Goal: Communication & Community: Answer question/provide support

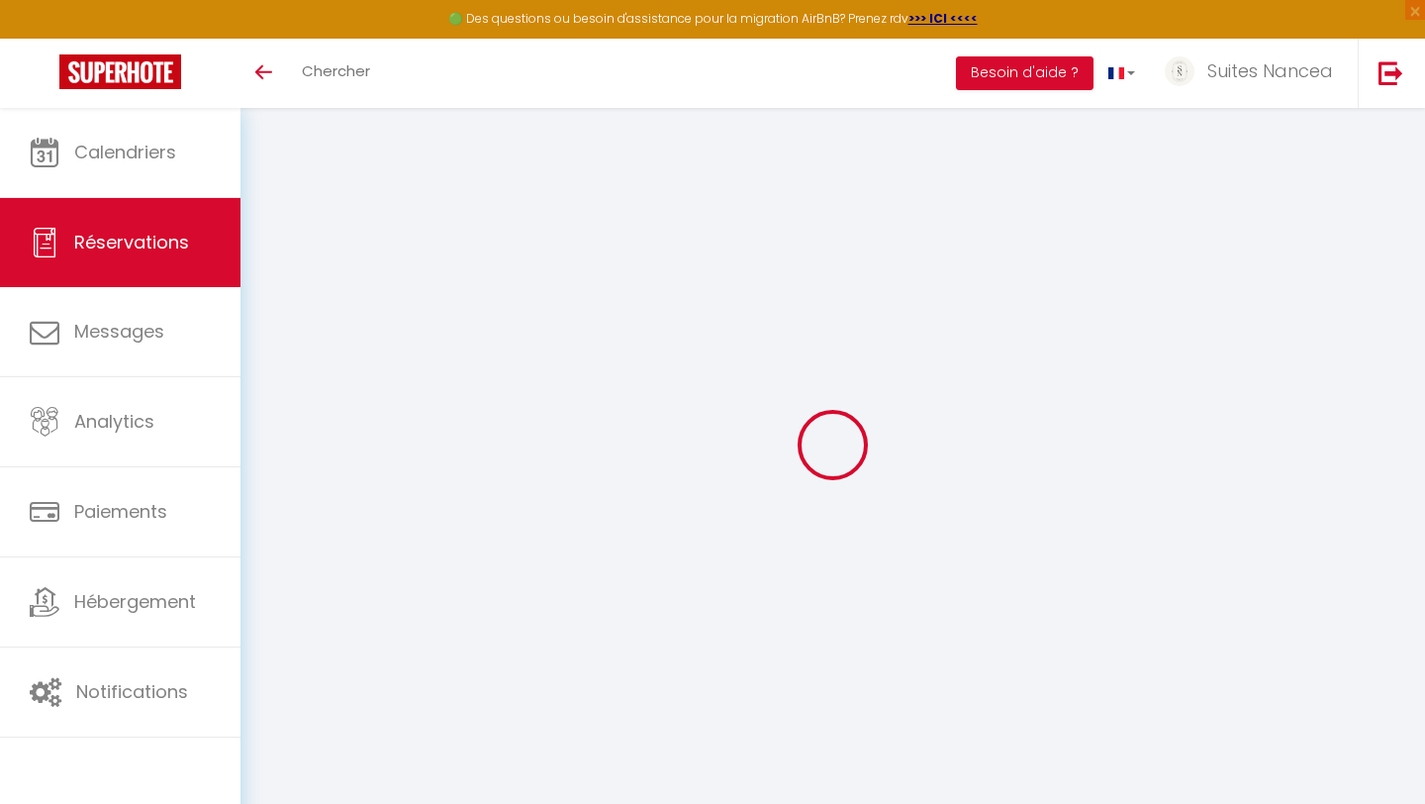
scroll to position [108, 0]
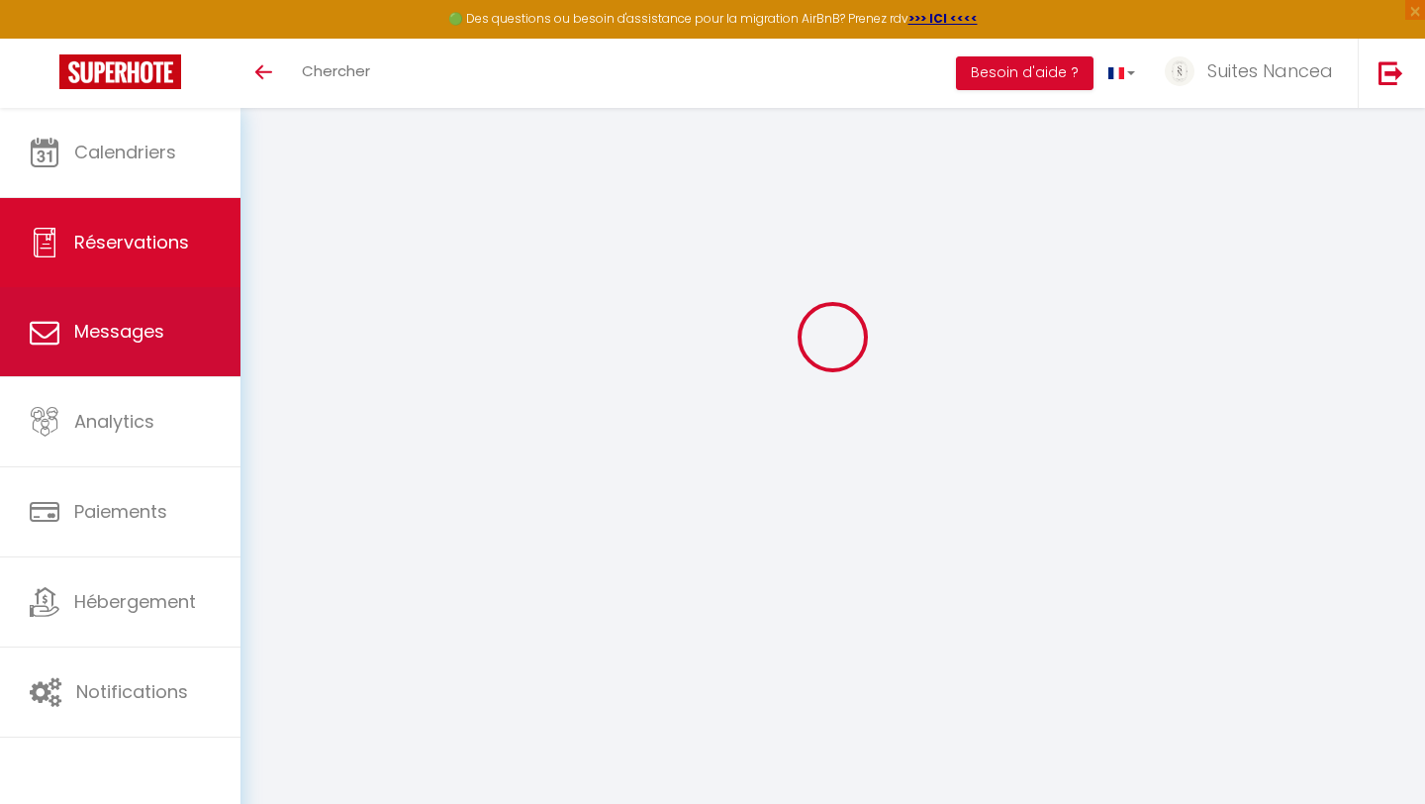
click at [132, 336] on span "Messages" at bounding box center [119, 331] width 90 height 25
select select "message"
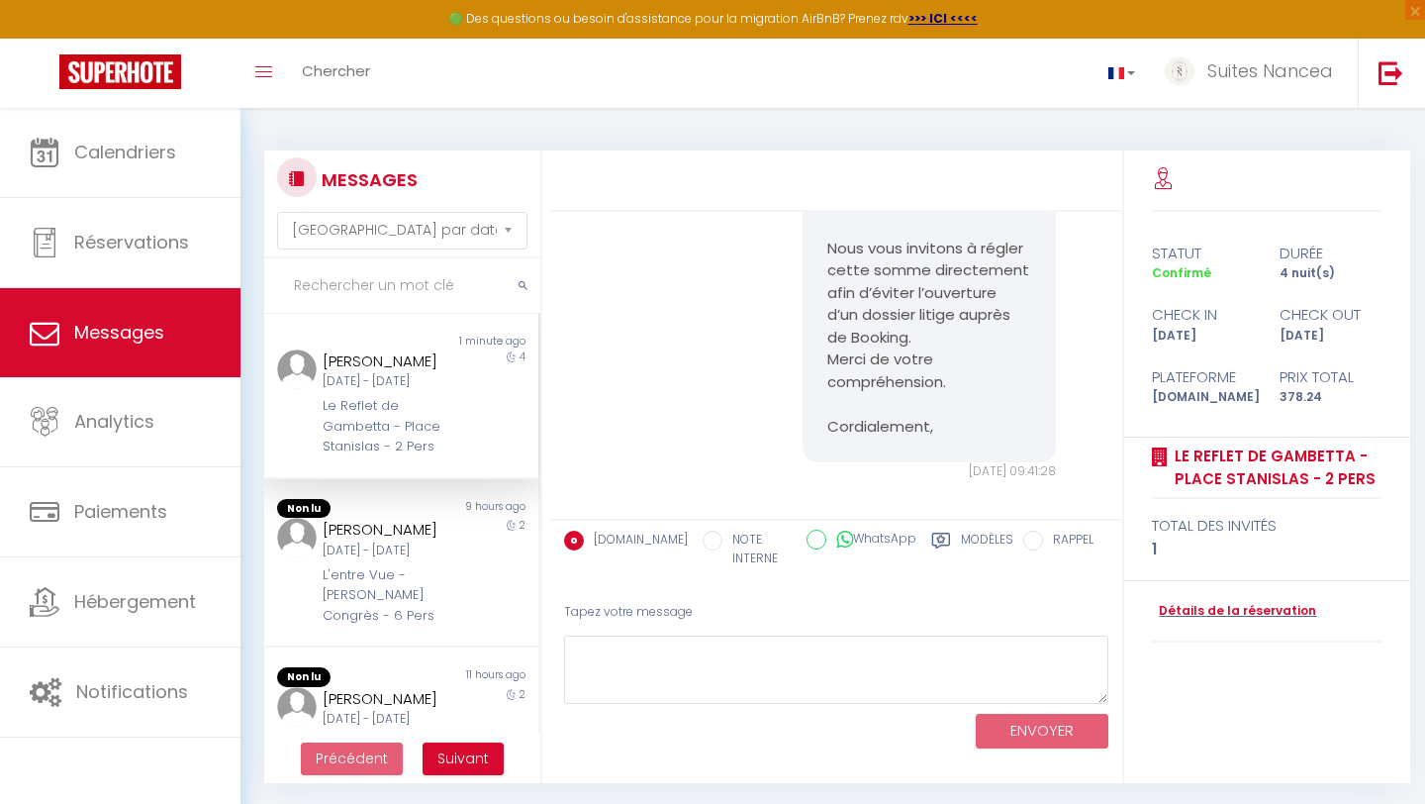
scroll to position [10832, 0]
click at [453, 391] on div "[DATE] - [DATE]" at bounding box center [390, 381] width 134 height 19
click at [294, 363] on img at bounding box center [297, 369] width 40 height 40
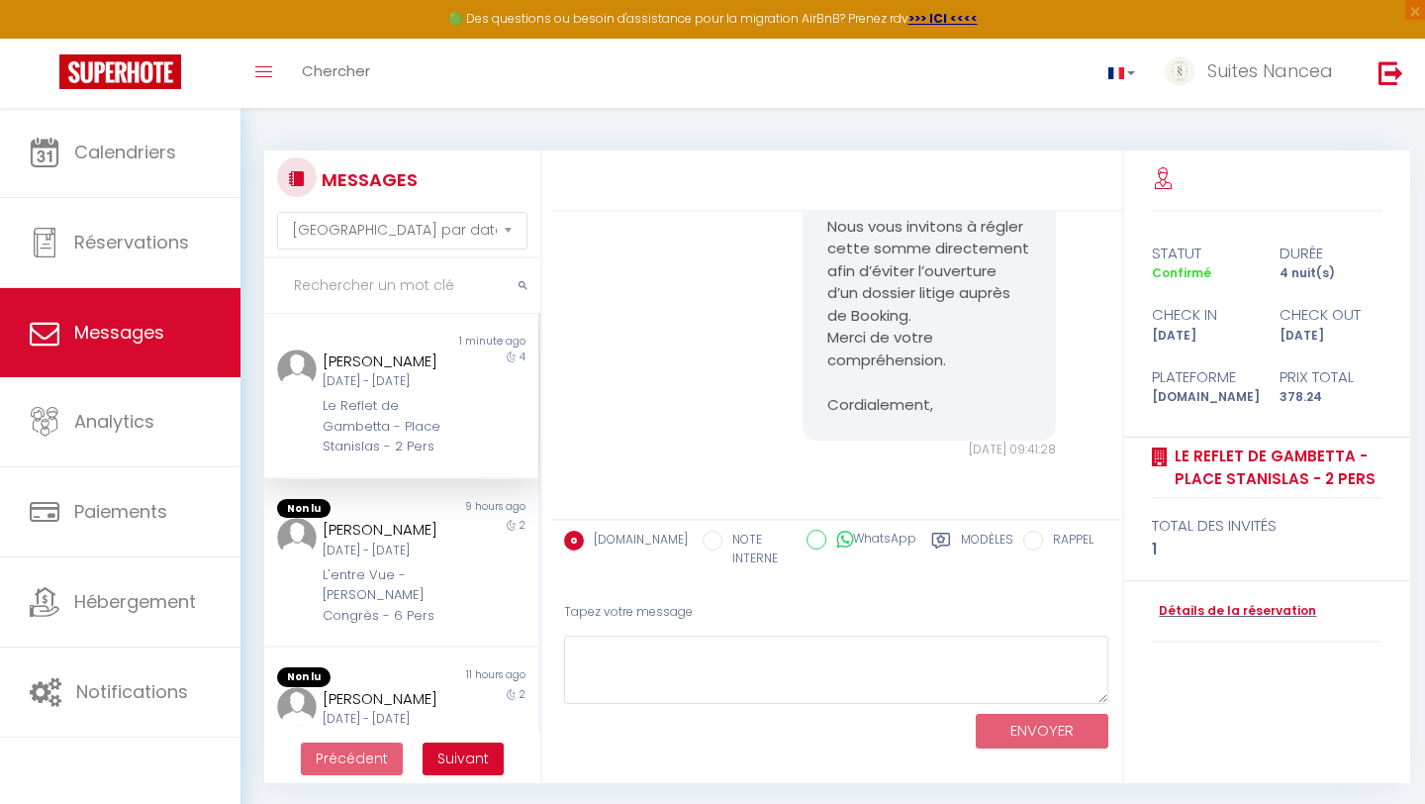
scroll to position [11211, 0]
click at [326, 391] on div "[DATE] - [DATE]" at bounding box center [390, 381] width 134 height 19
click at [1212, 618] on link "Détails de la réservation" at bounding box center [1234, 611] width 164 height 19
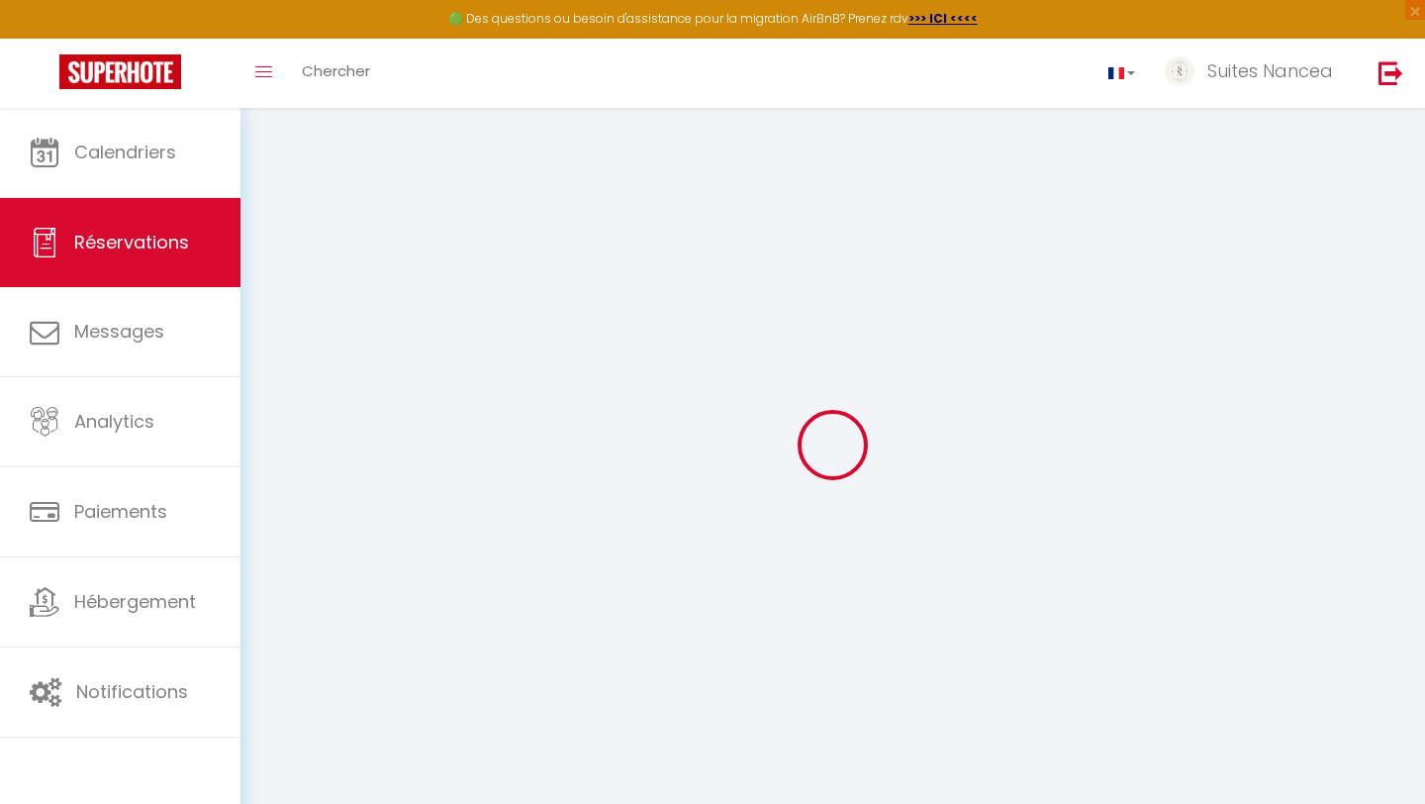
type input "[PERSON_NAME]"
type input "[EMAIL_ADDRESS][DOMAIN_NAME]"
type input "[PHONE_NUMBER]"
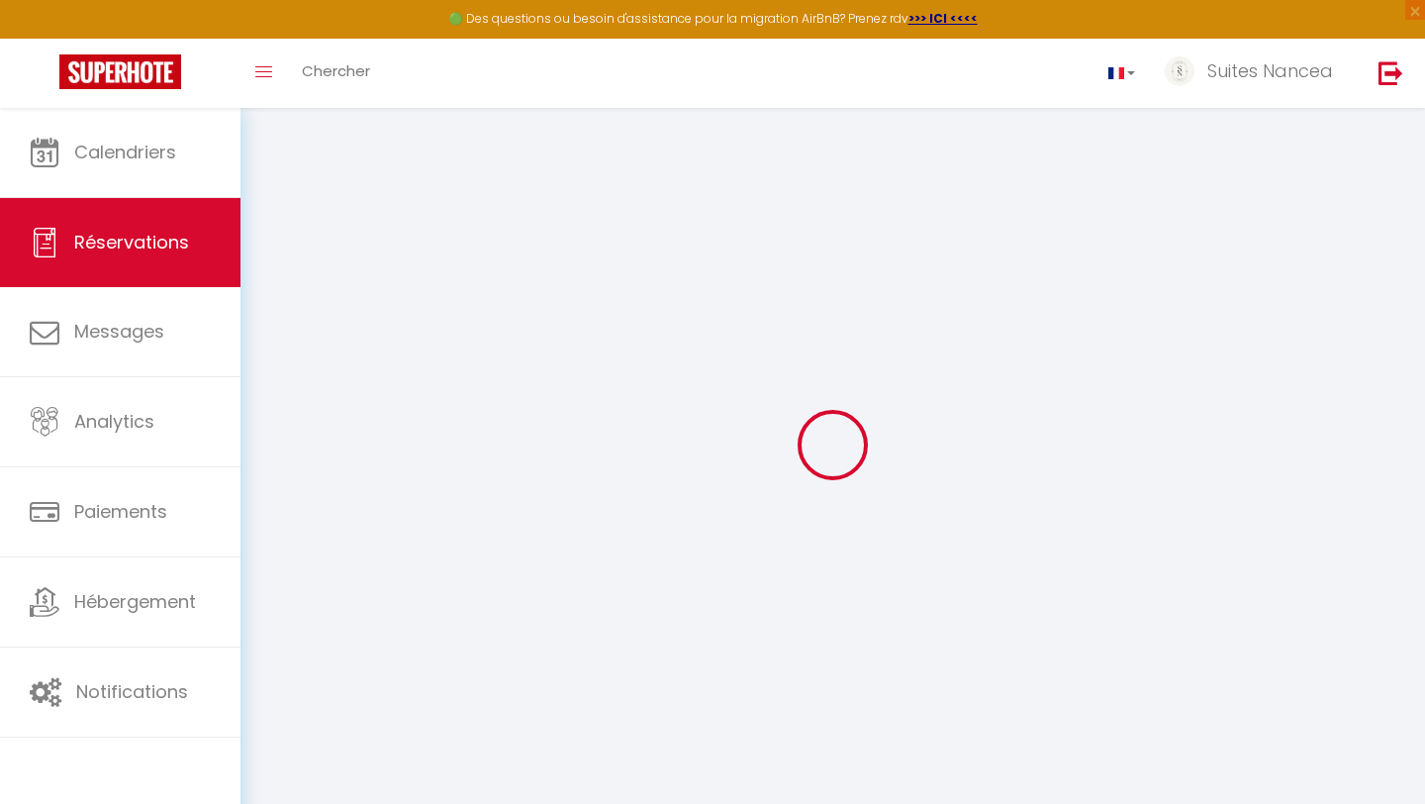
type input "[PHONE_NUMBER]"
type input "."
select select "FR"
type input "62.66"
type input "5.3"
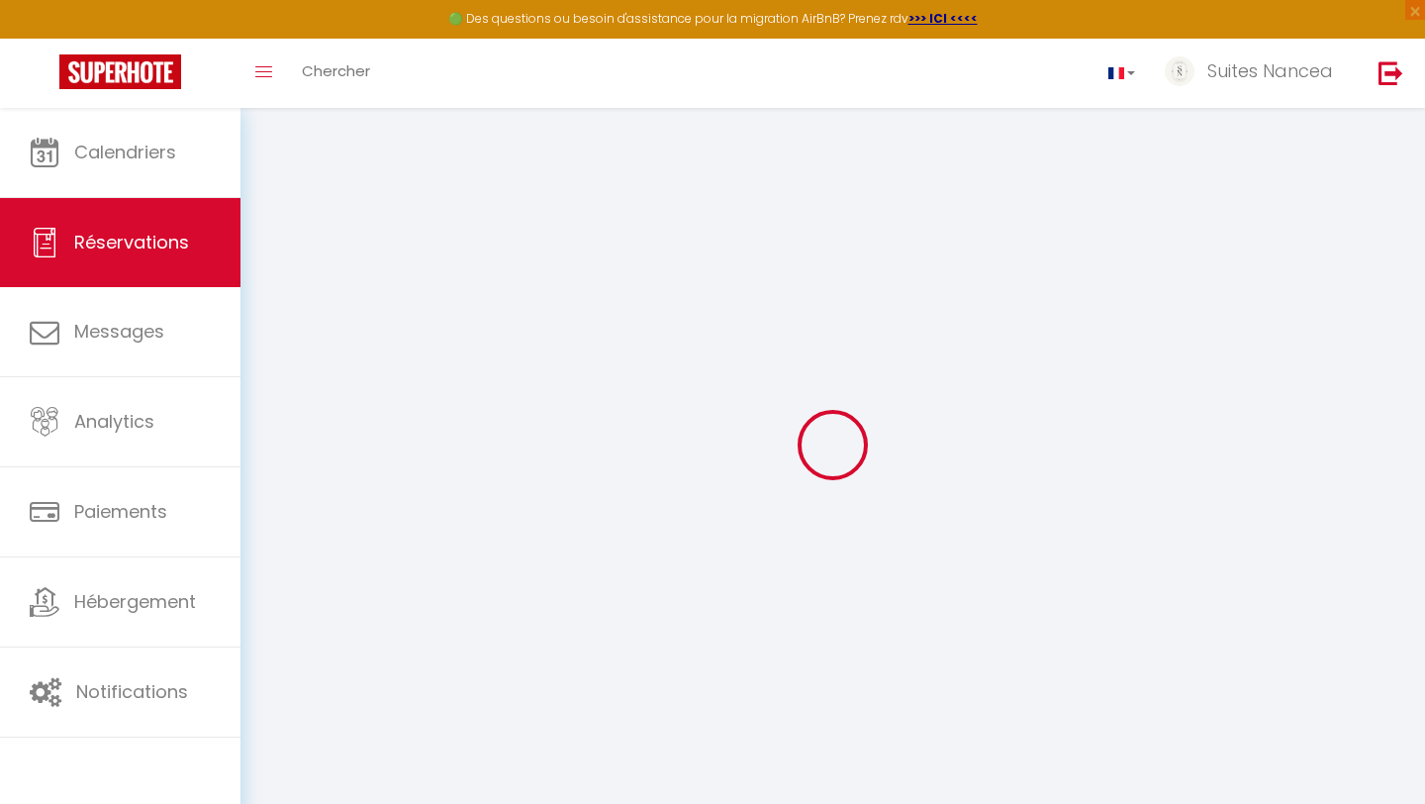
select select "64165"
select select "1"
select select
type input "1"
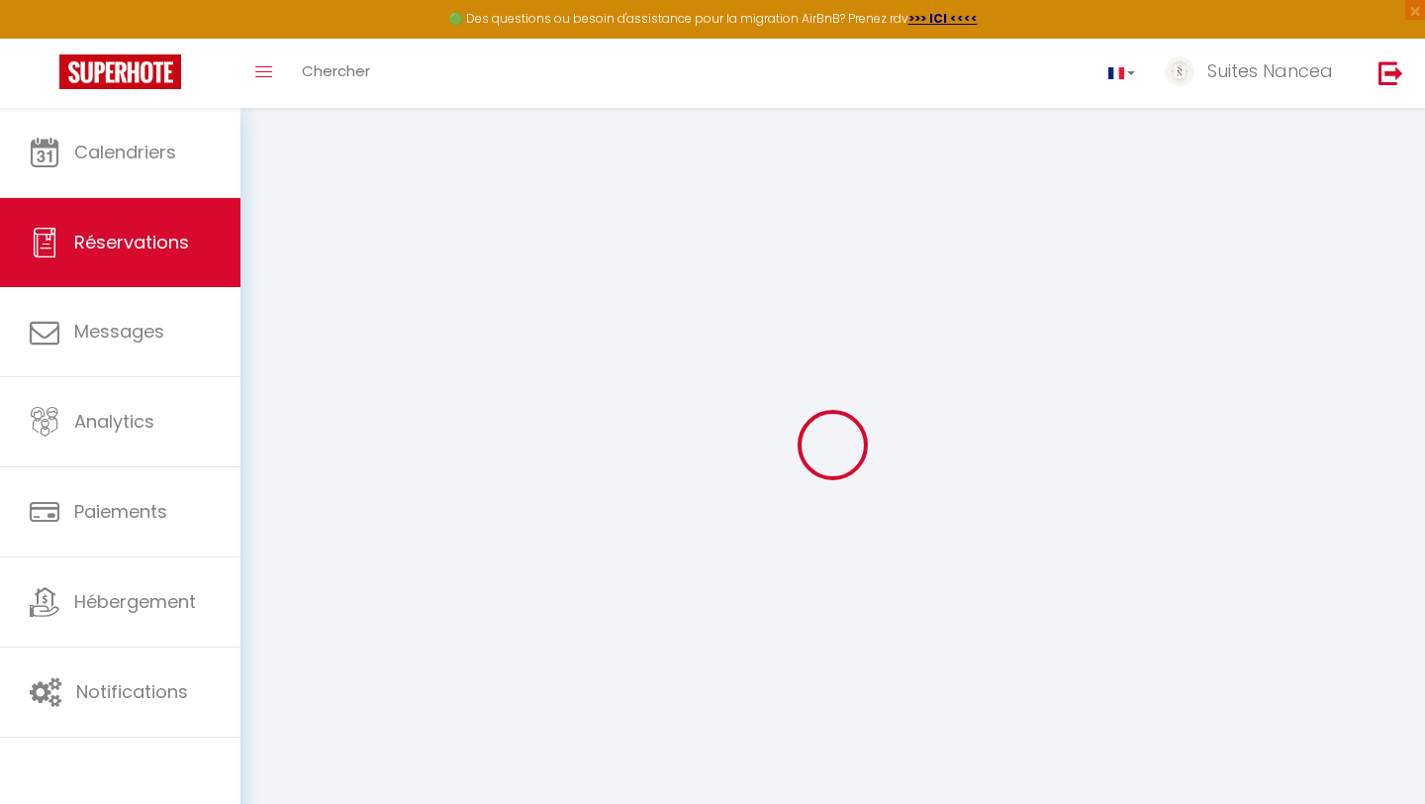
select select "12"
select select
type input "333.56"
checkbox input "false"
select select "2"
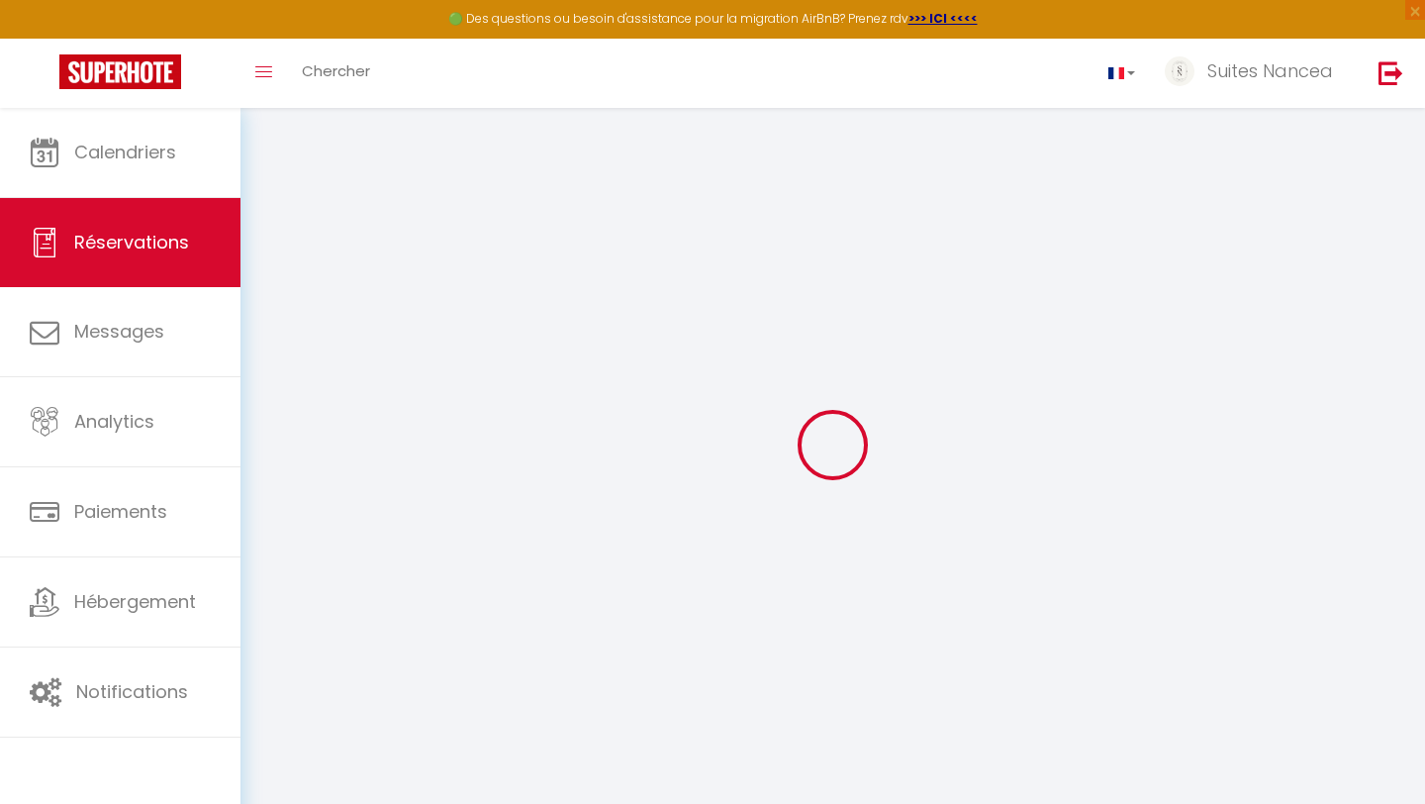
type input "0"
select select
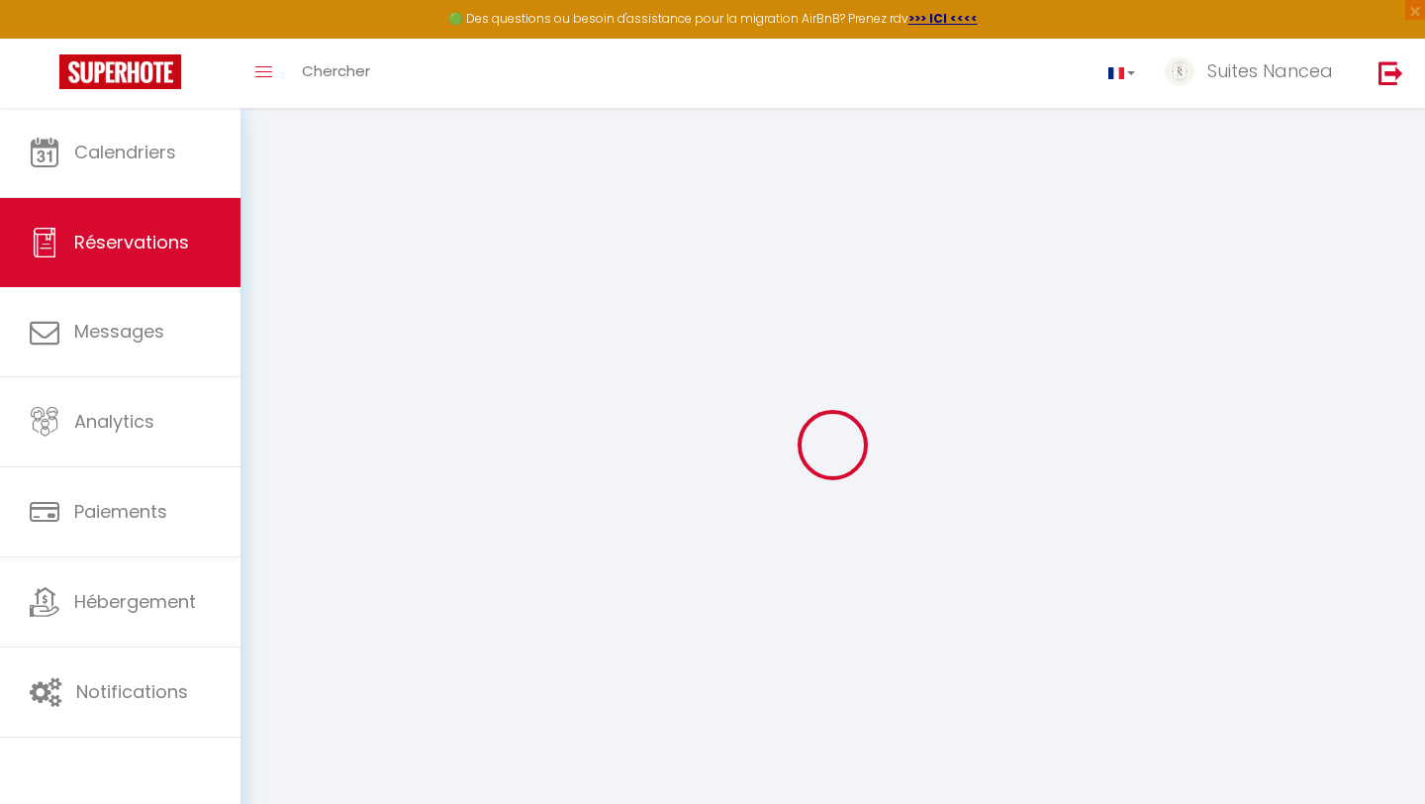
select select "14"
checkbox input "false"
select select
checkbox input "false"
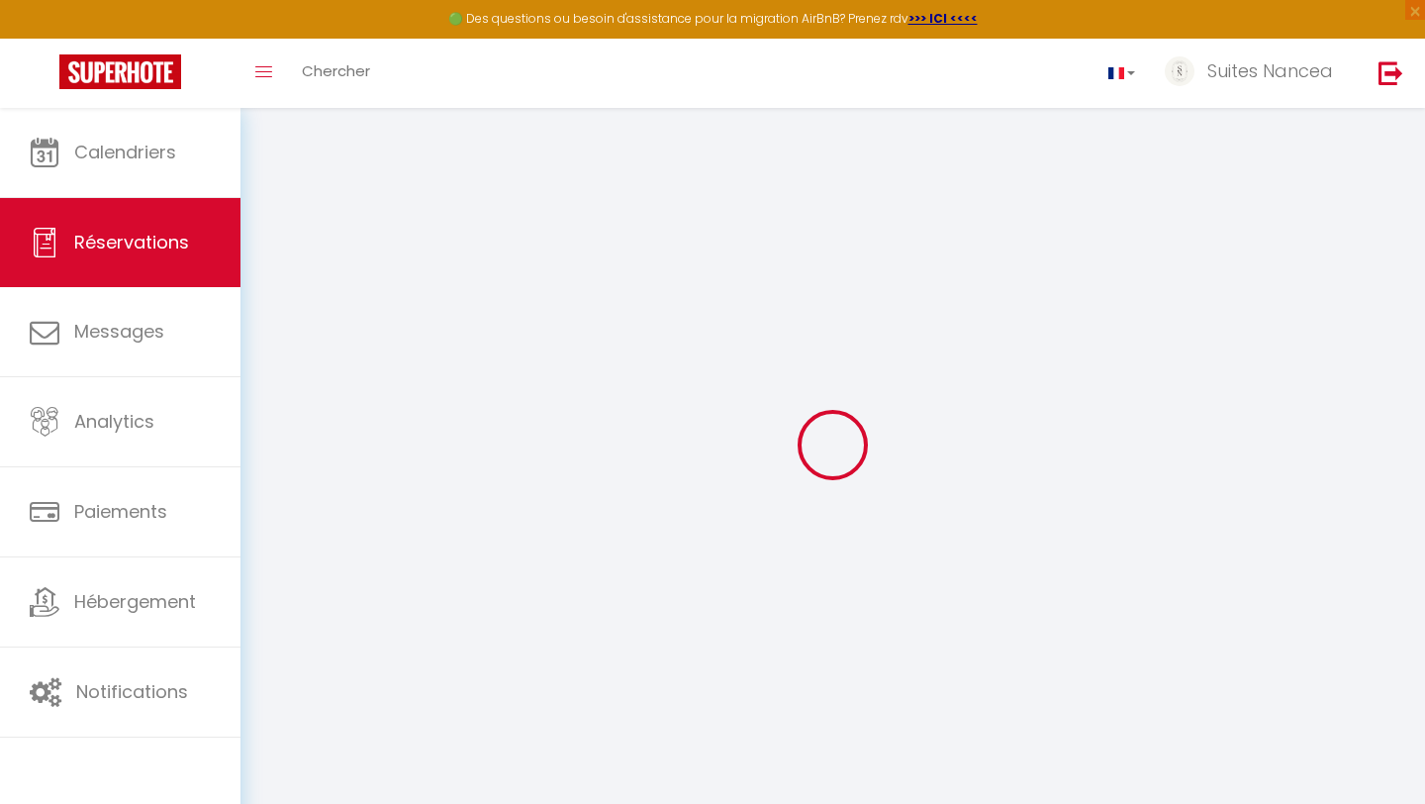
select select
checkbox input "false"
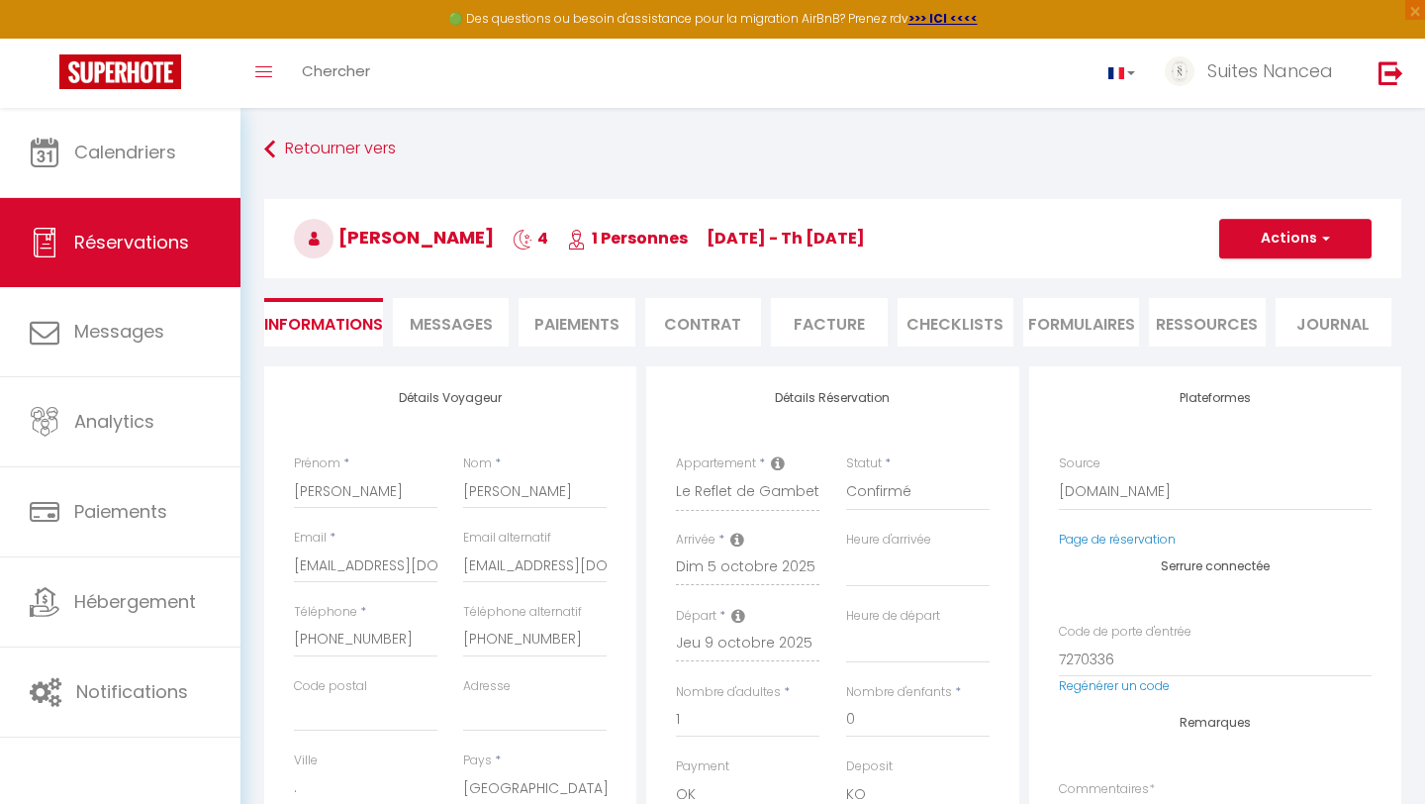
select select
checkbox input "false"
type textarea "** THIS RESERVATION HAS BEEN PRE-PAID ** BOOKING NOTE : Payment charge is EUR 5…"
type input "35"
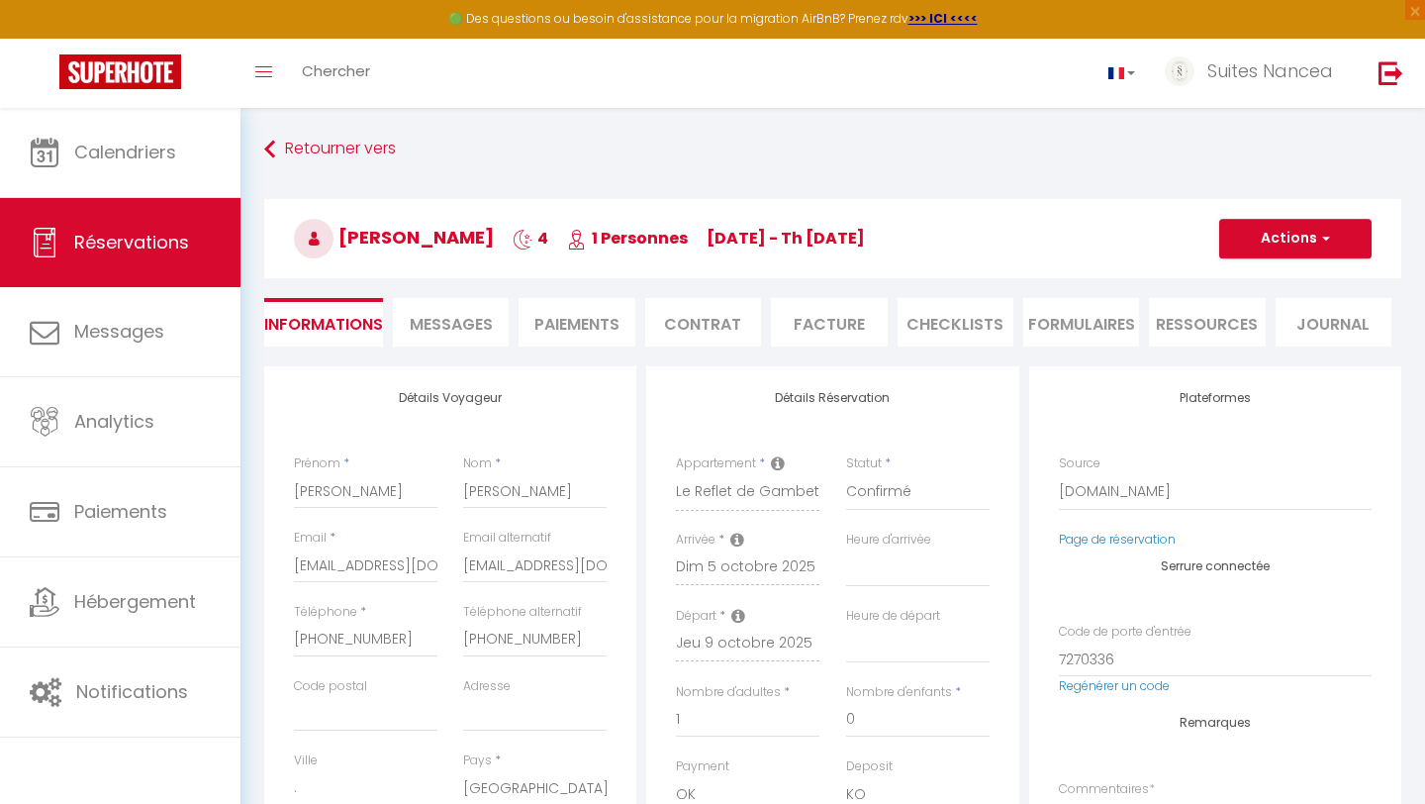
type input "9.68"
select select
checkbox input "false"
select select "16:00"
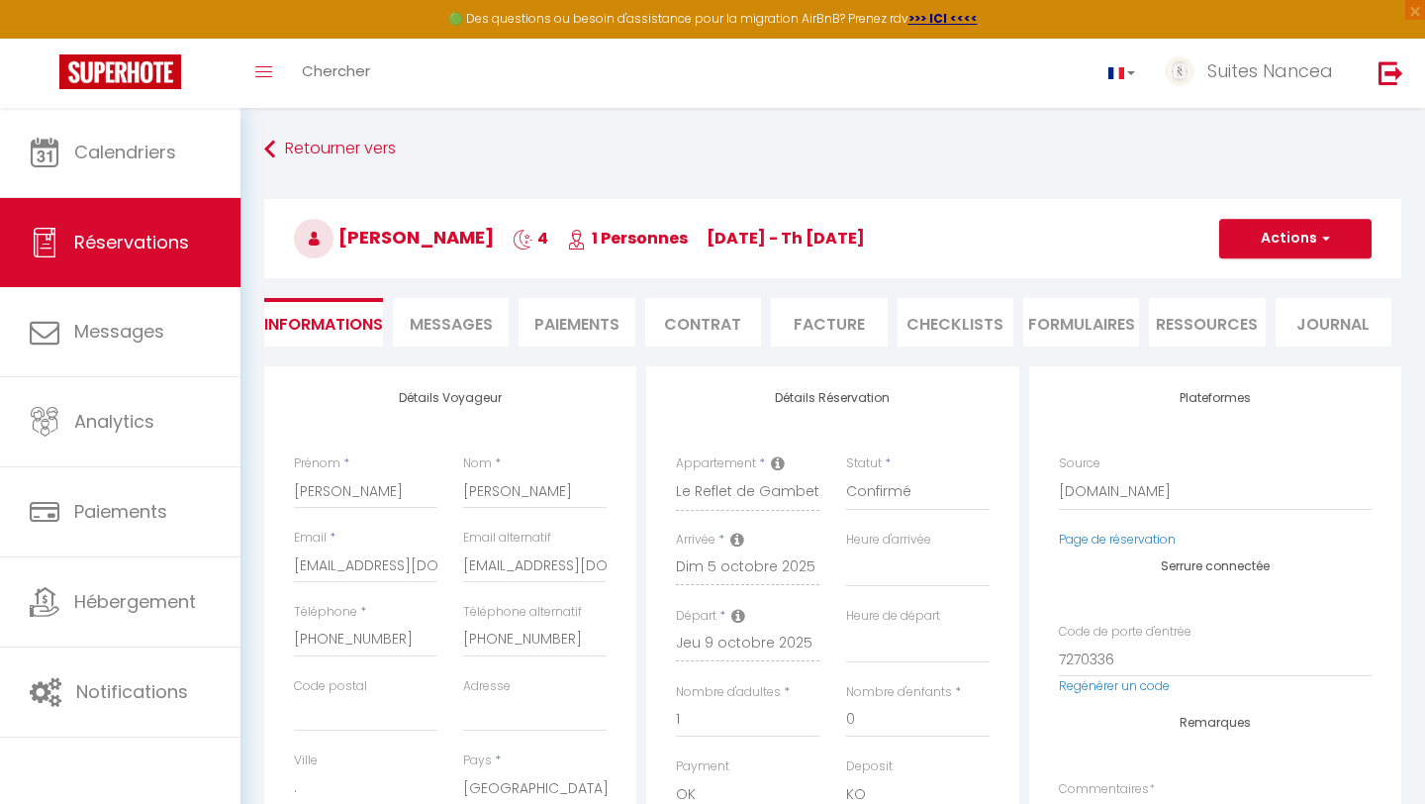
select select "11:00"
click at [583, 317] on li "Paiements" at bounding box center [577, 322] width 116 height 49
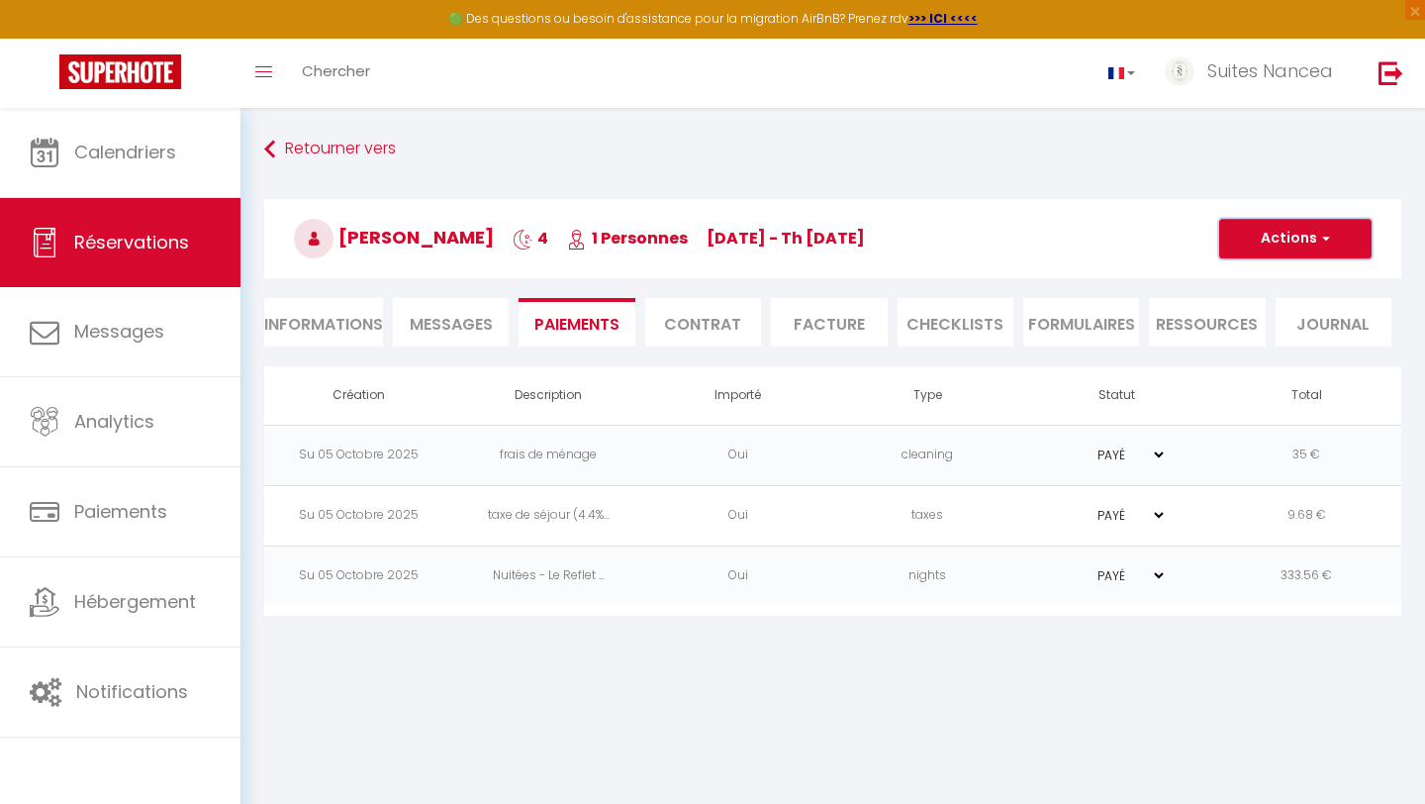
click at [1308, 247] on button "Actions" at bounding box center [1296, 239] width 152 height 40
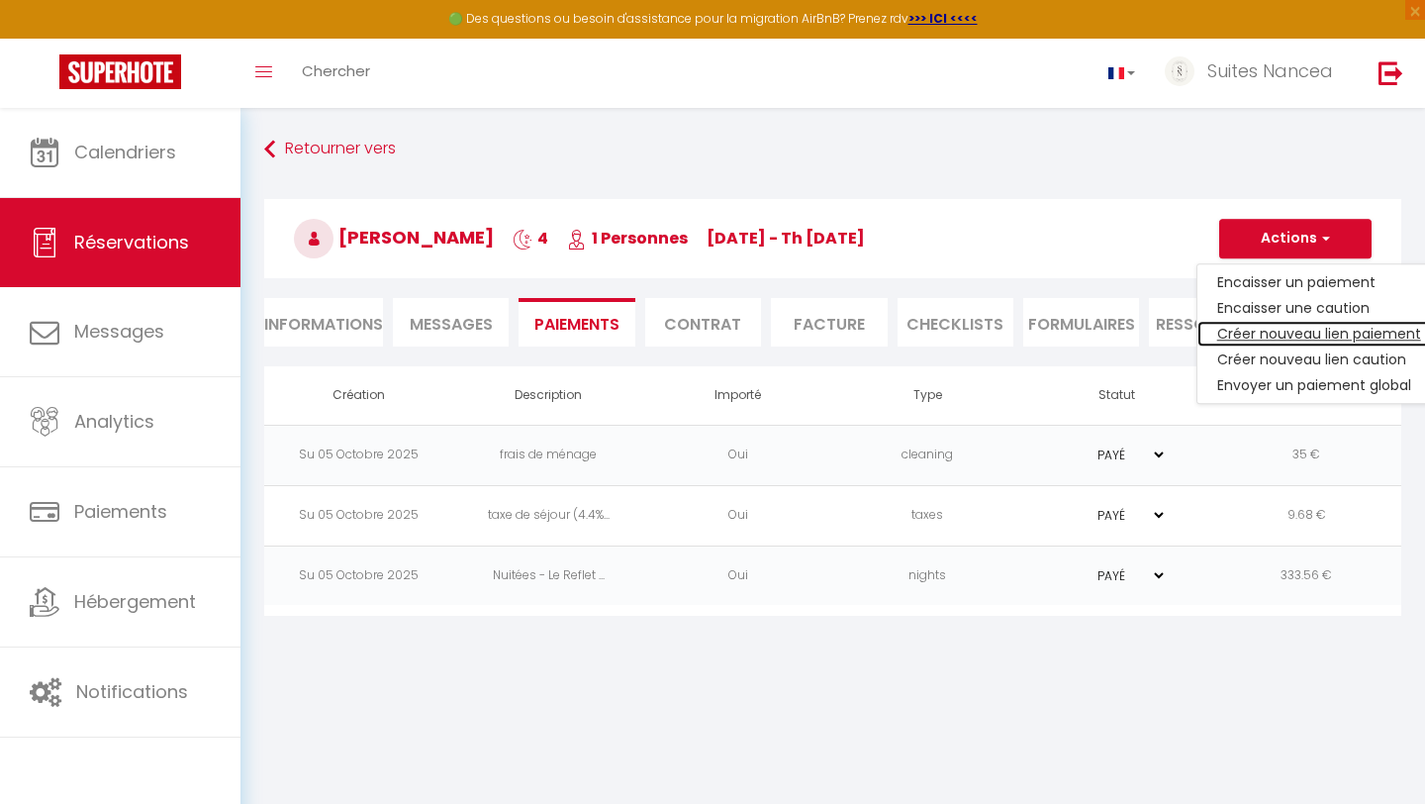
click at [1301, 333] on link "Créer nouveau lien paiement" at bounding box center [1320, 334] width 244 height 26
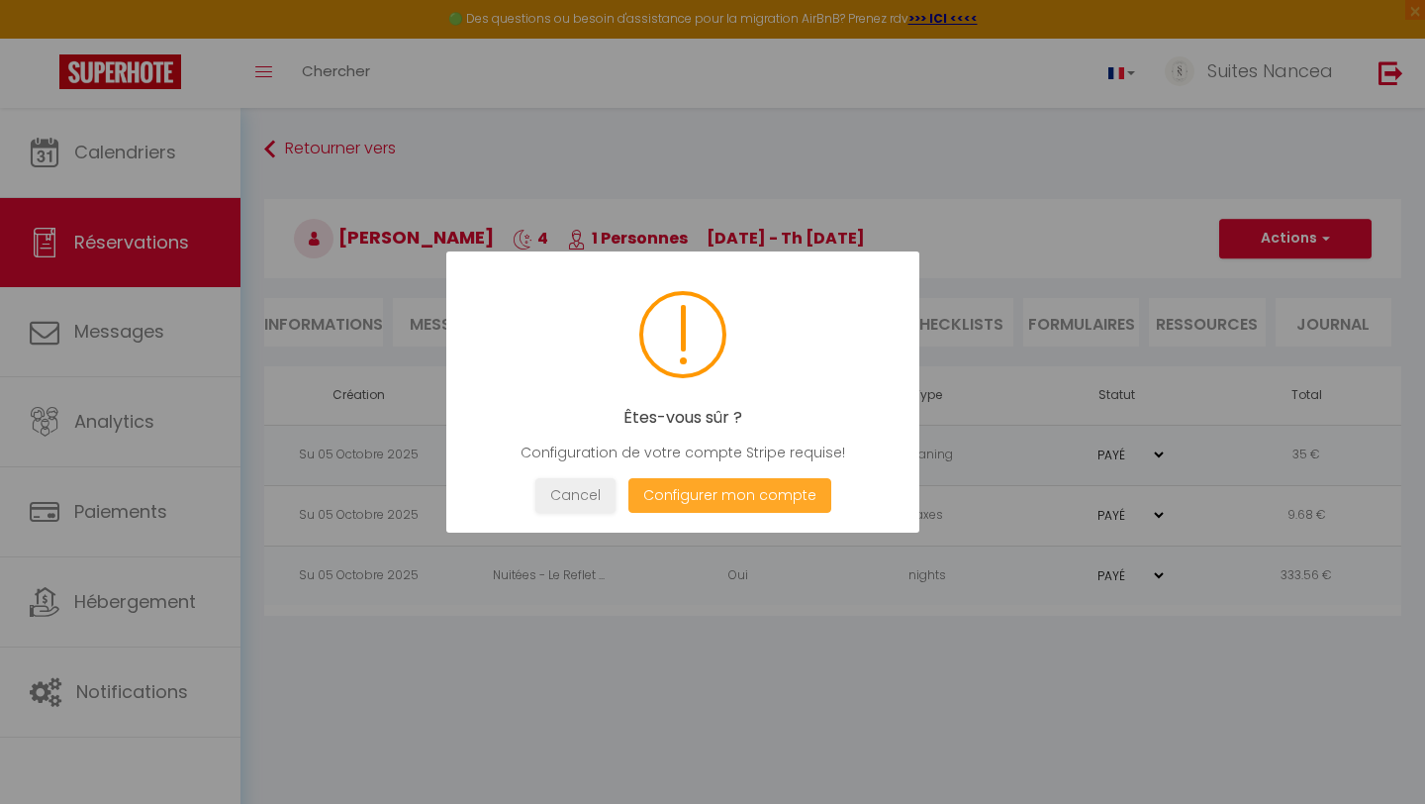
click at [680, 502] on button "Configurer mon compte" at bounding box center [730, 495] width 203 height 35
select select
select select "28"
select select "fr"
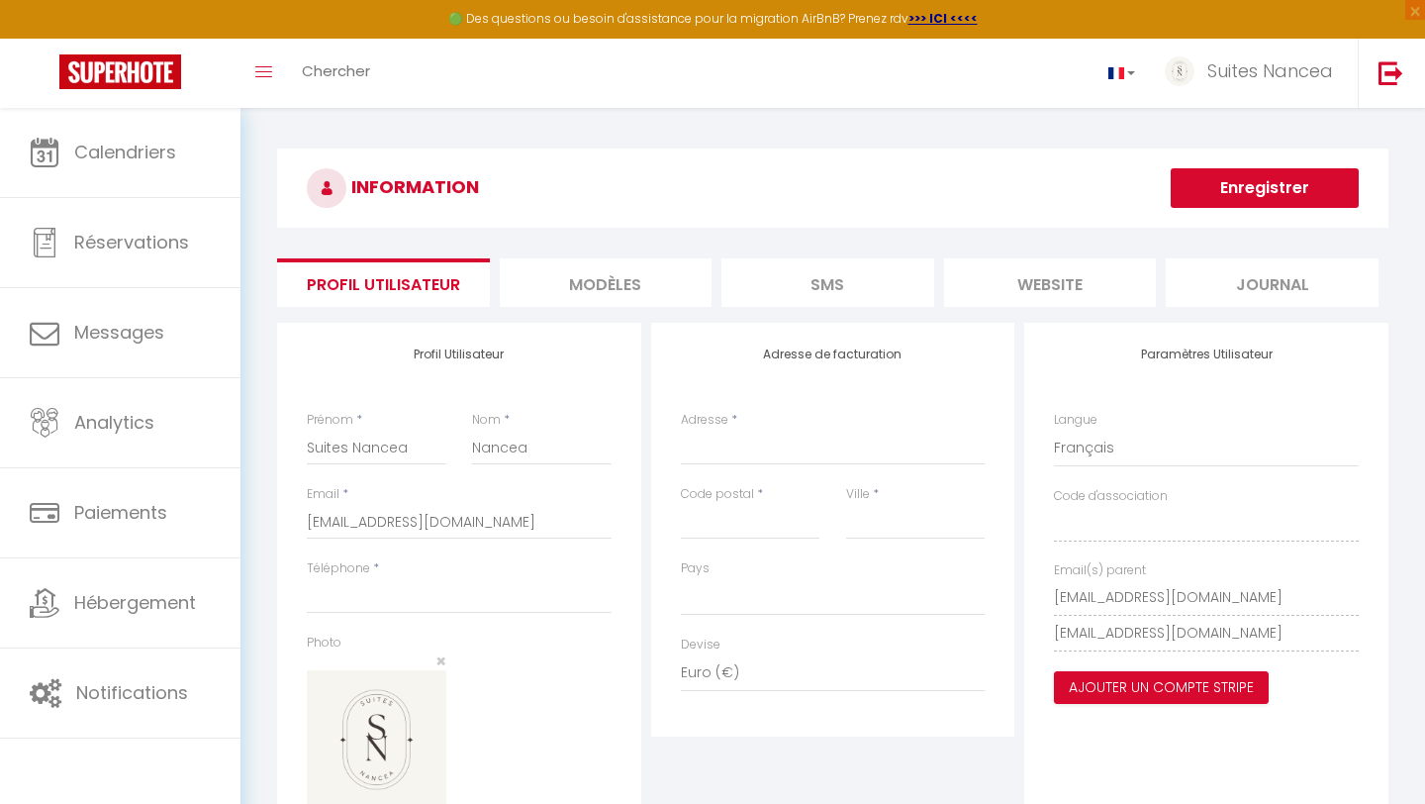
select select
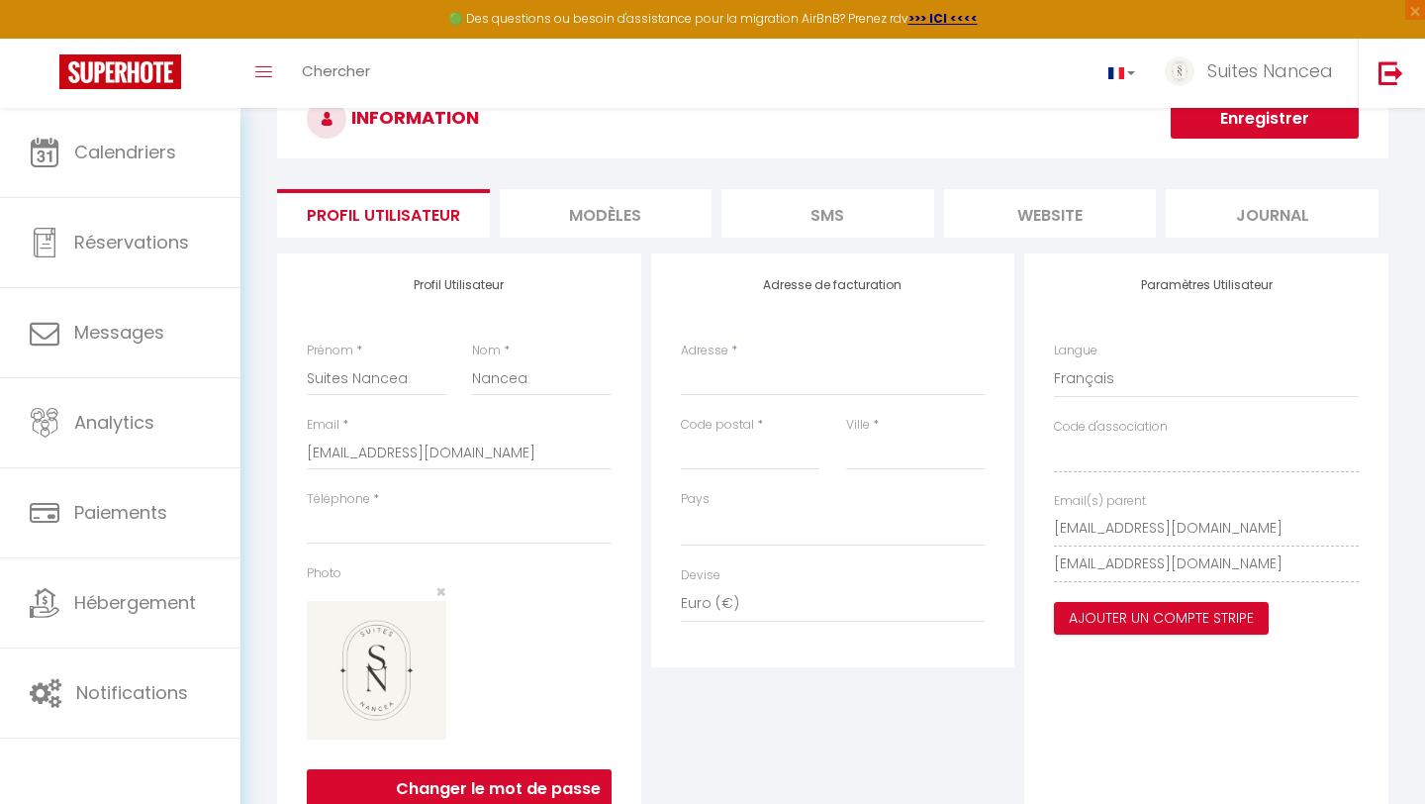
scroll to position [82, 0]
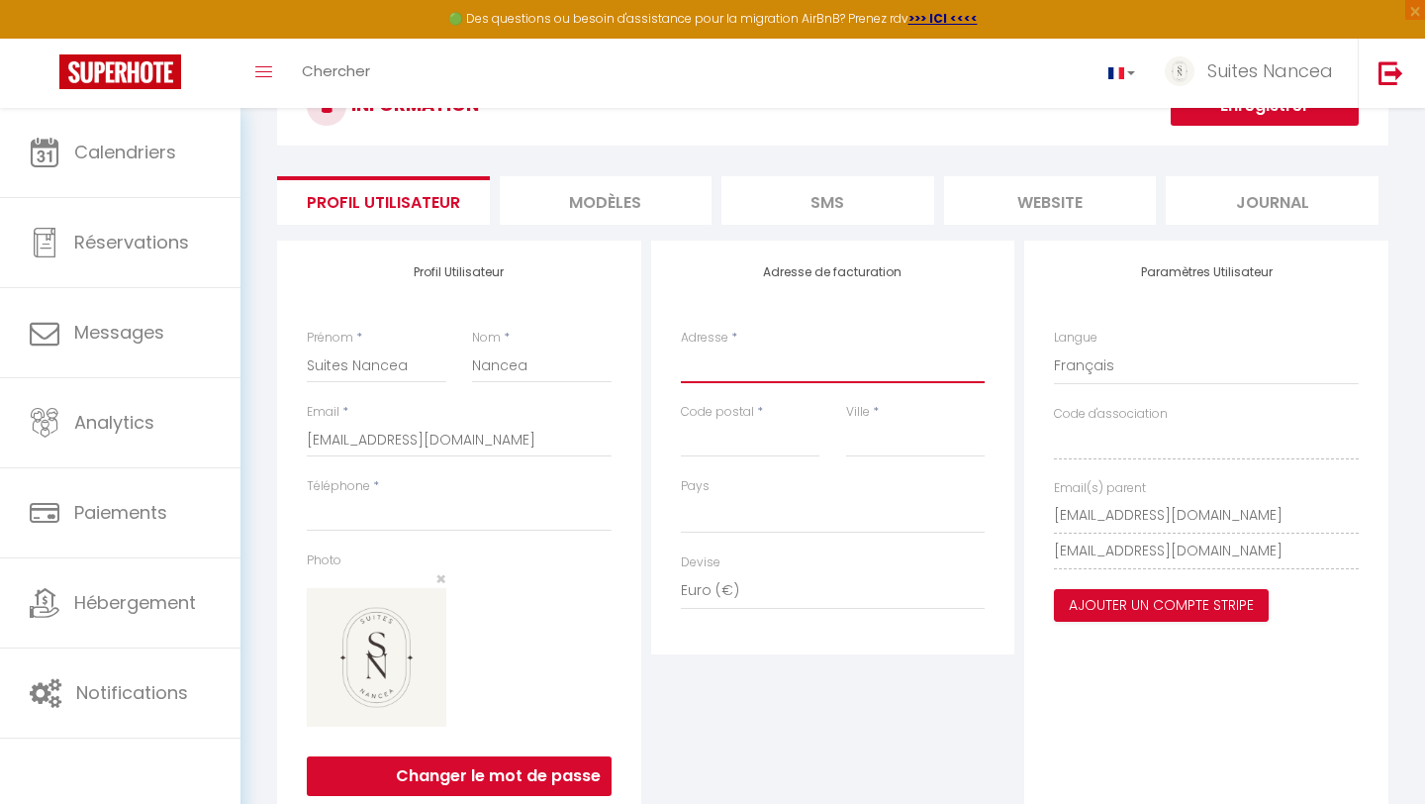
click at [719, 367] on input "Adresse" at bounding box center [833, 365] width 305 height 36
type input "[STREET_ADDRESS]"
type input "[PERSON_NAME]"
type input "Vieira de jésus"
type input "[EMAIL_ADDRESS][DOMAIN_NAME]"
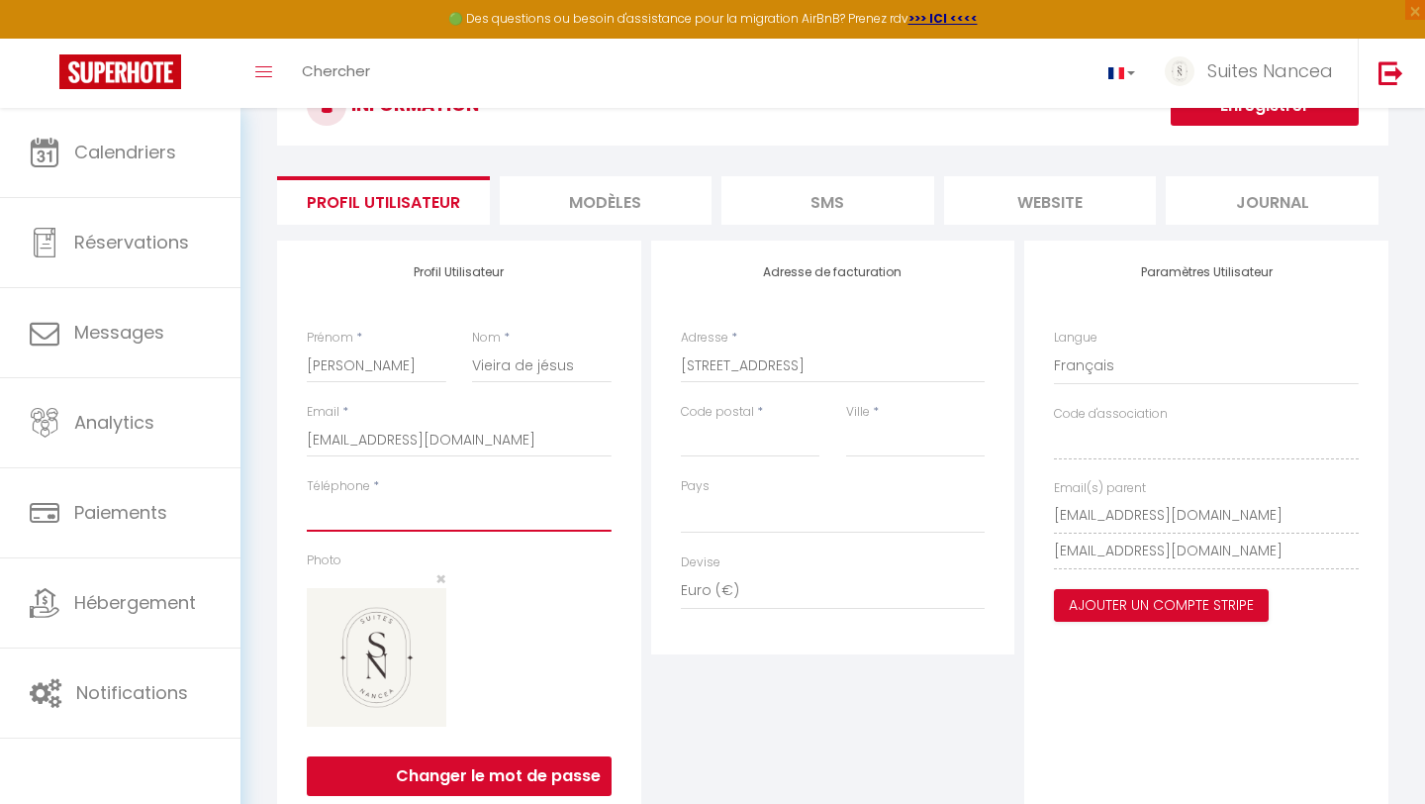
type input "0650053786"
type input "54500"
type input "Vandœuvre-Lès-Nancy"
select select "1"
click at [808, 745] on div "Adresse de facturation Adresse * [STREET_ADDRESS] * Vandœuvre-Lès-Nancy [GEOGRA…" at bounding box center [833, 531] width 374 height 580
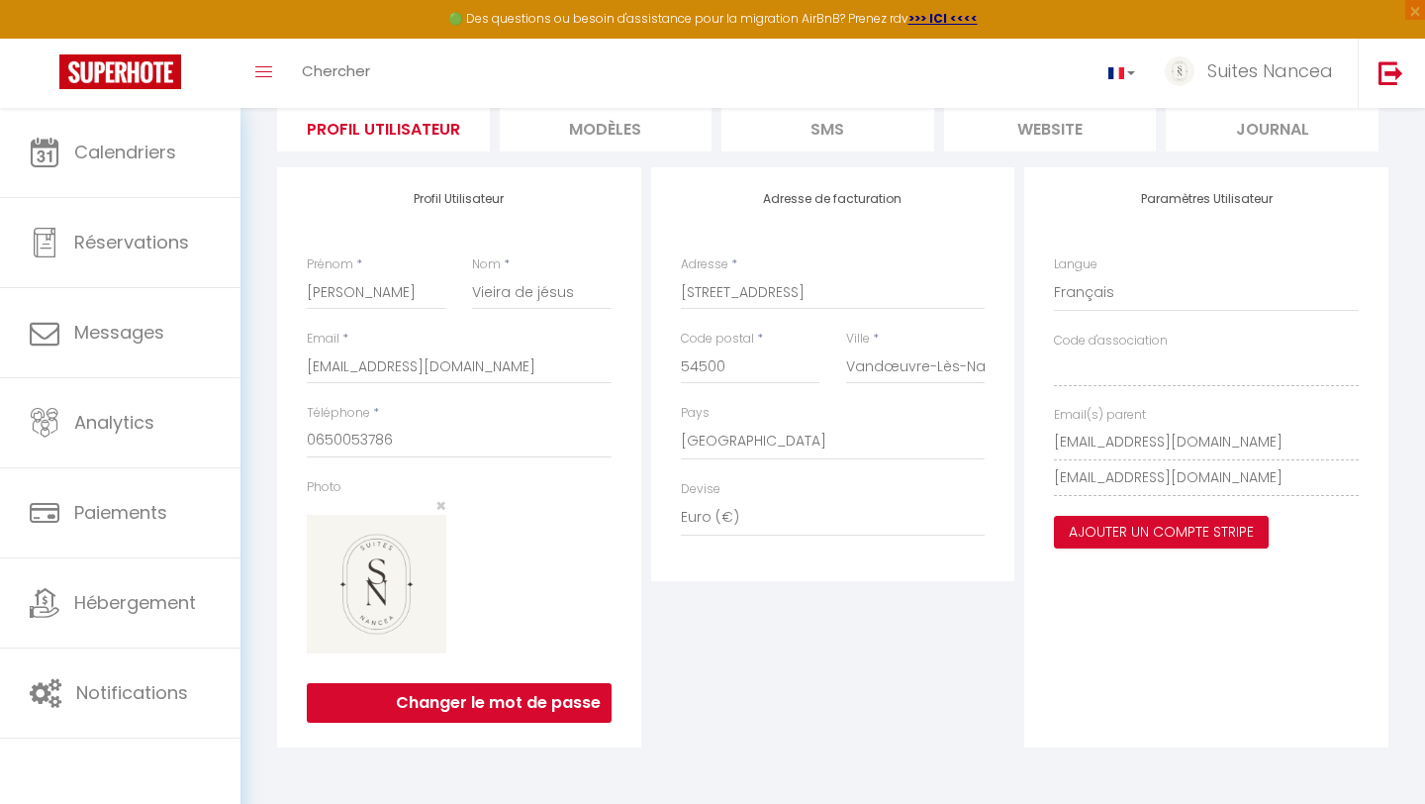
scroll to position [0, 0]
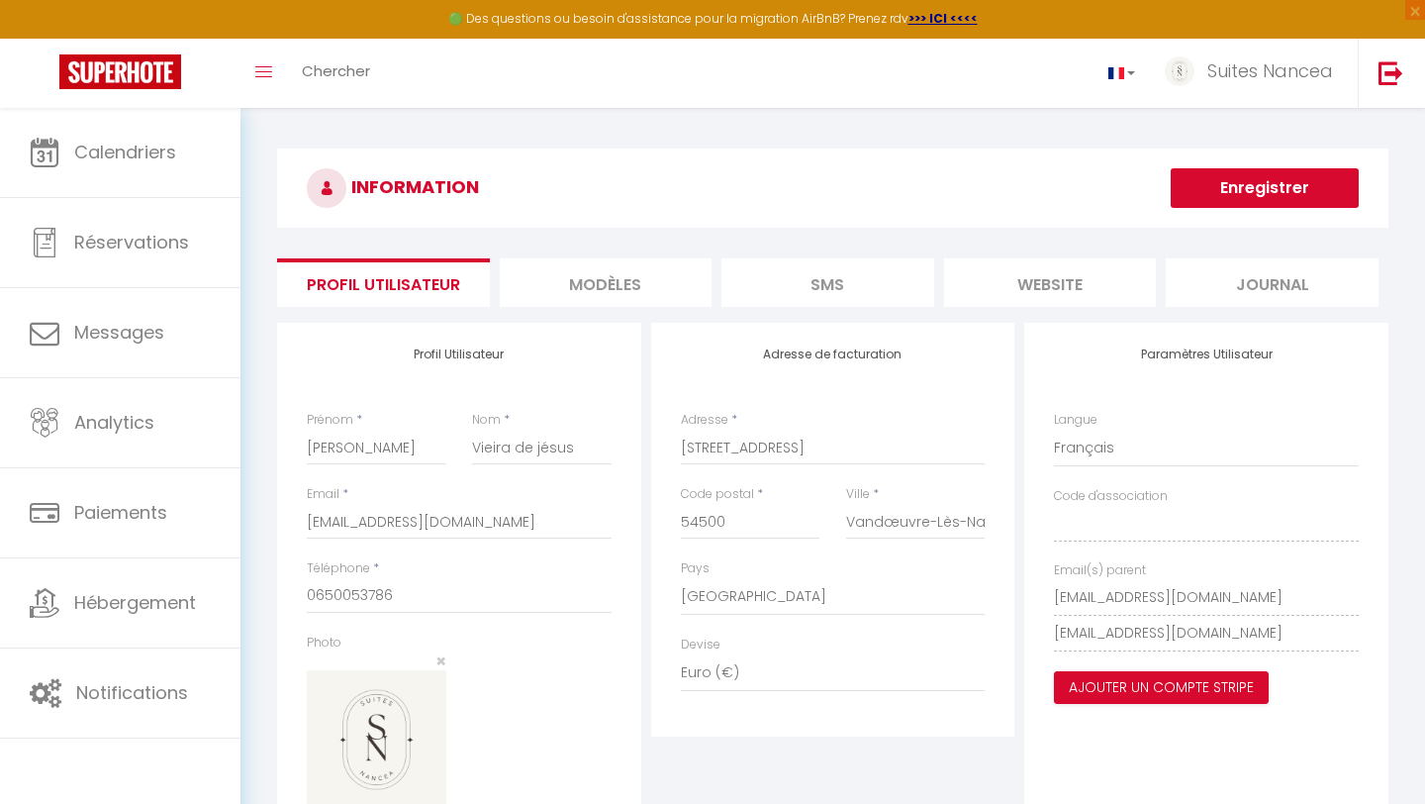
click at [1259, 196] on button "Enregistrer" at bounding box center [1265, 188] width 188 height 40
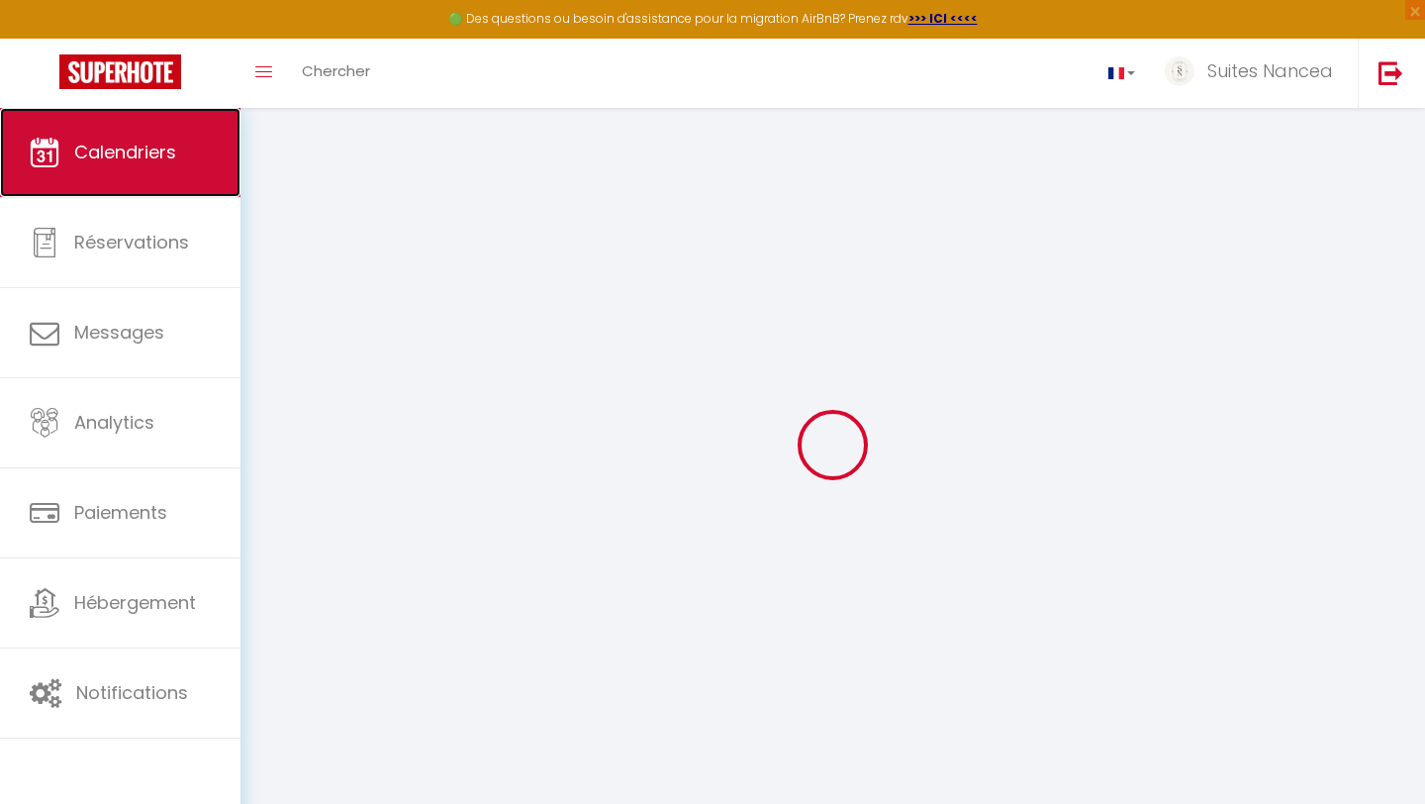
click at [193, 121] on link "Calendriers" at bounding box center [120, 152] width 241 height 89
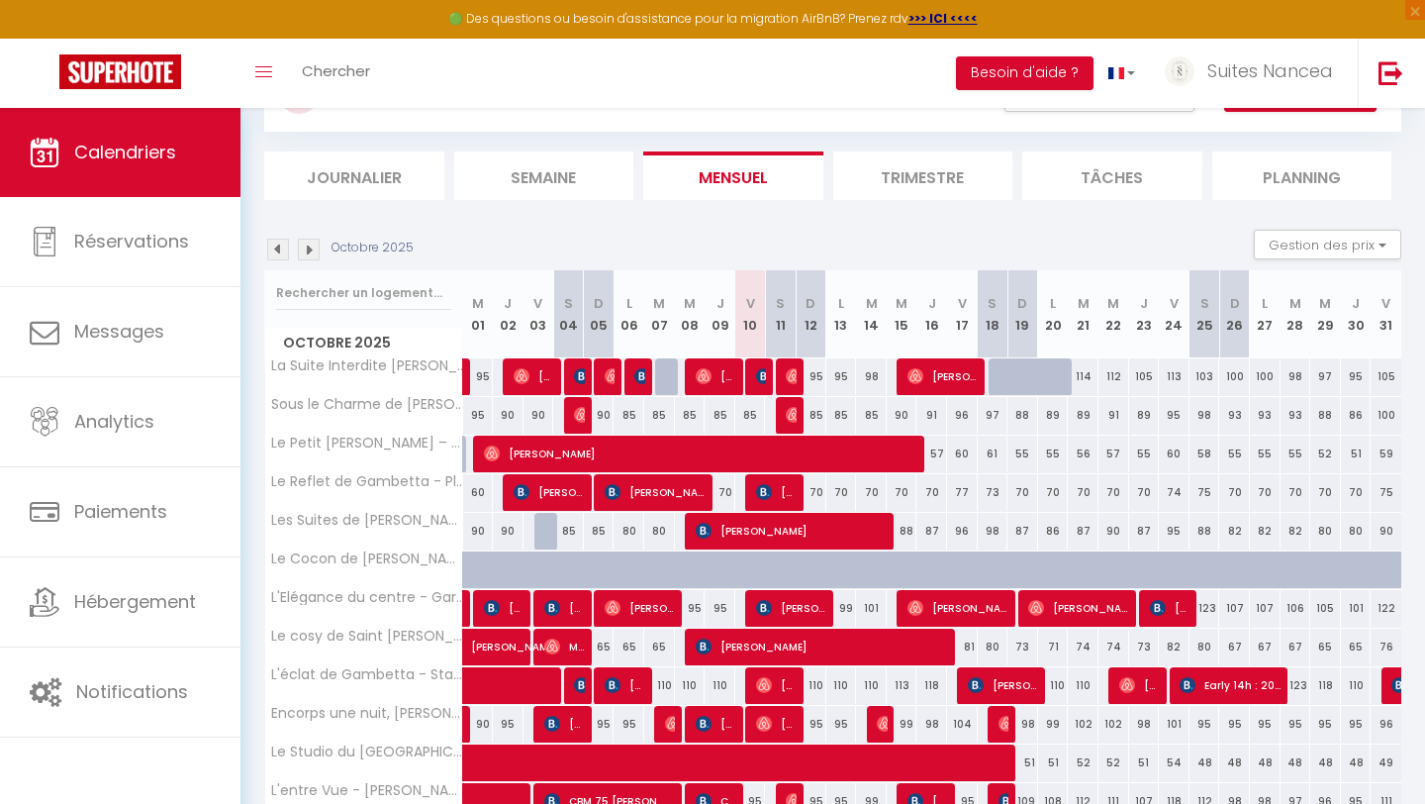
scroll to position [94, 0]
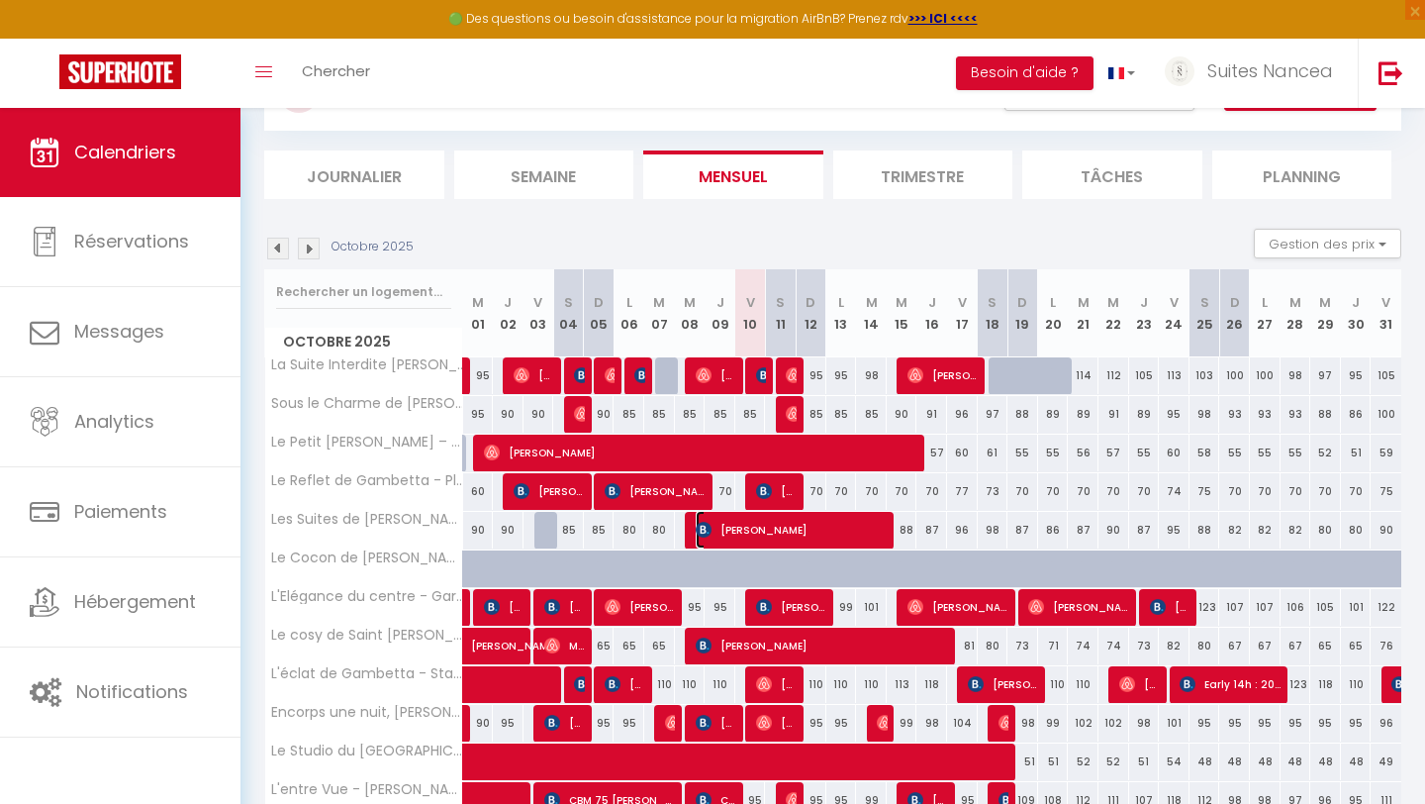
click at [788, 528] on span "[PERSON_NAME]" at bounding box center [793, 530] width 194 height 38
select select "OK"
select select "KO"
select select "0"
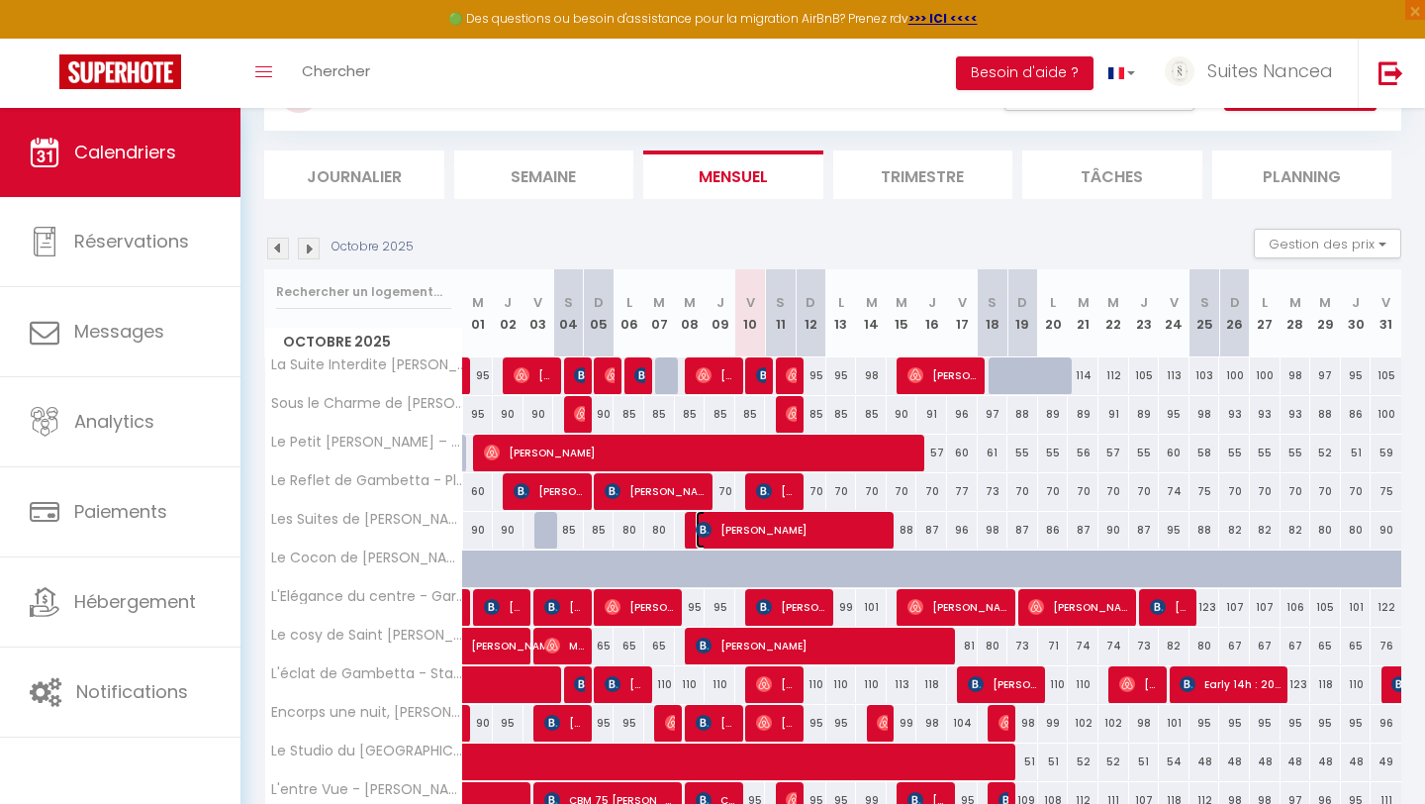
select select "1"
select select
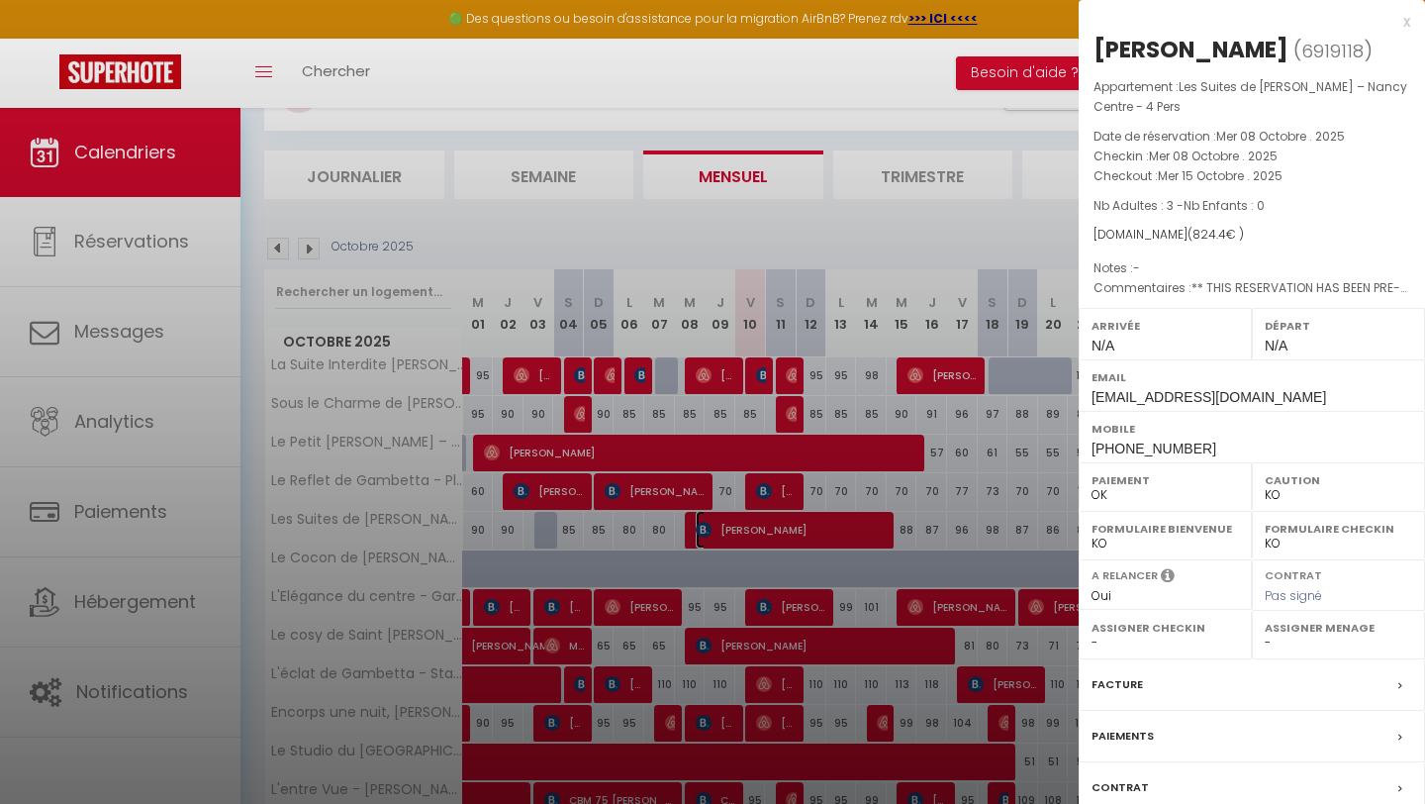
select select "33041"
select select "14372"
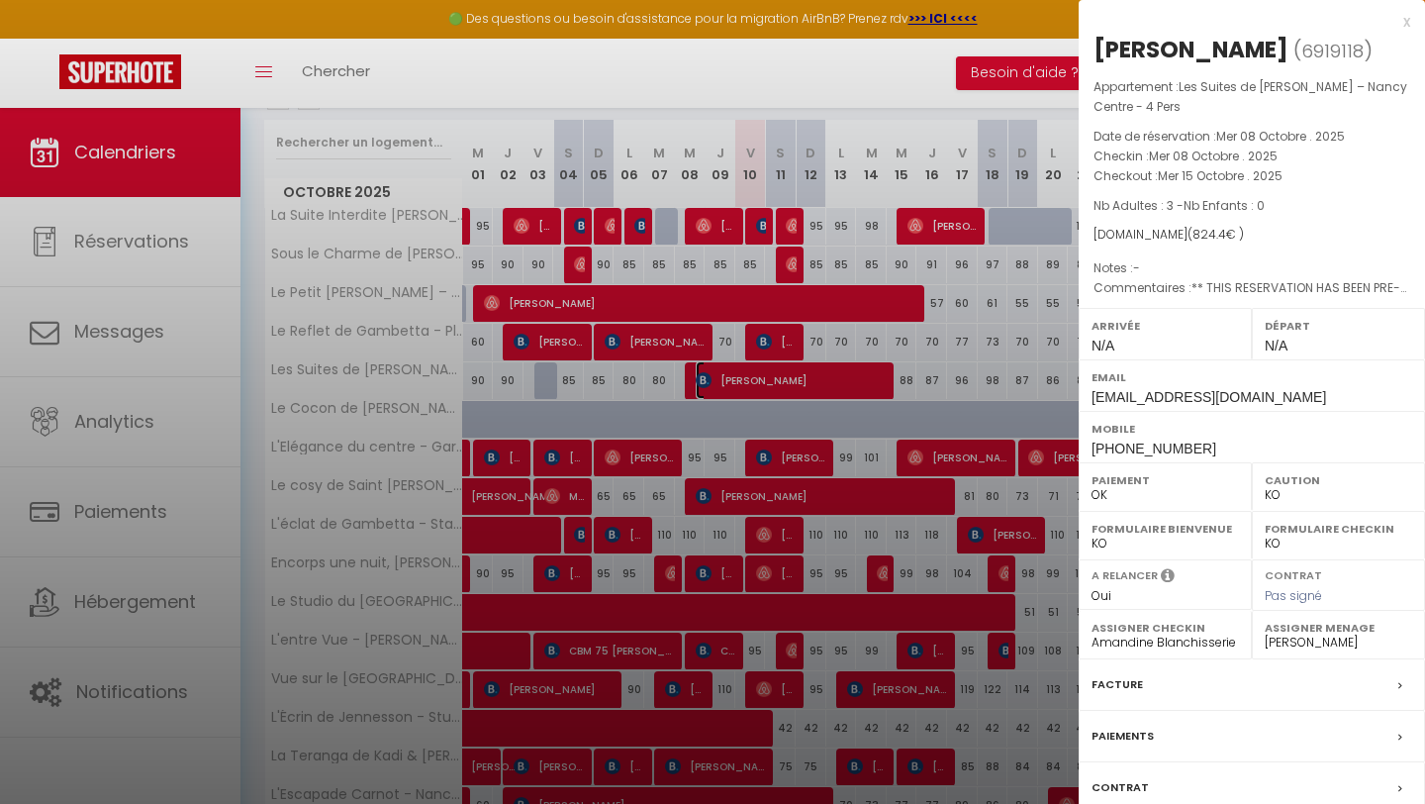
scroll to position [347, 0]
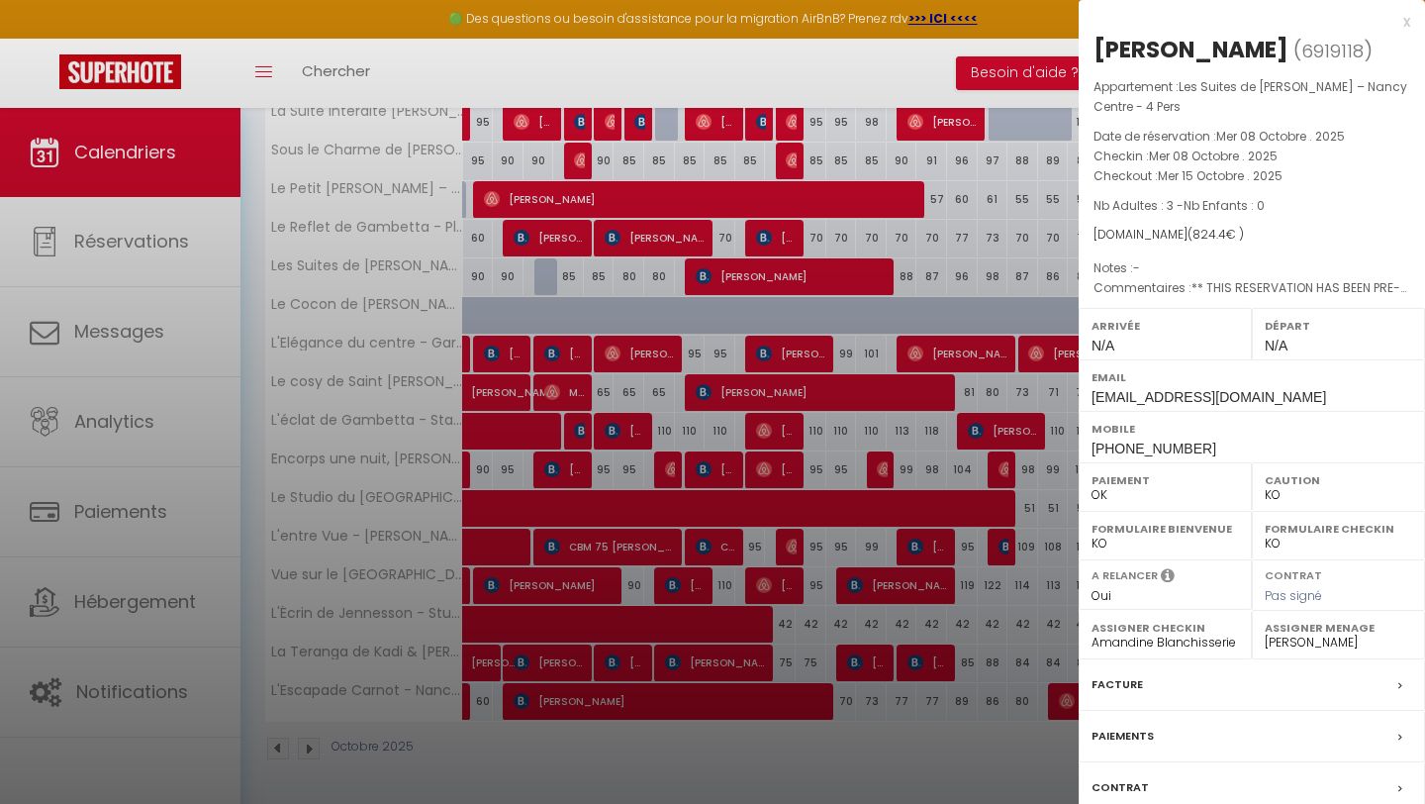
click at [1131, 688] on label "Facture" at bounding box center [1117, 684] width 51 height 21
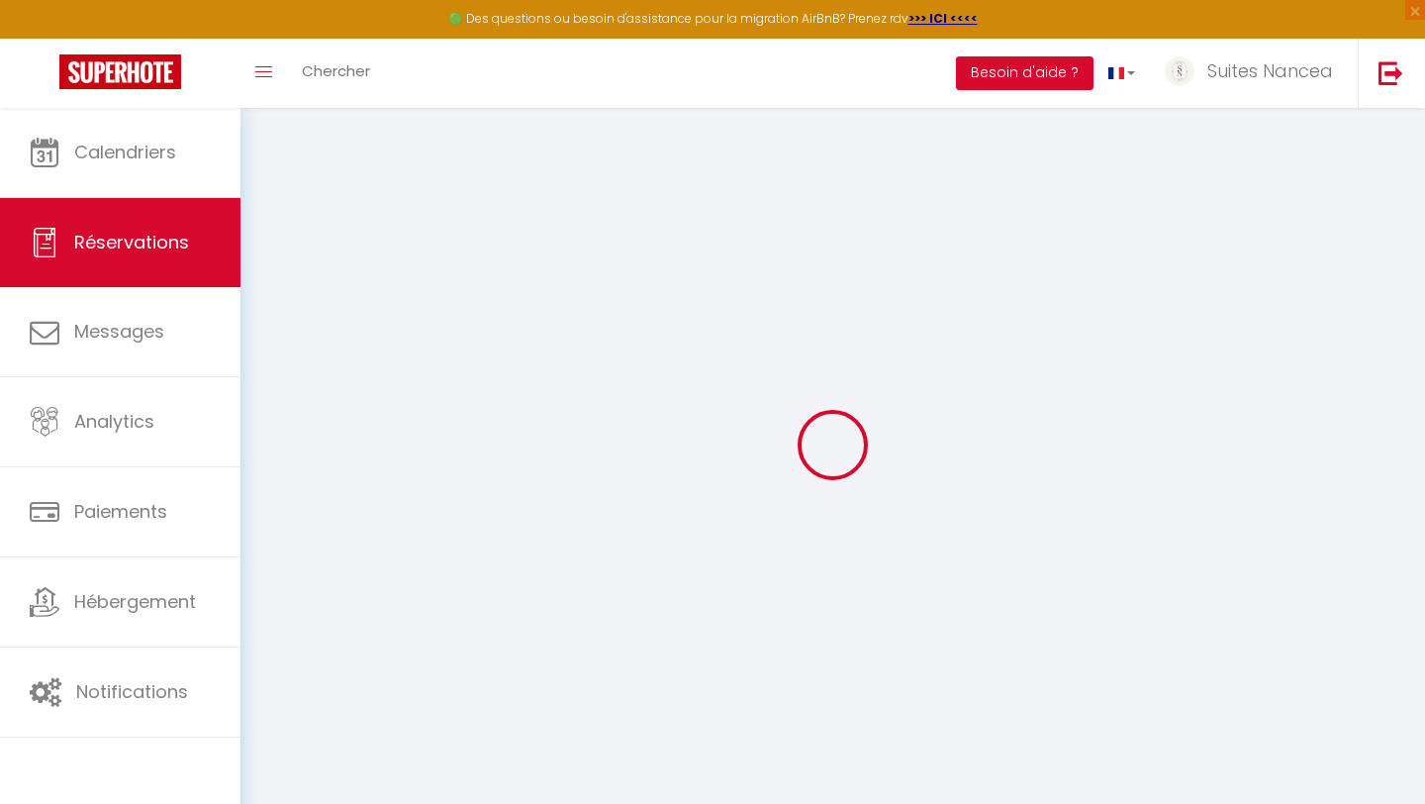
type input "sasa"
type input "ristic"
type input "[EMAIL_ADDRESS][DOMAIN_NAME]"
type input "[PHONE_NUMBER]"
type input "."
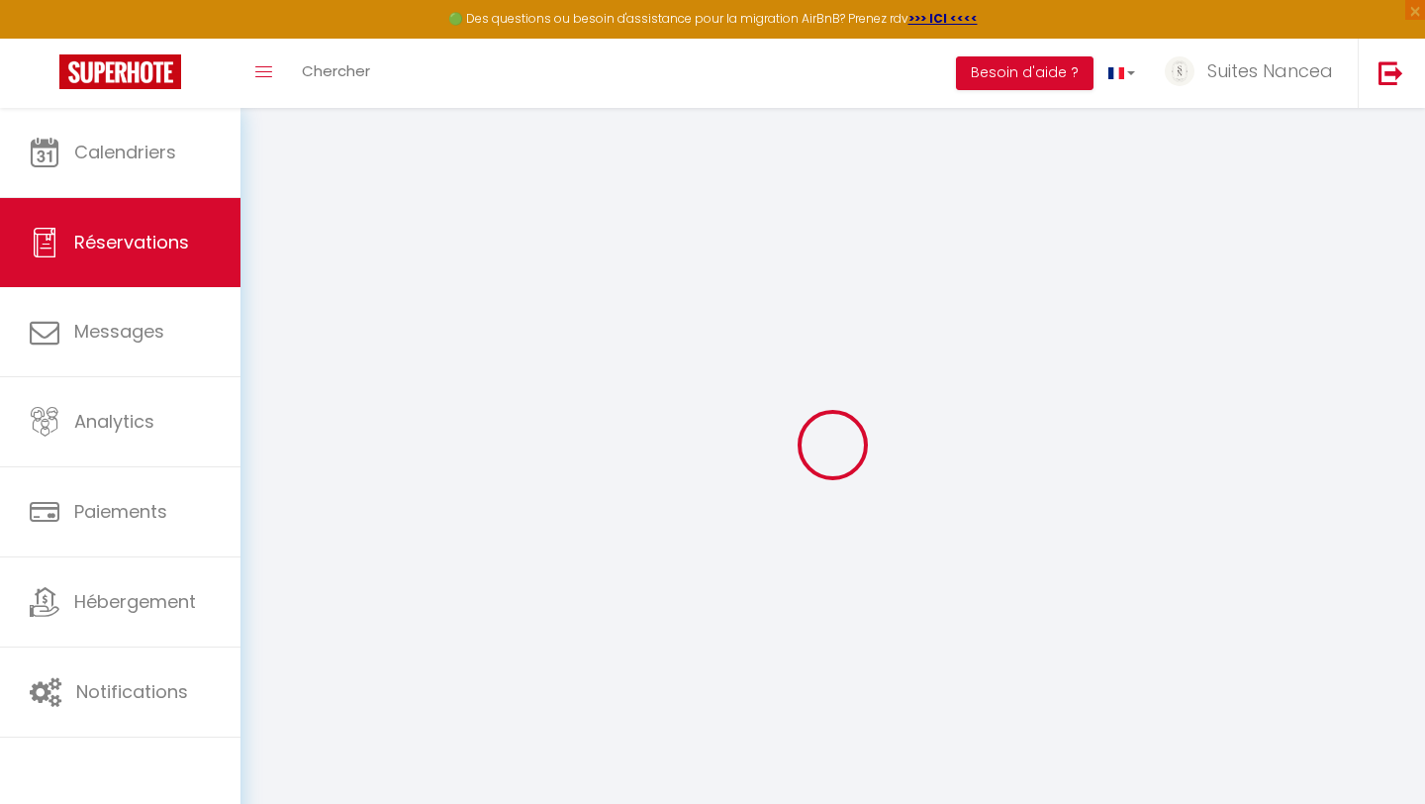
select select "FR"
type input "125.87"
type input "10.37"
select select "77278"
select select "1"
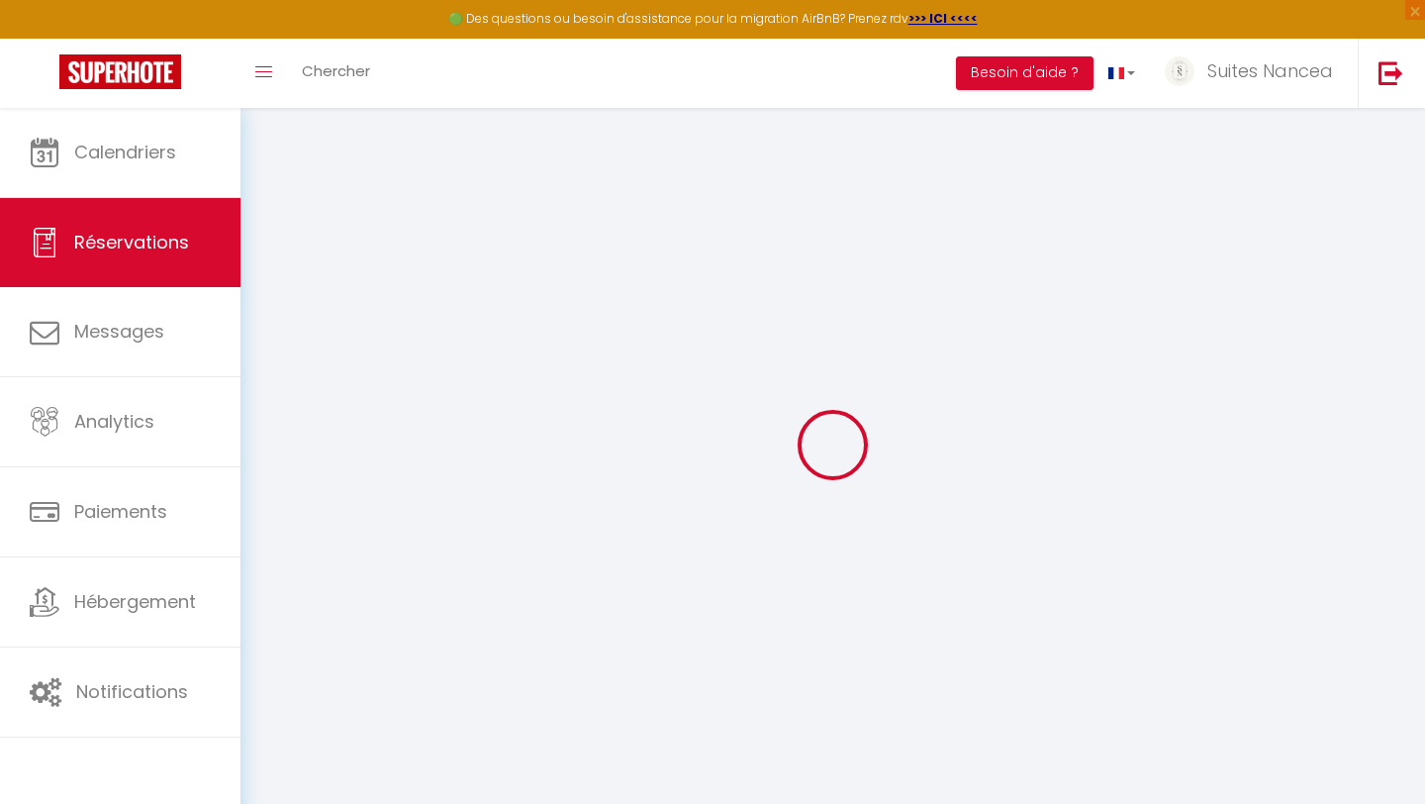
select select
type input "3"
select select "12"
select select
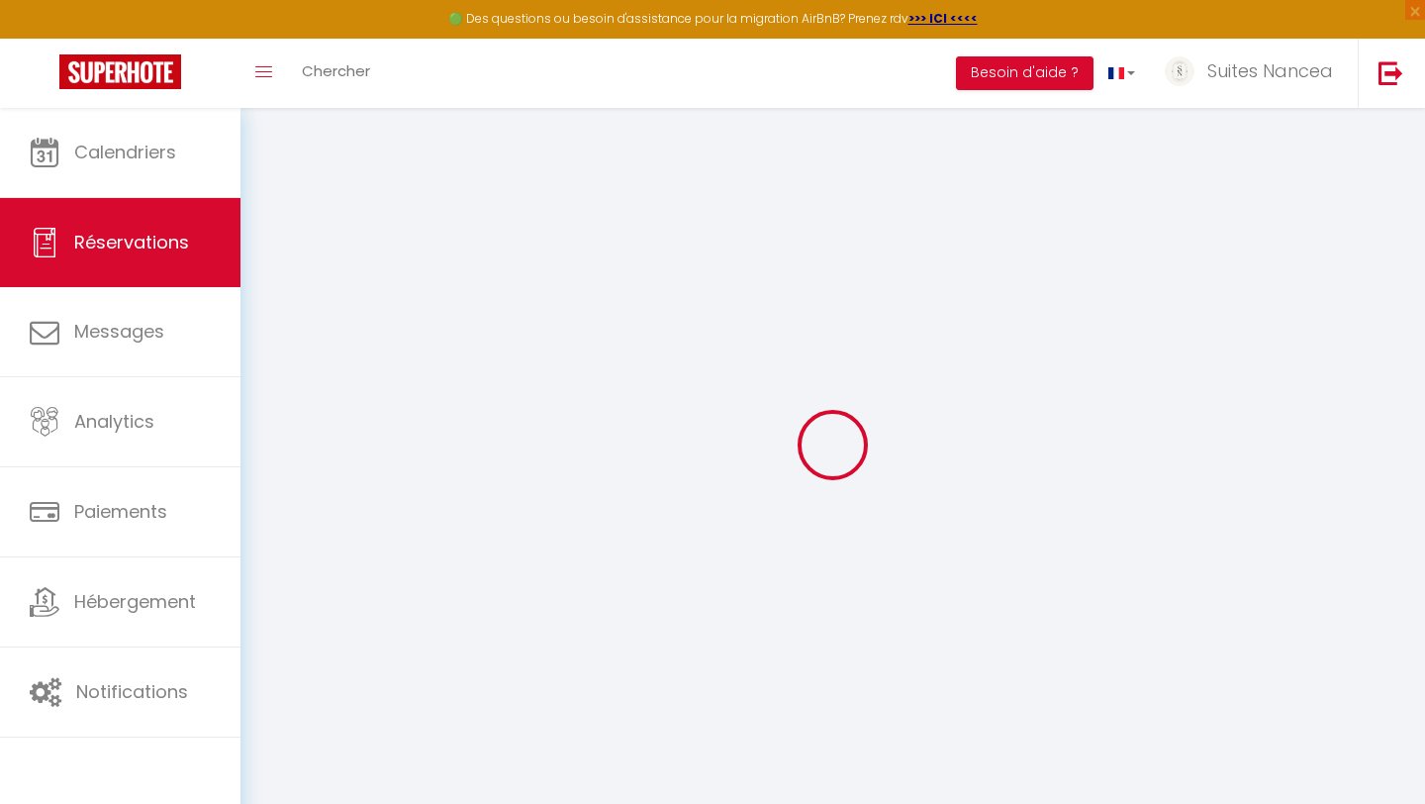
type input "680.4"
checkbox input "false"
select select "2"
type input "0"
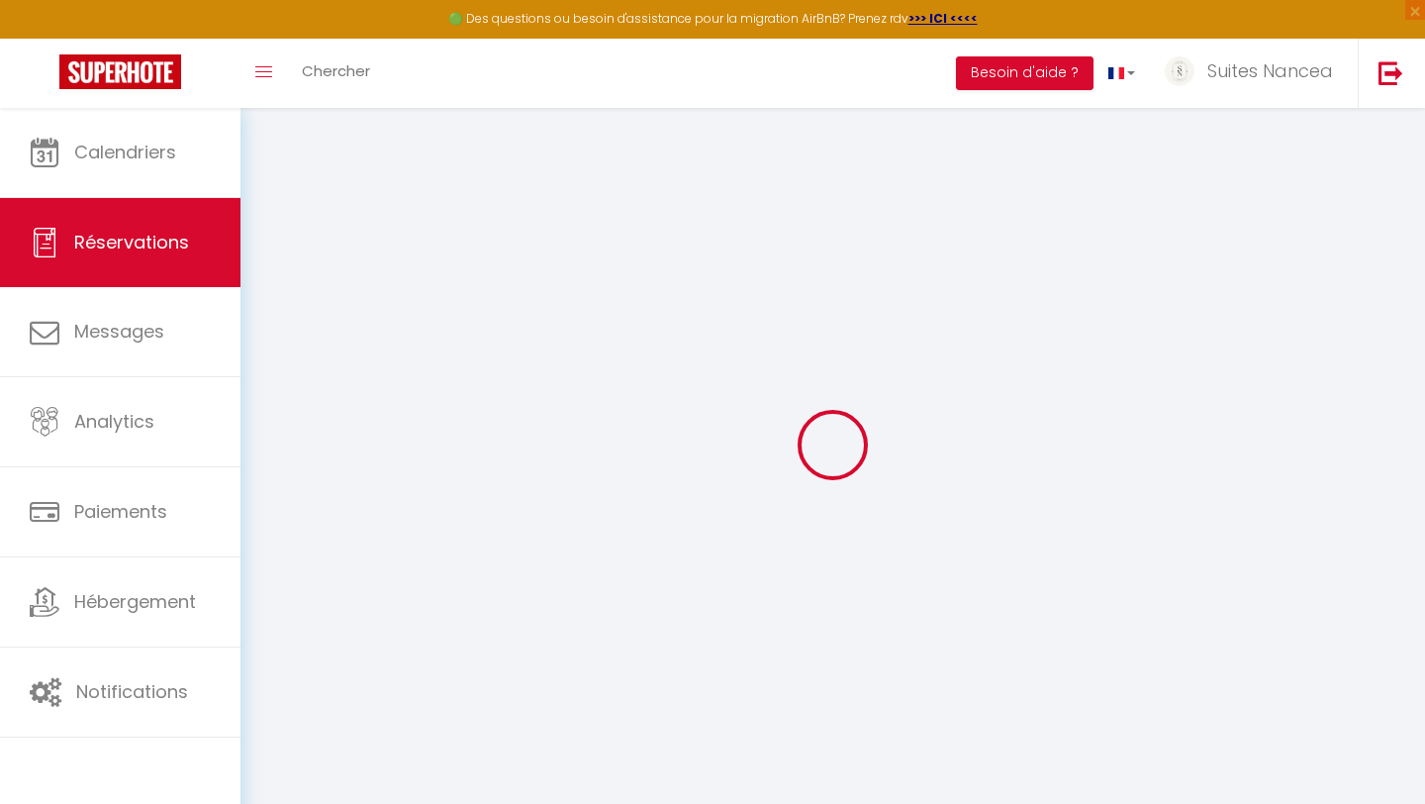
type input "0"
select select
select select "14"
checkbox input "false"
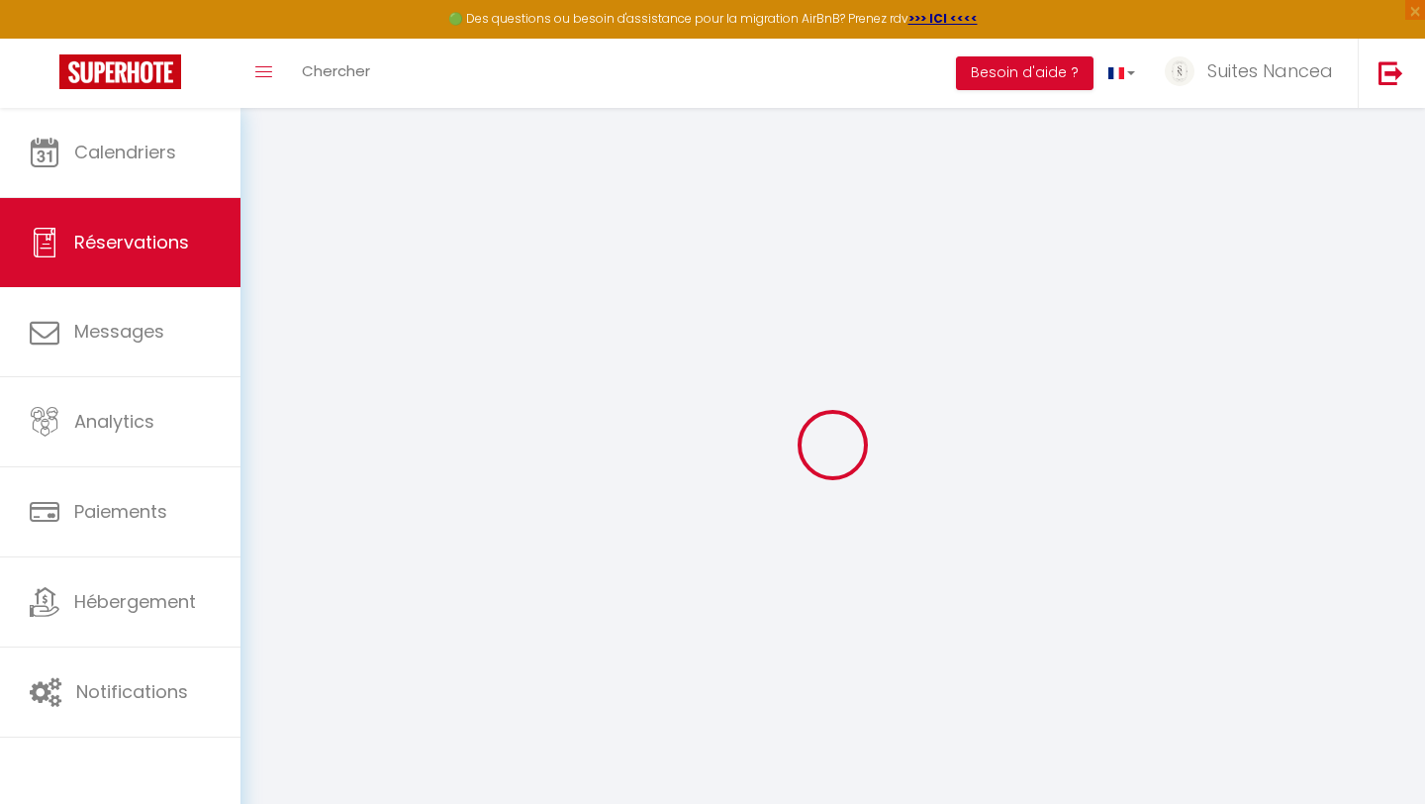
select select
checkbox input "false"
select select
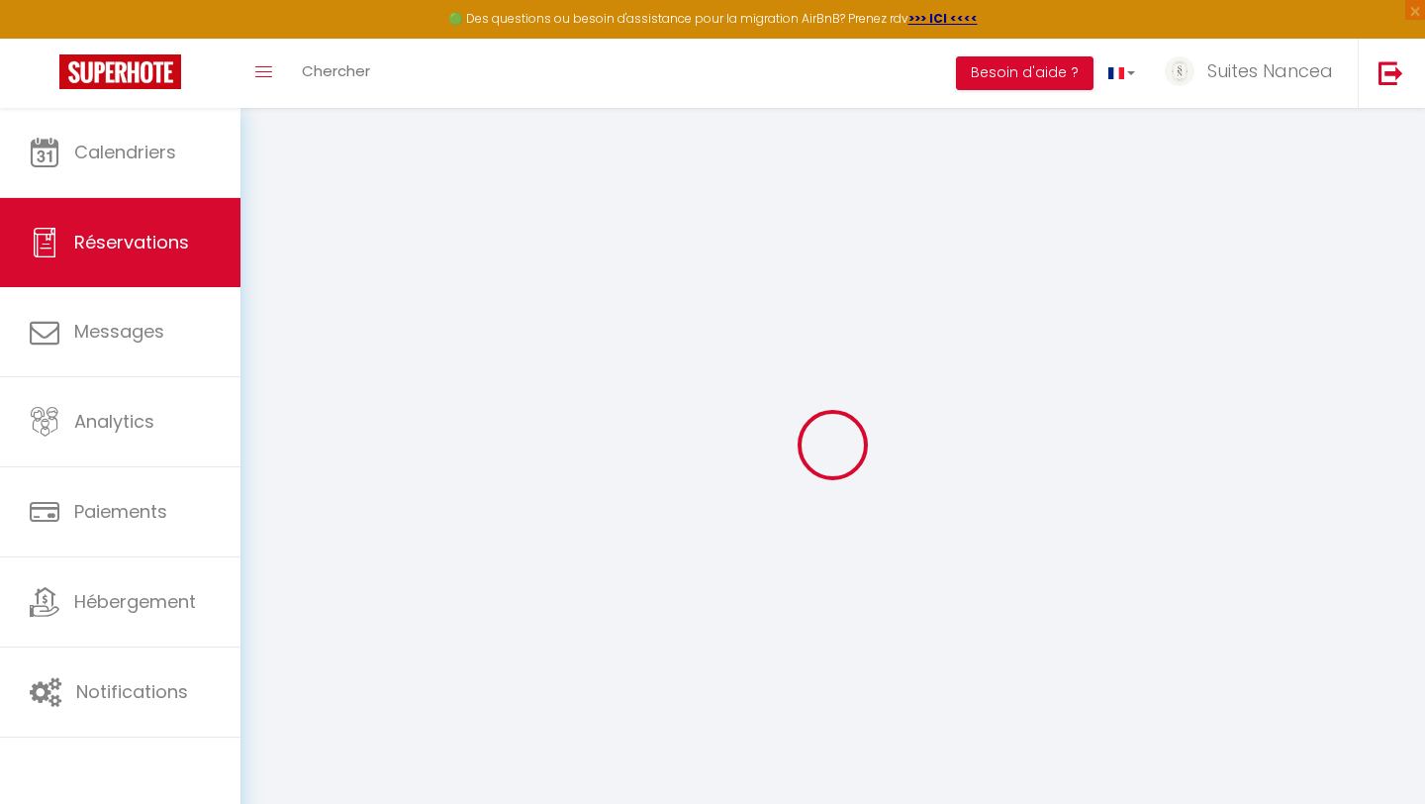
checkbox input "false"
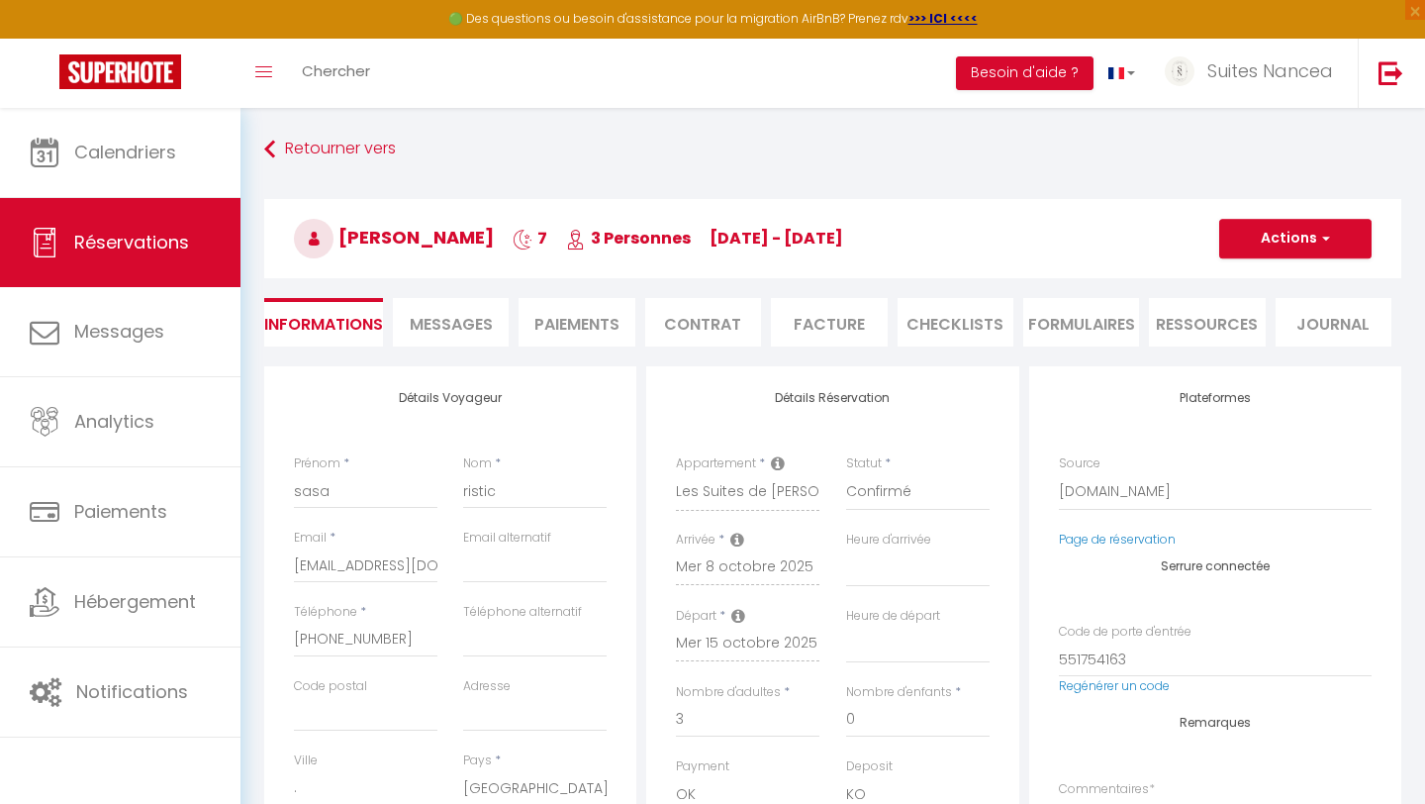
select select
checkbox input "false"
type textarea "** THIS RESERVATION HAS BEEN PRE-PAID ** BOOKING NOTE : Payment charge is EUR 1…"
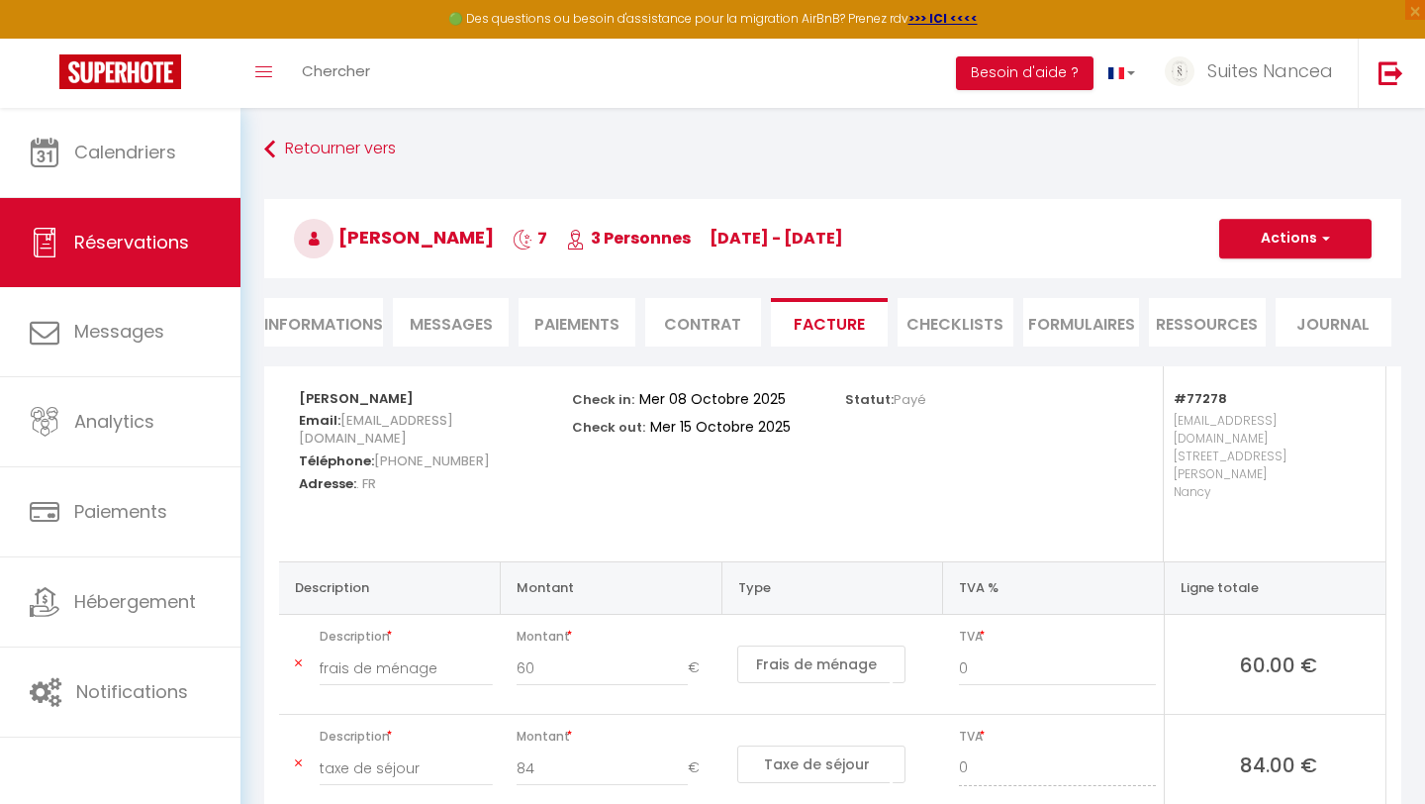
click at [462, 310] on li "Messages" at bounding box center [451, 322] width 116 height 49
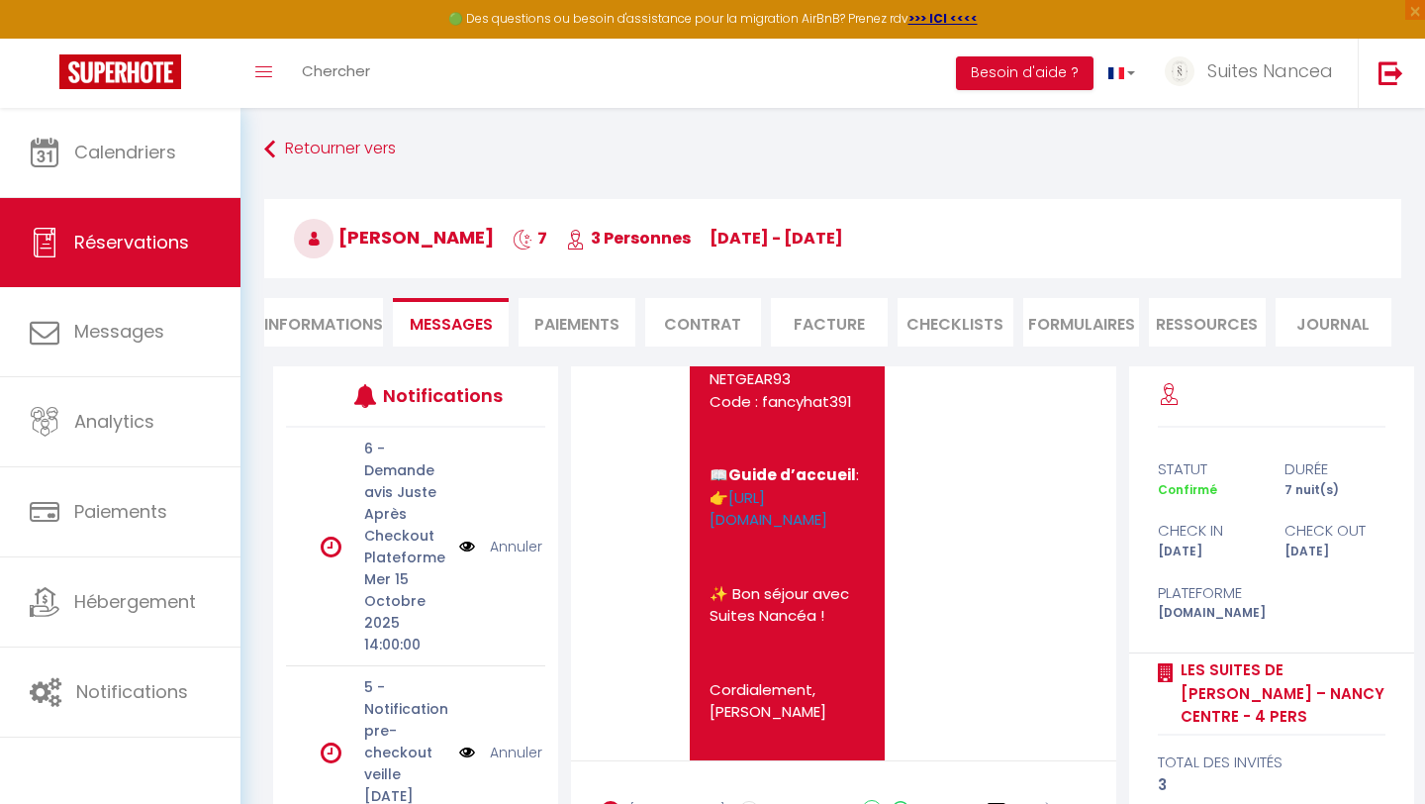
scroll to position [3436, 0]
drag, startPoint x: 865, startPoint y: 620, endPoint x: 733, endPoint y: 565, distance: 143.4
copy link "[URL][DOMAIN_NAME]"
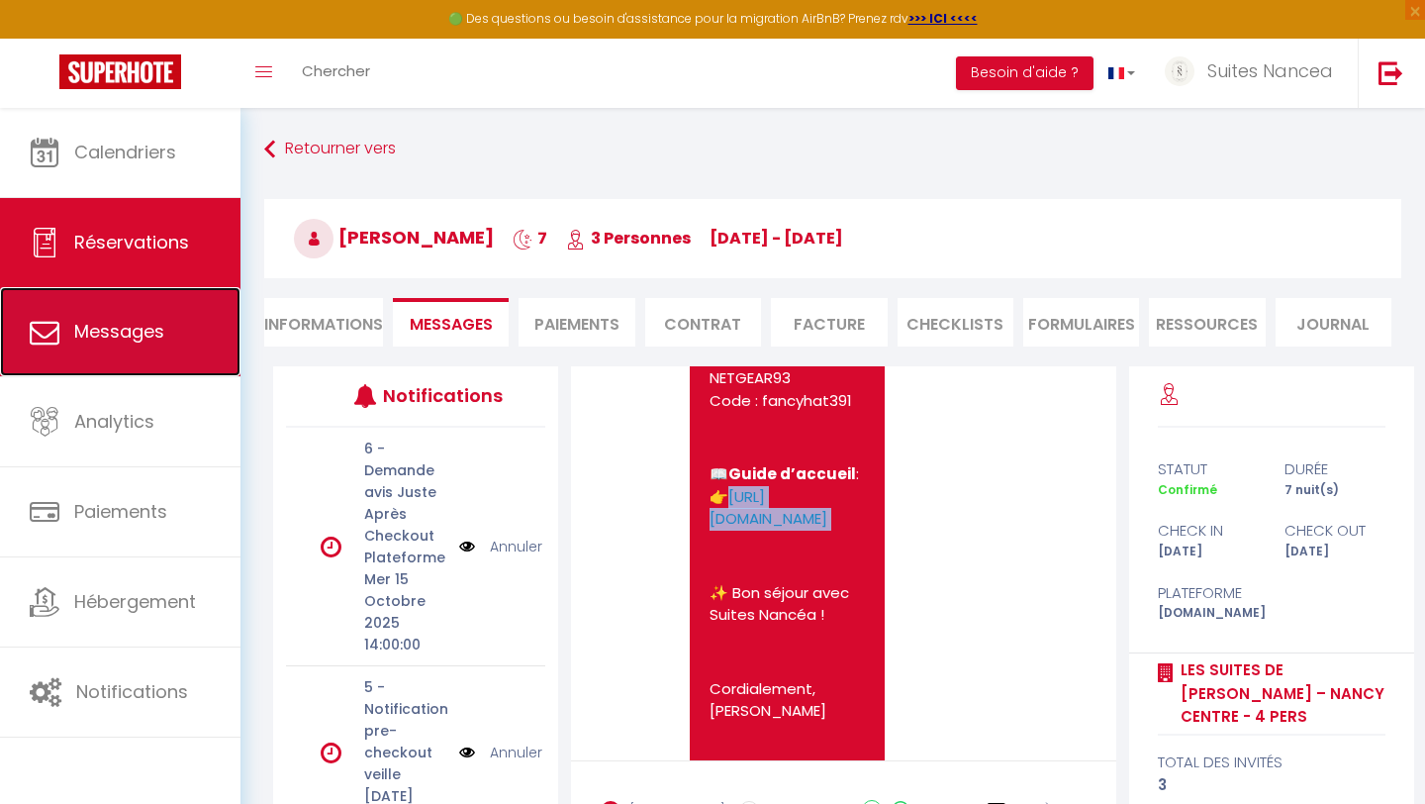
click at [139, 330] on span "Messages" at bounding box center [119, 331] width 90 height 25
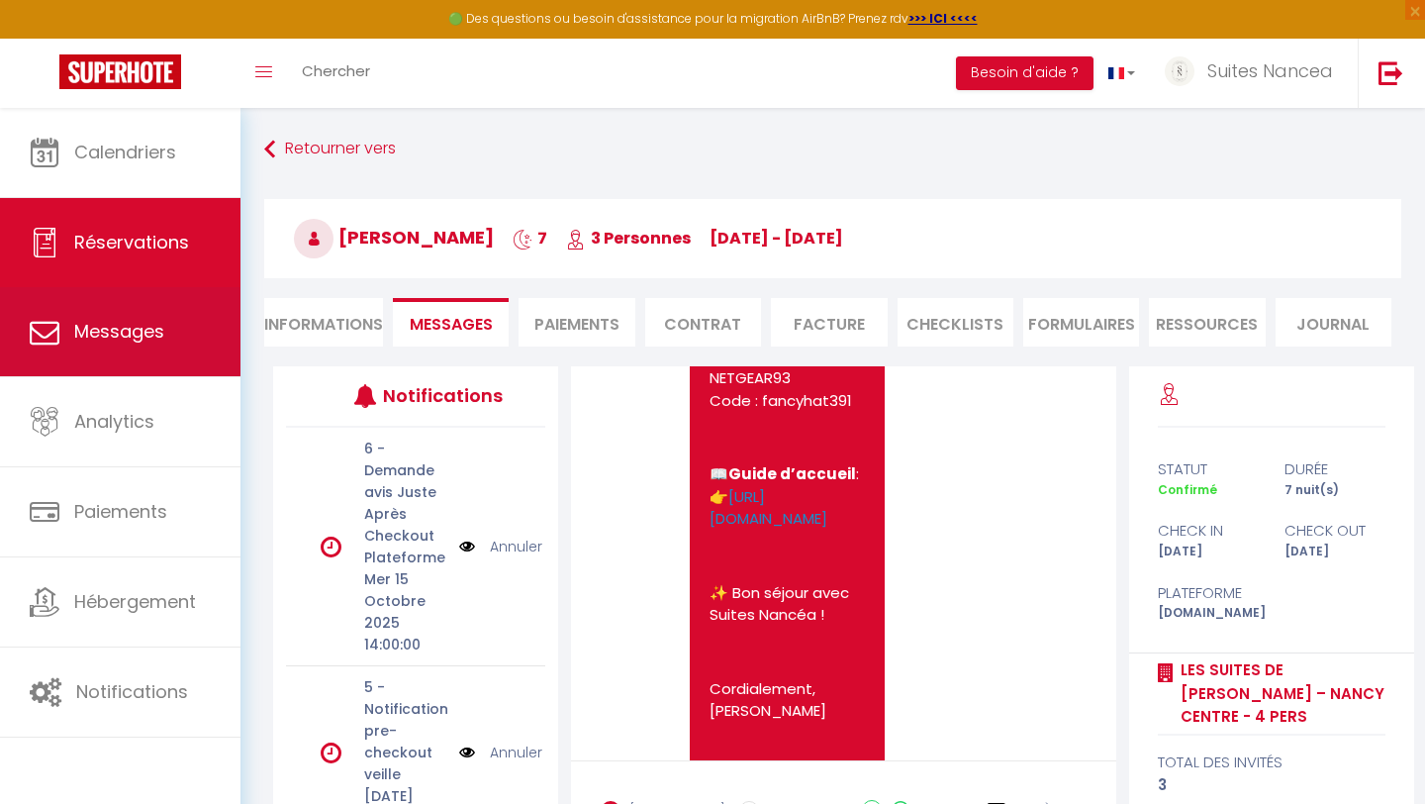
select select "message"
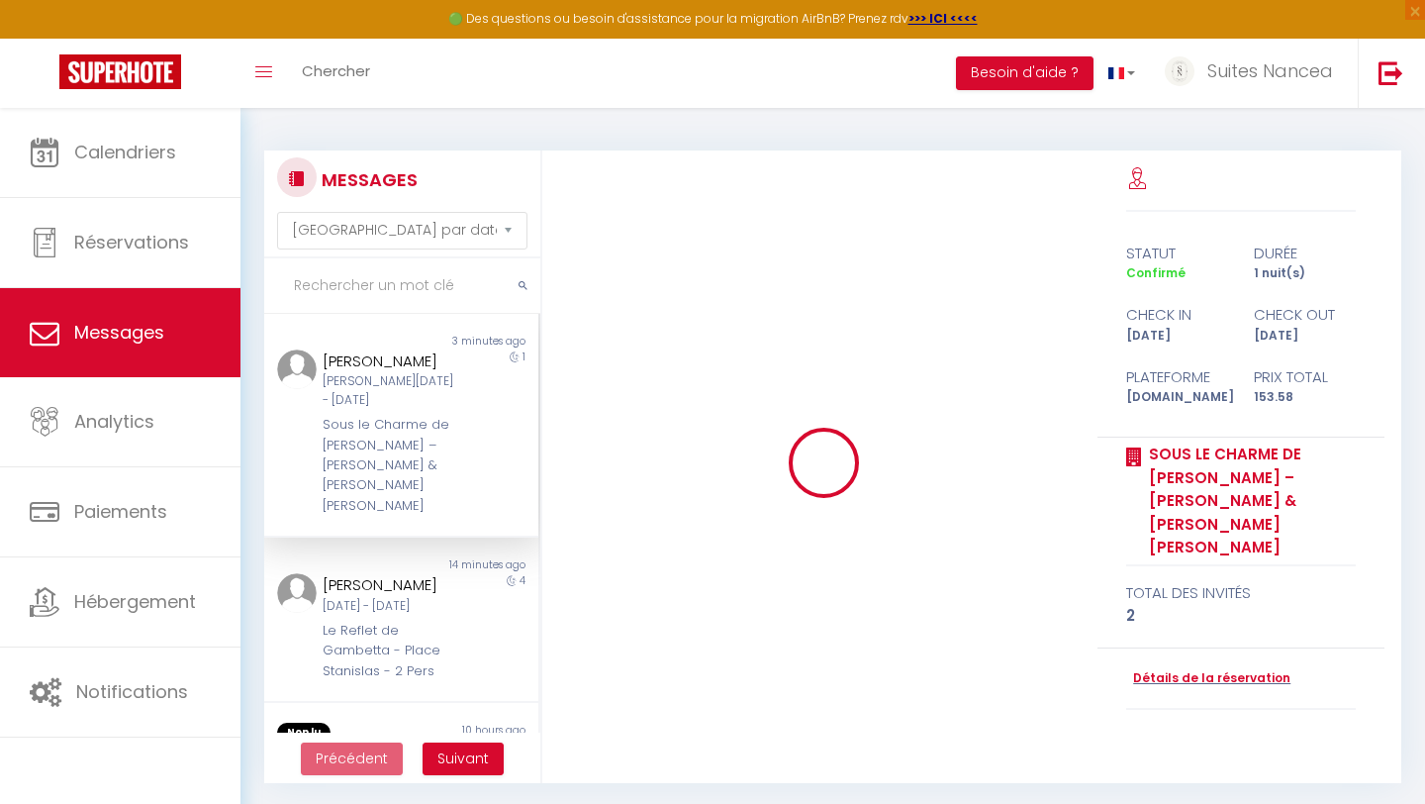
scroll to position [2291, 0]
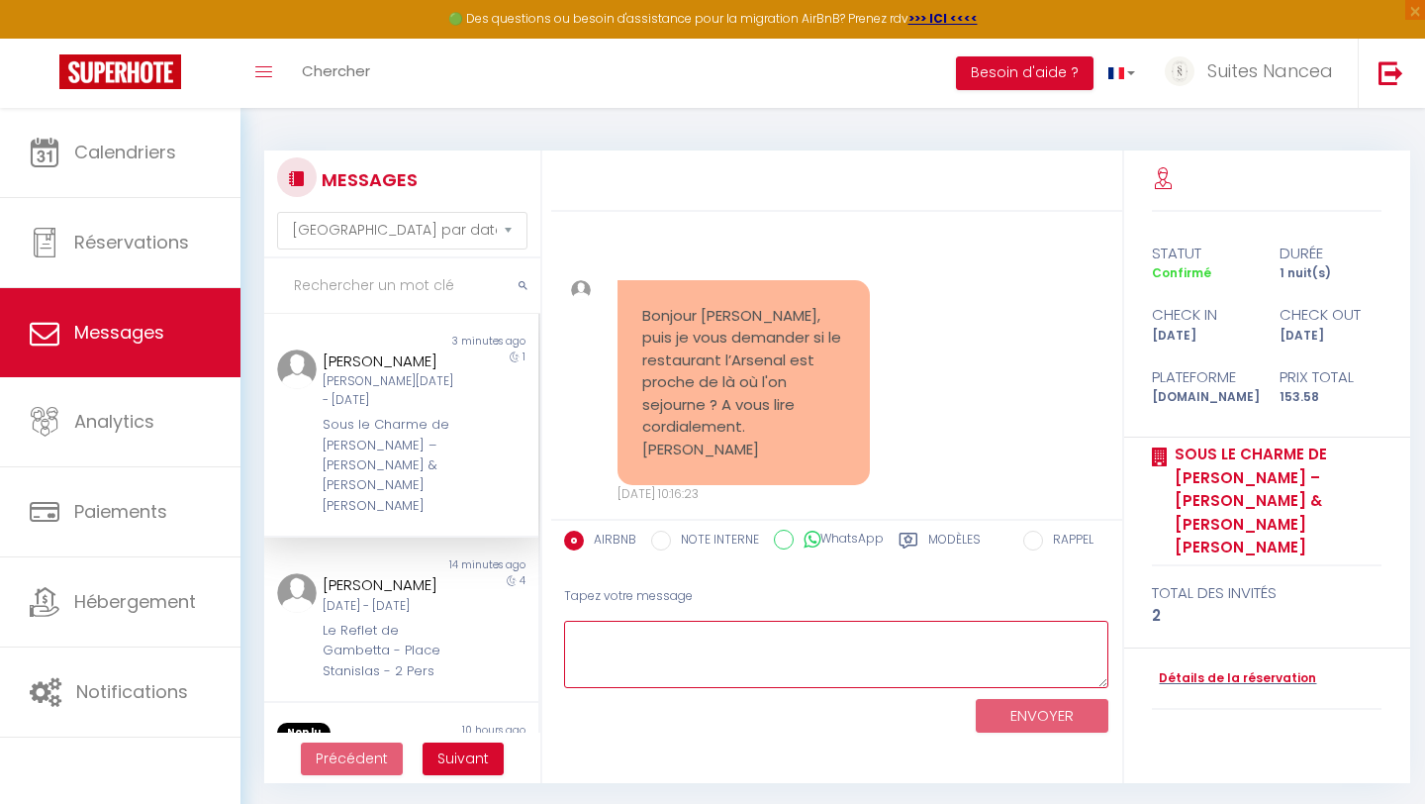
click at [590, 645] on textarea at bounding box center [836, 655] width 545 height 68
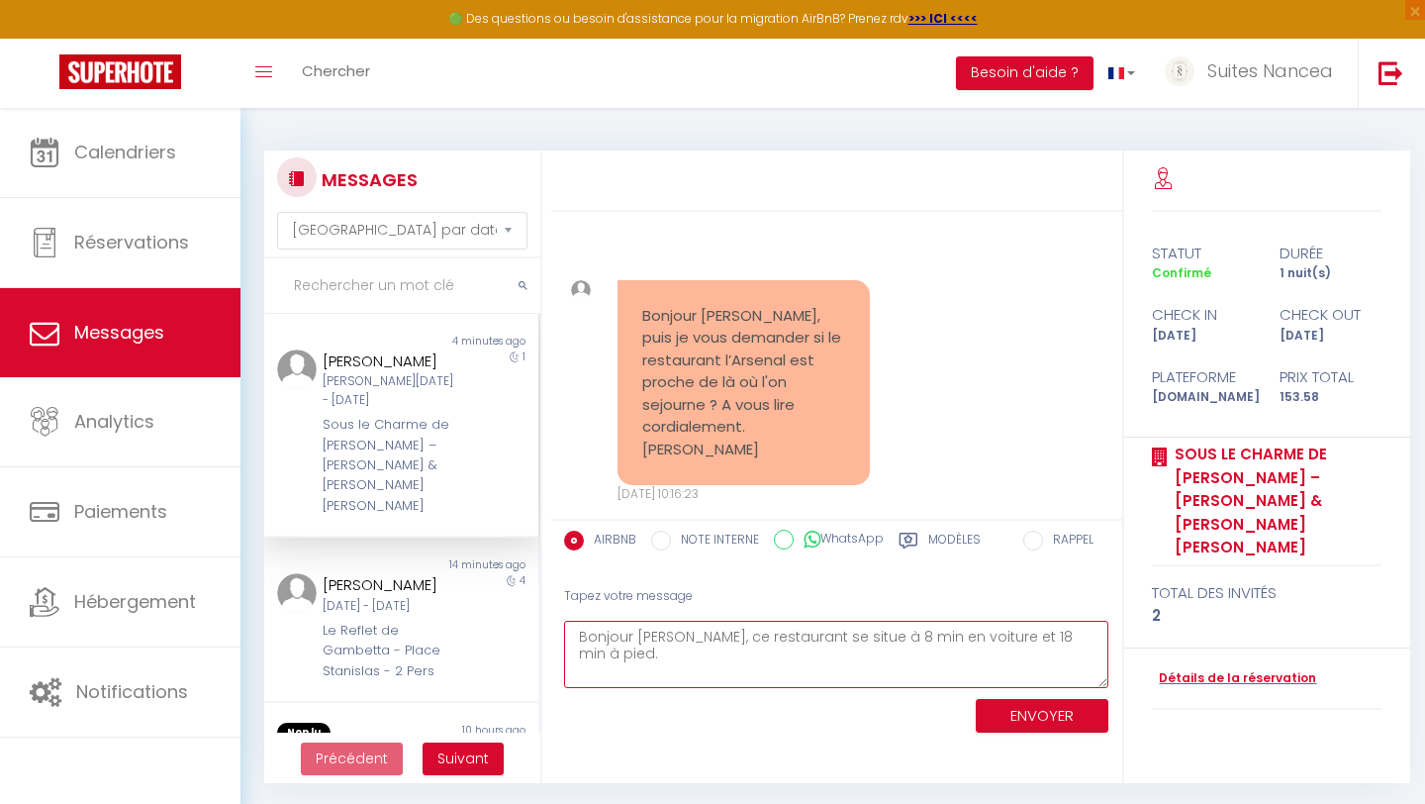
type textarea "Bonjour [PERSON_NAME], ce restaurant se situe à 8 min en voiture et 18 min à pi…"
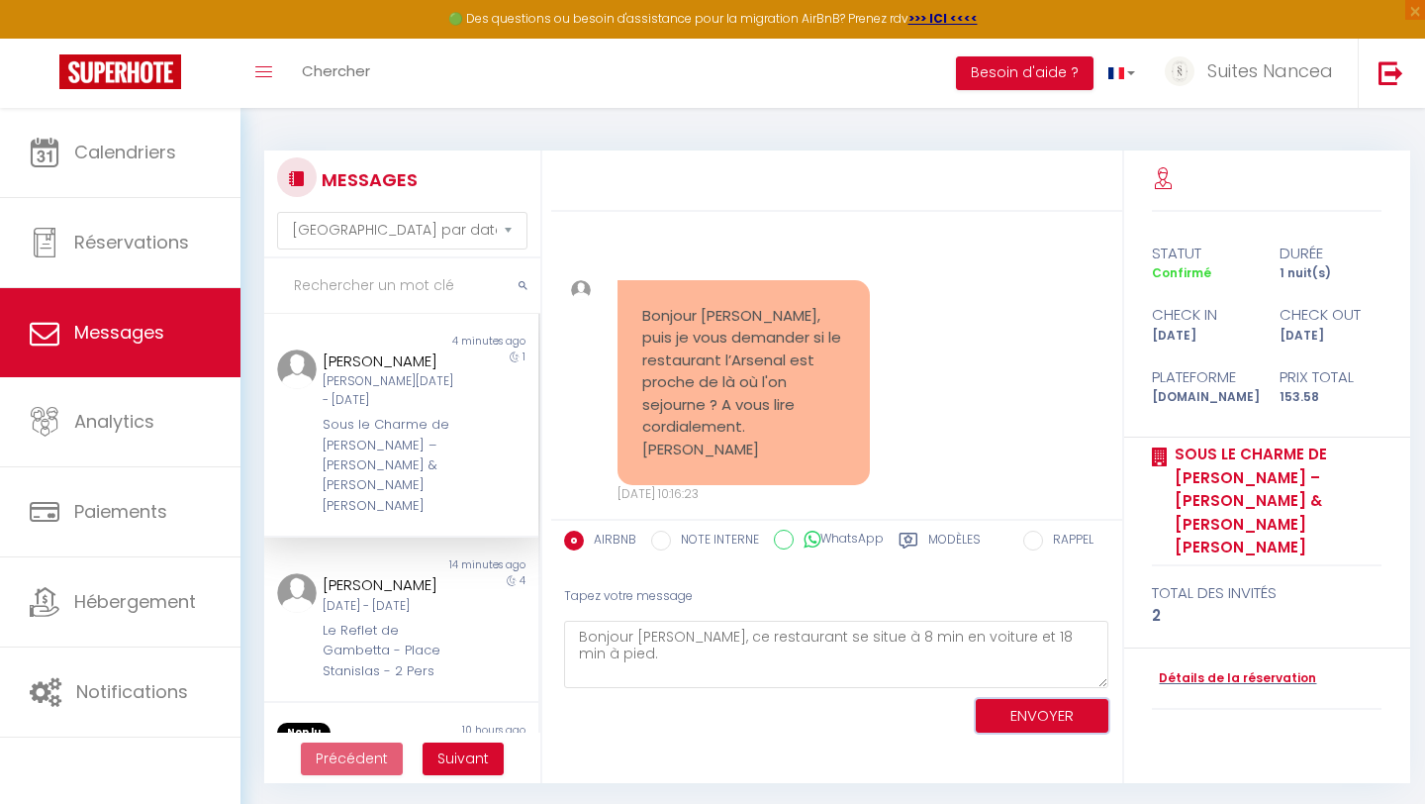
click at [1056, 717] on button "ENVOYER" at bounding box center [1042, 716] width 133 height 35
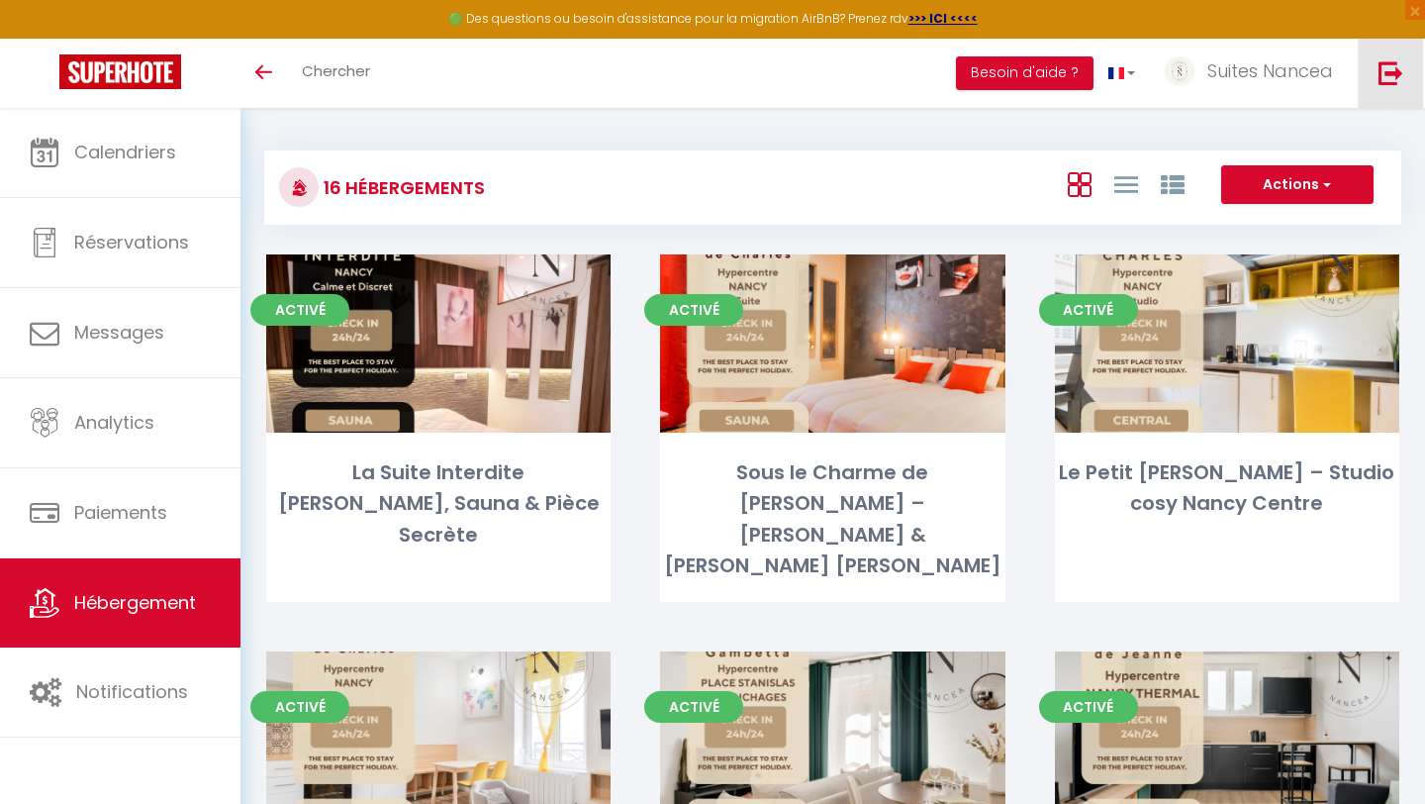
click at [1394, 75] on img at bounding box center [1391, 72] width 25 height 25
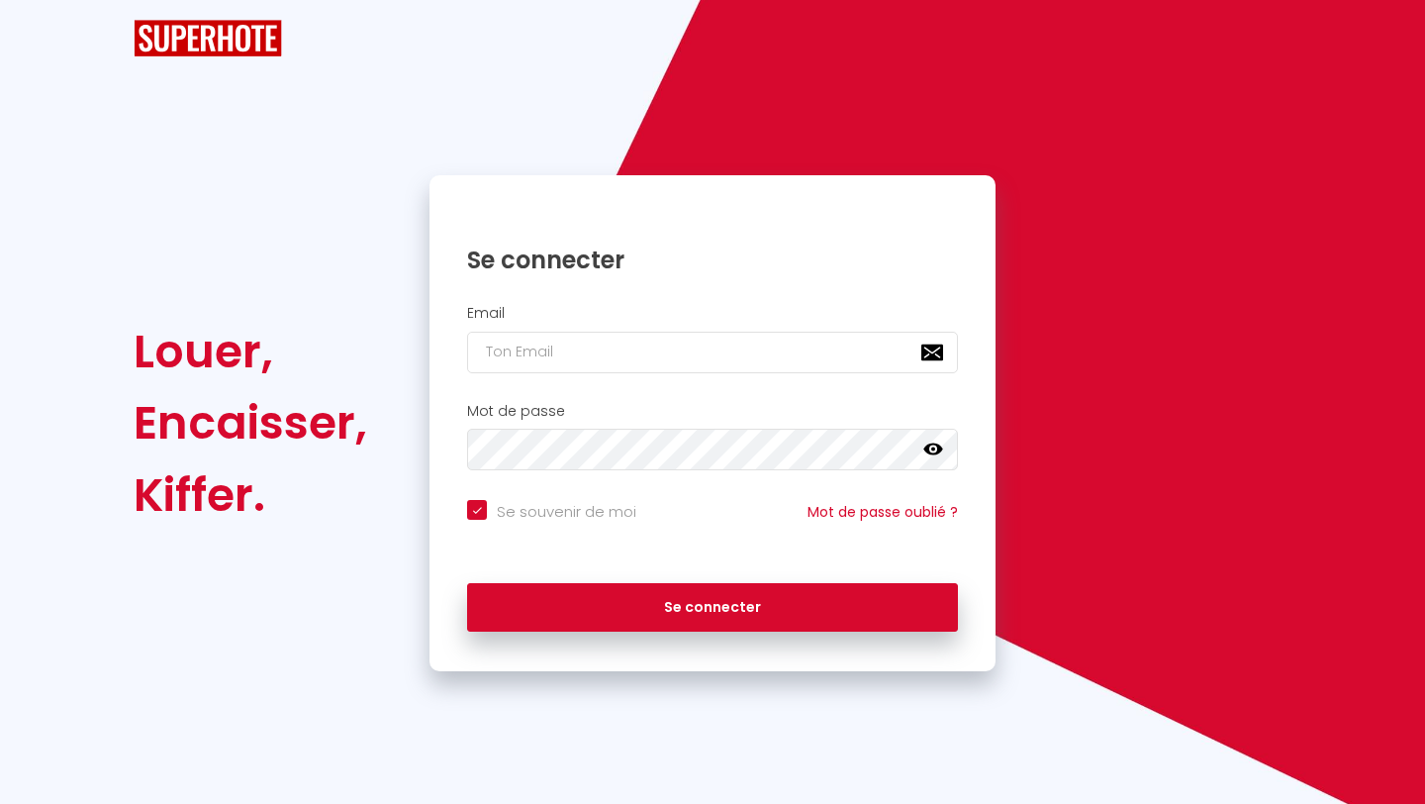
checkbox input "true"
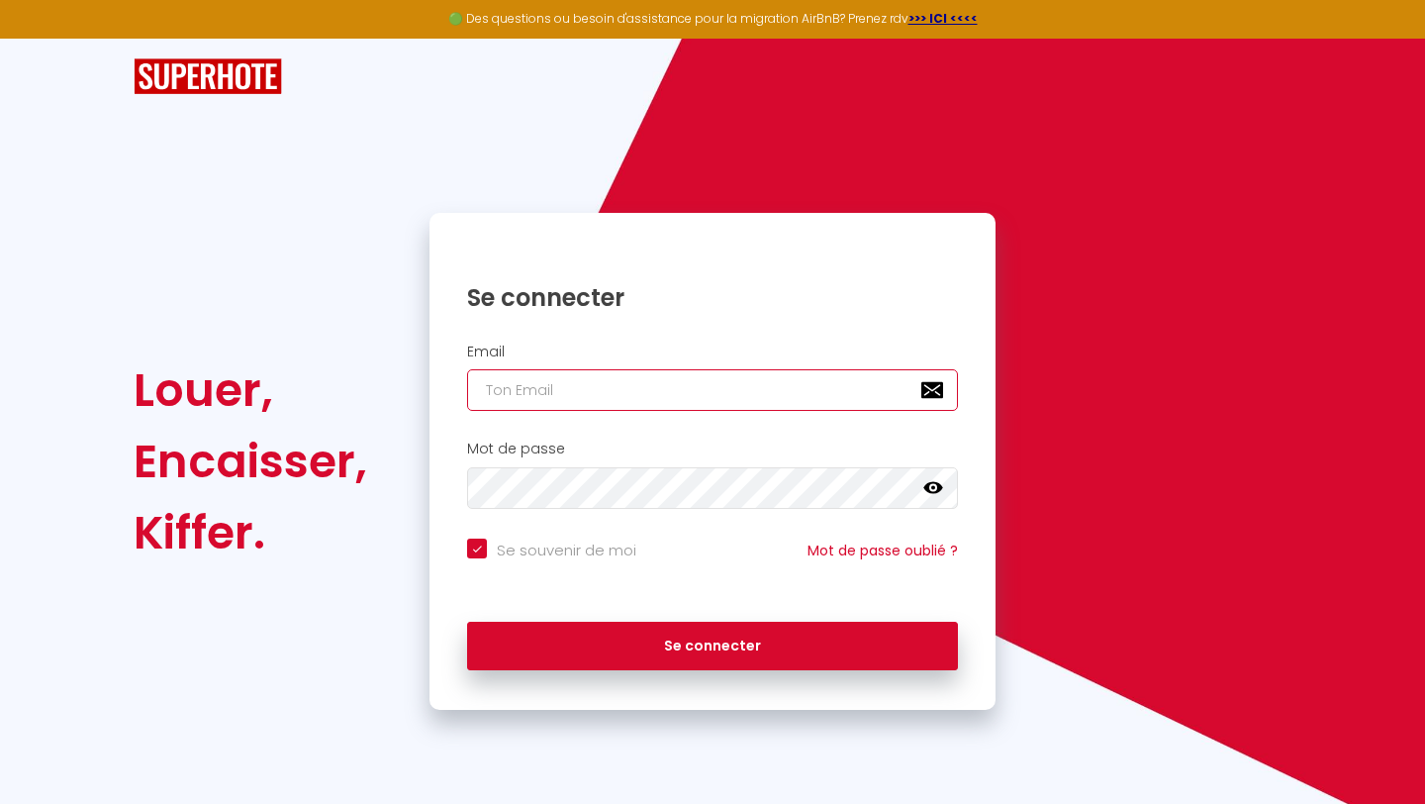
type input "[EMAIL_ADDRESS][DOMAIN_NAME]"
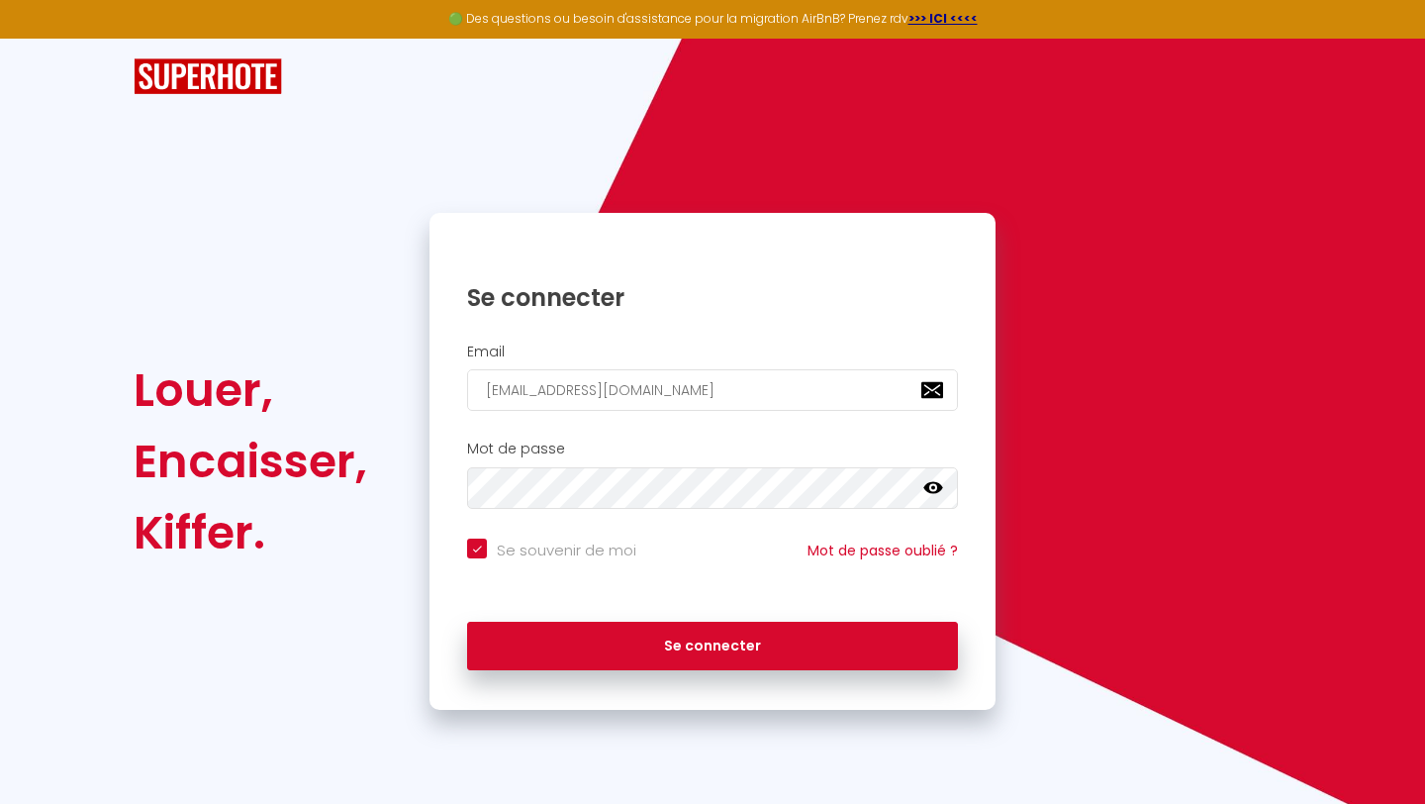
checkbox input "true"
click at [674, 393] on input "[EMAIL_ADDRESS][DOMAIN_NAME]" at bounding box center [712, 390] width 491 height 42
type input "[EMAIL_ADDRESS][DOMAIN_NAME]"
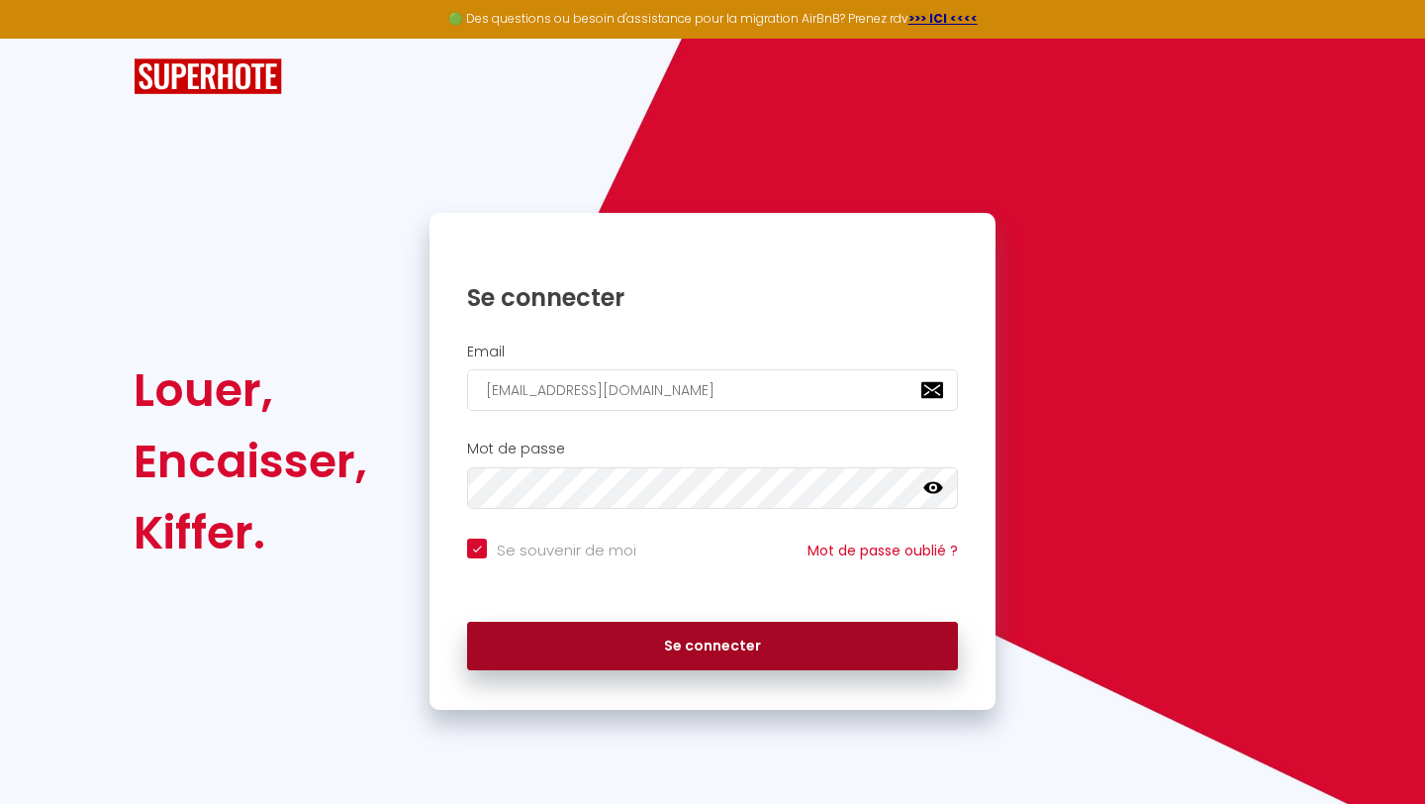
click at [628, 651] on button "Se connecter" at bounding box center [712, 646] width 491 height 49
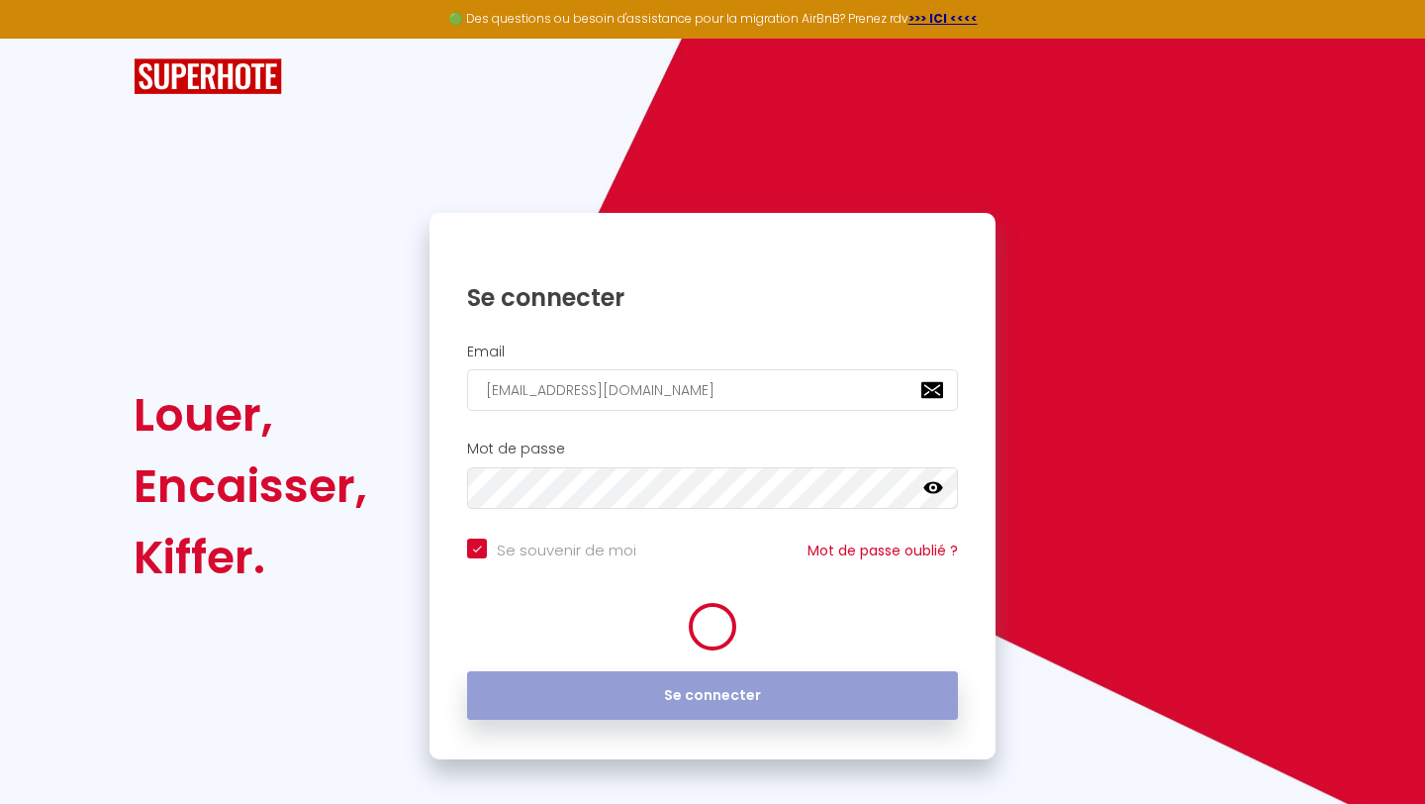
checkbox input "true"
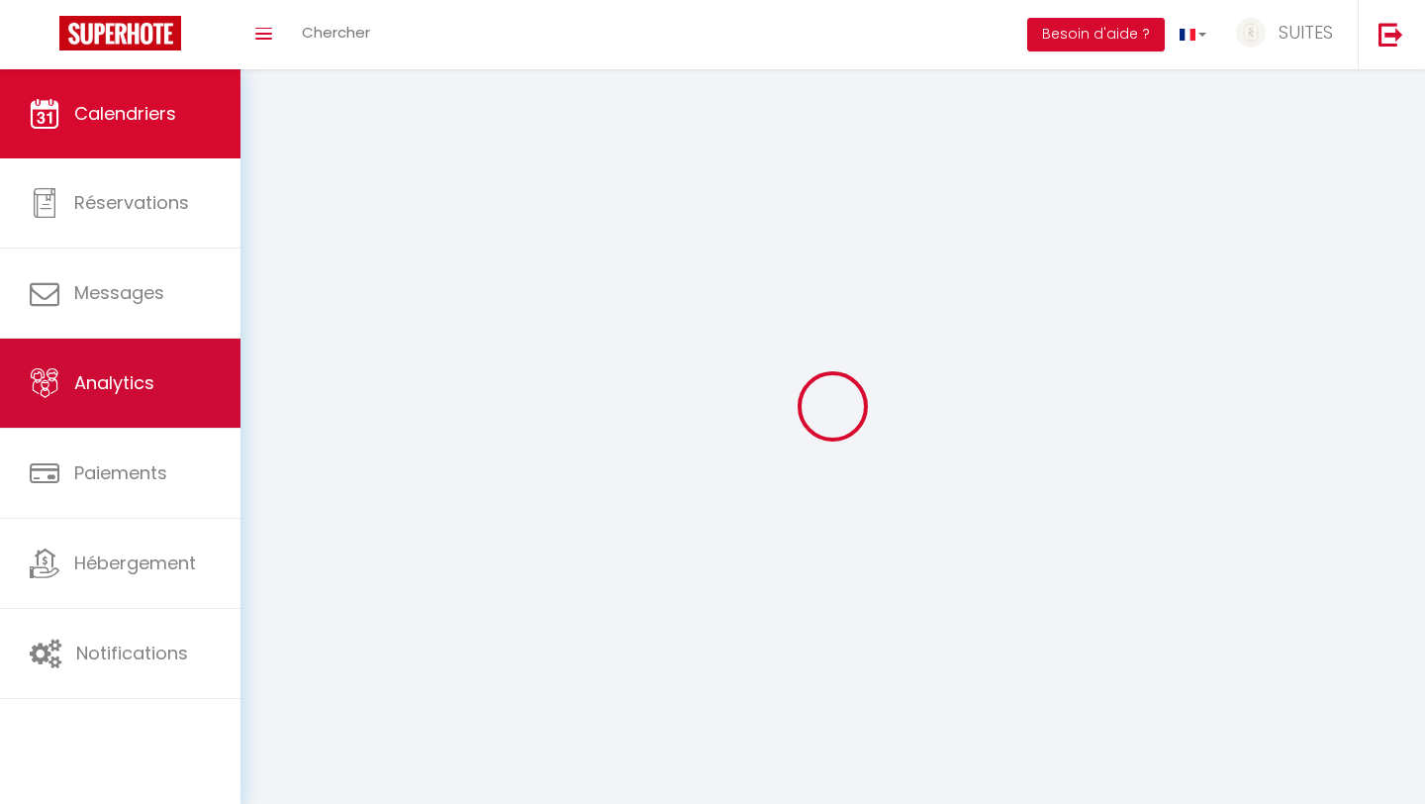
select select
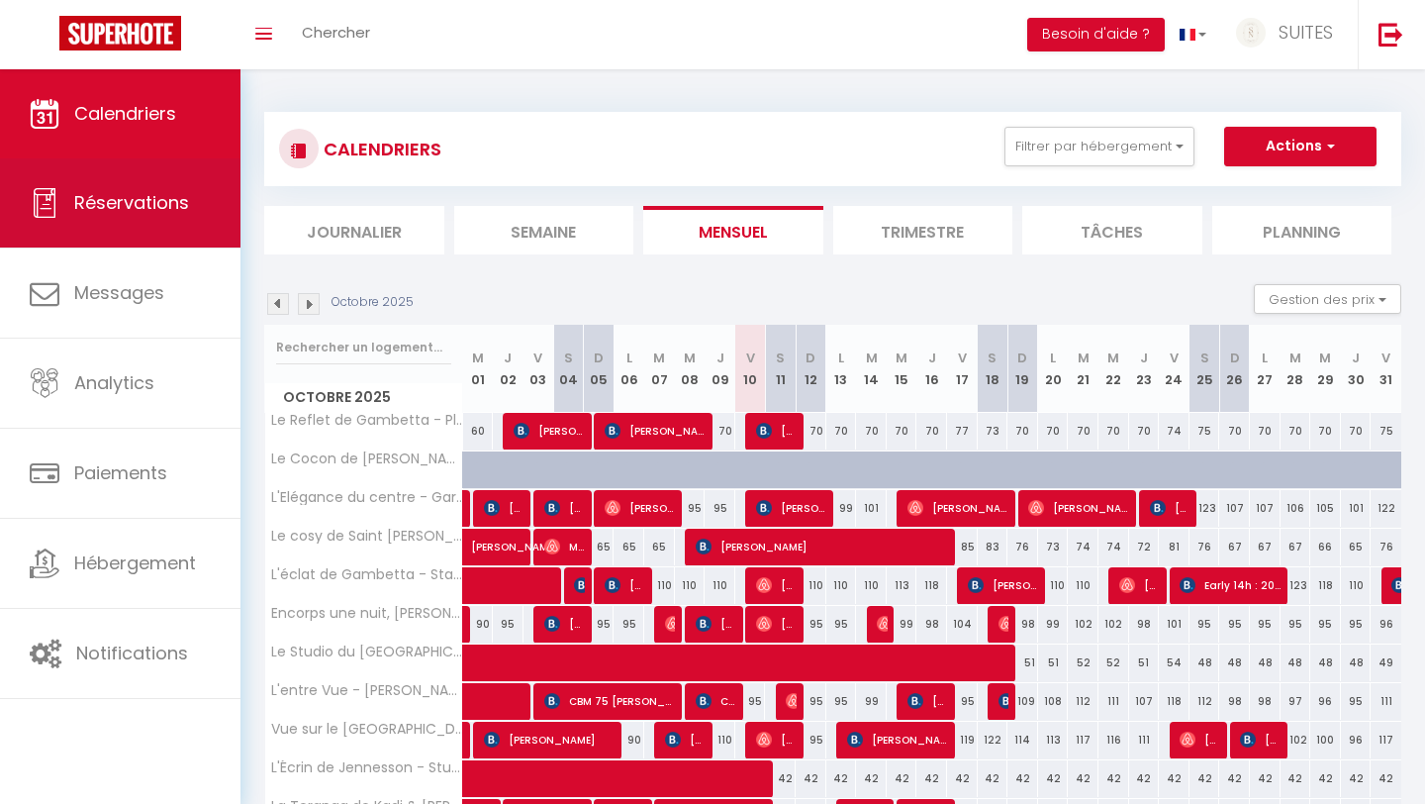
select select
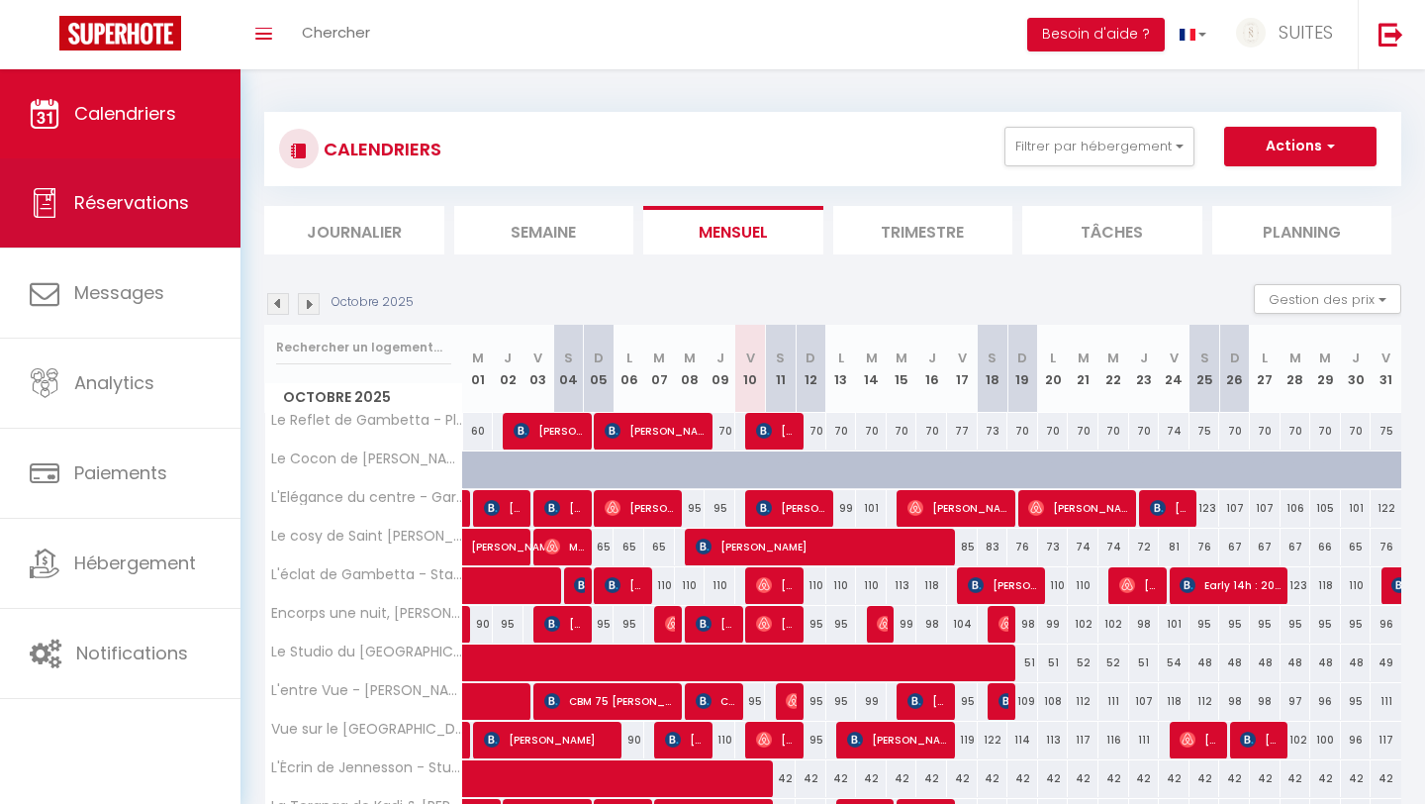
select select
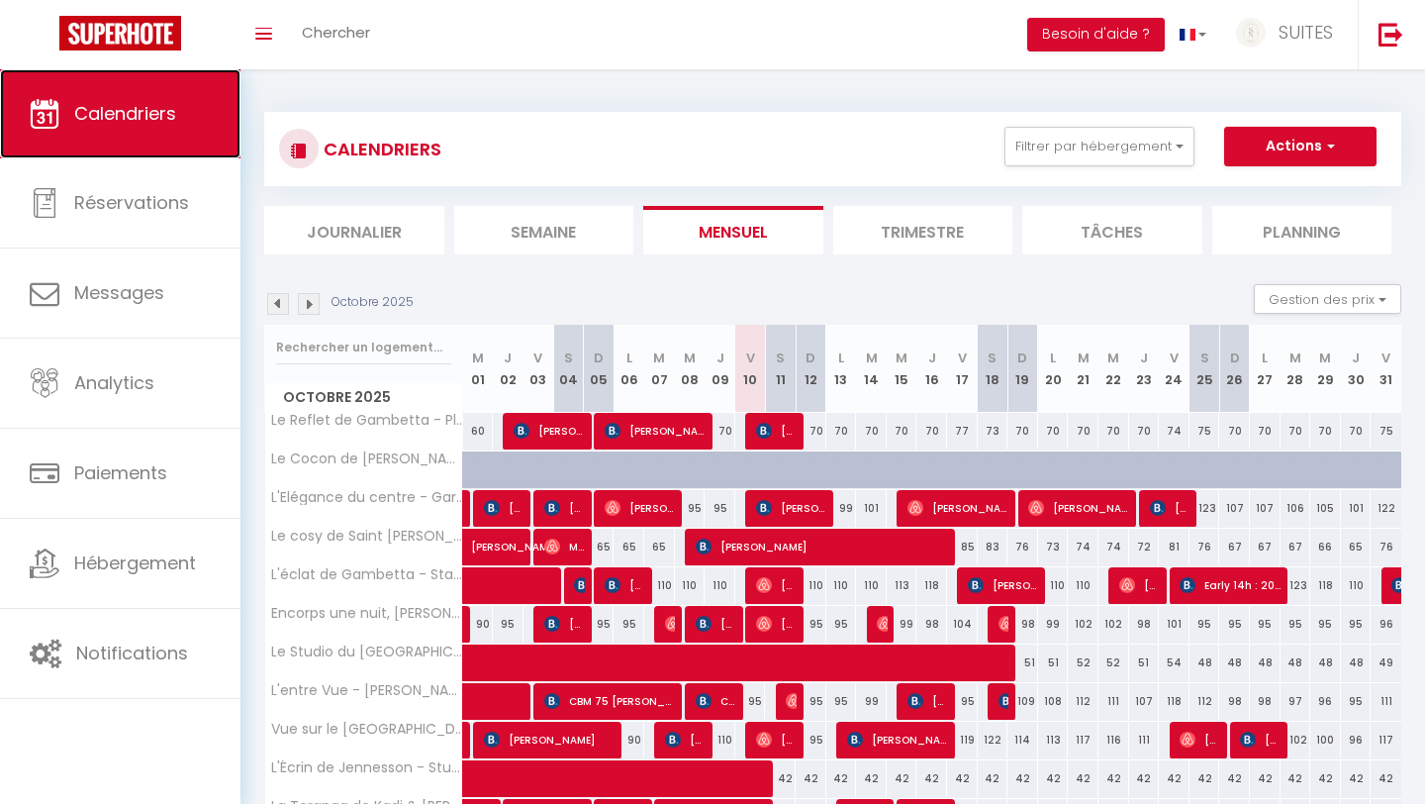
click at [144, 113] on span "Calendriers" at bounding box center [125, 113] width 102 height 25
click at [632, 431] on span "[PERSON_NAME]" at bounding box center [656, 431] width 102 height 38
select select "OK"
select select "KO"
select select "1"
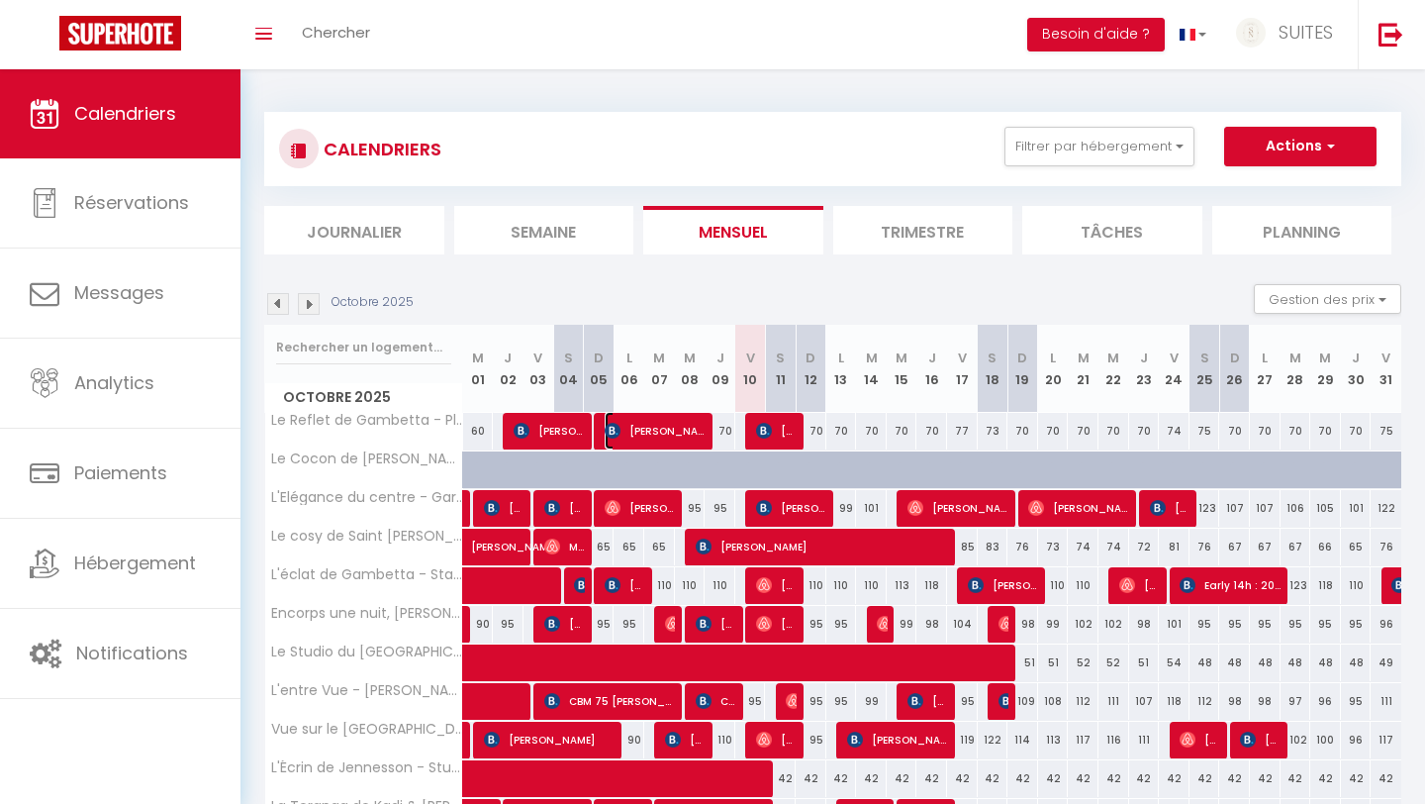
select select "0"
select select "1"
select select
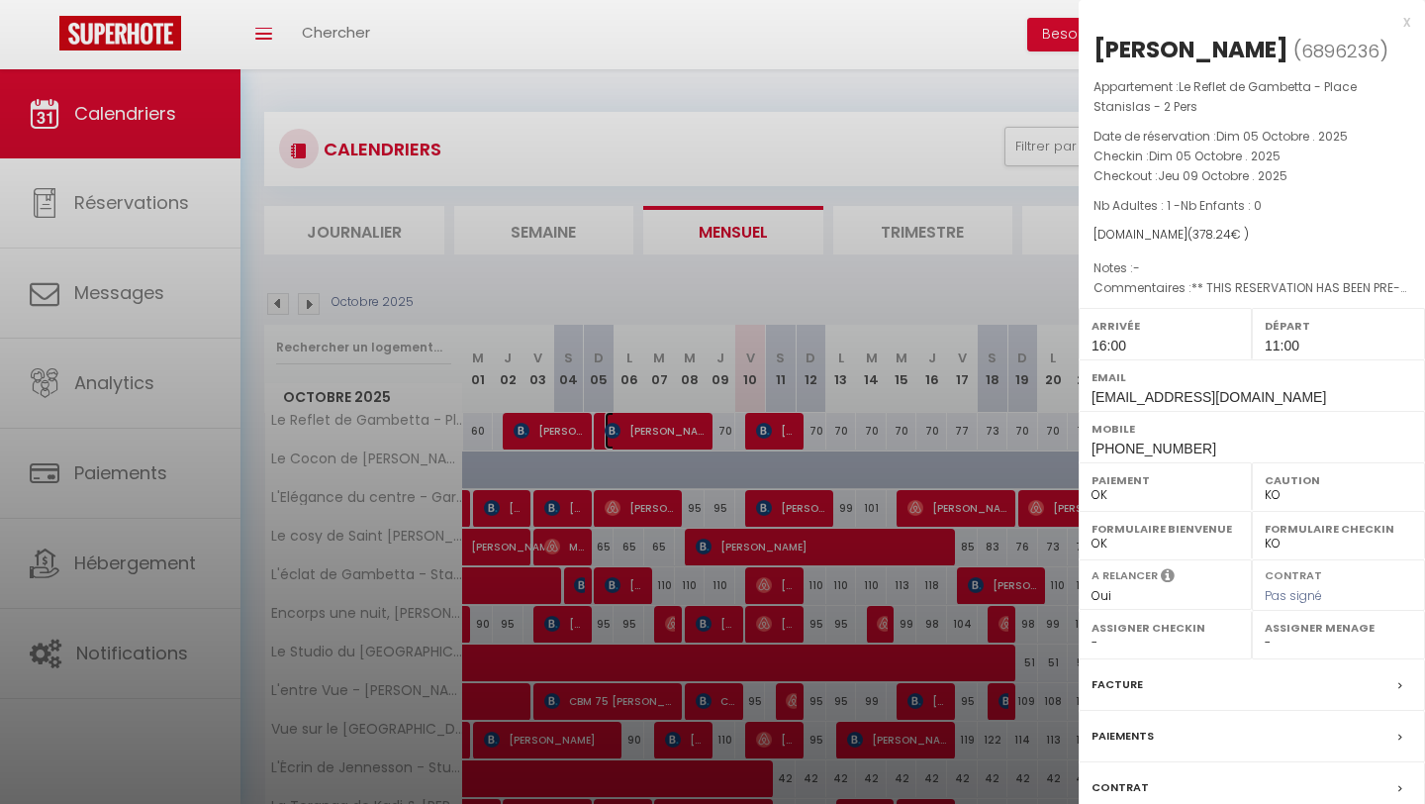
select select "33041"
select select "14372"
click at [1109, 733] on label "Paiements" at bounding box center [1123, 736] width 62 height 21
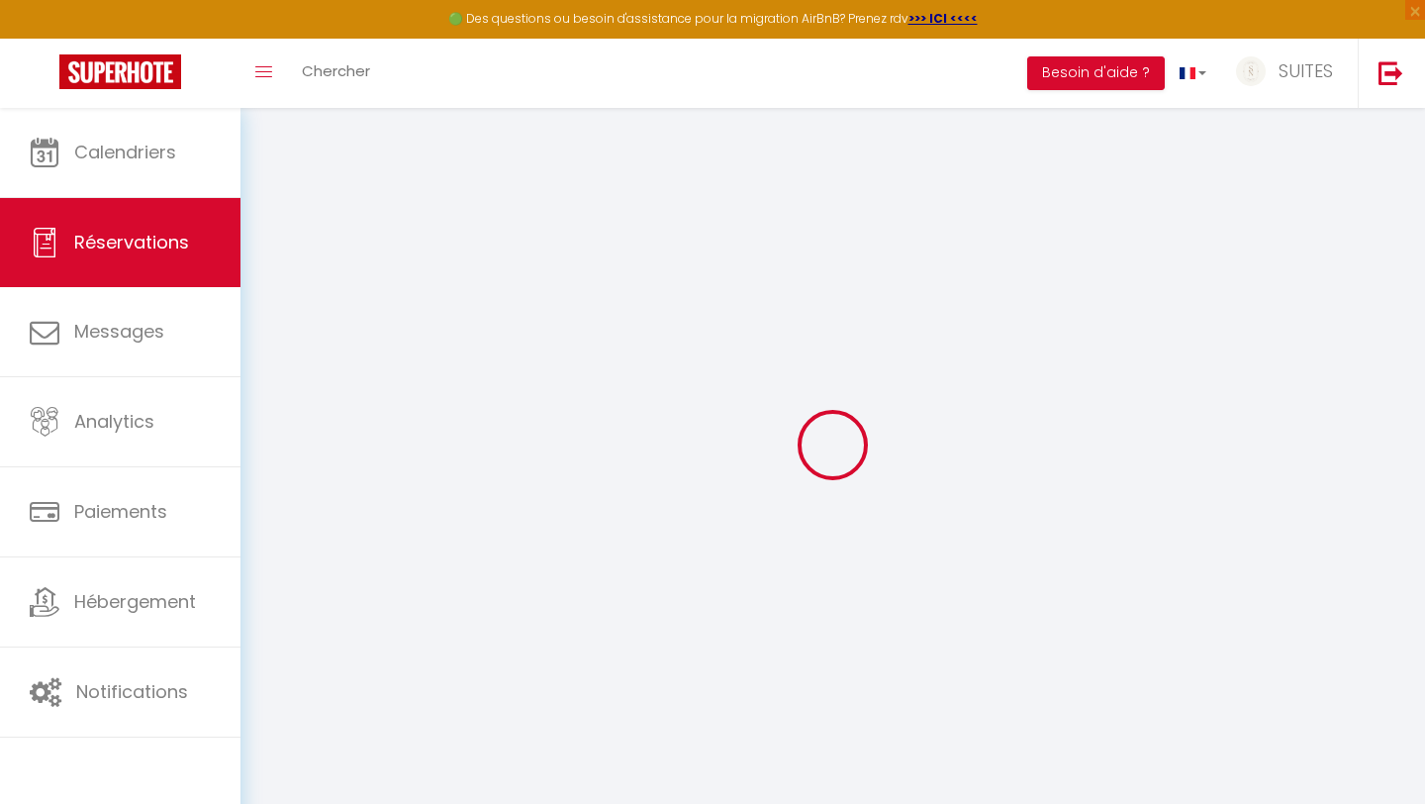
select select
checkbox input "false"
type textarea "** THIS RESERVATION HAS BEEN PRE-PAID ** BOOKING NOTE : Payment charge is EUR 5…"
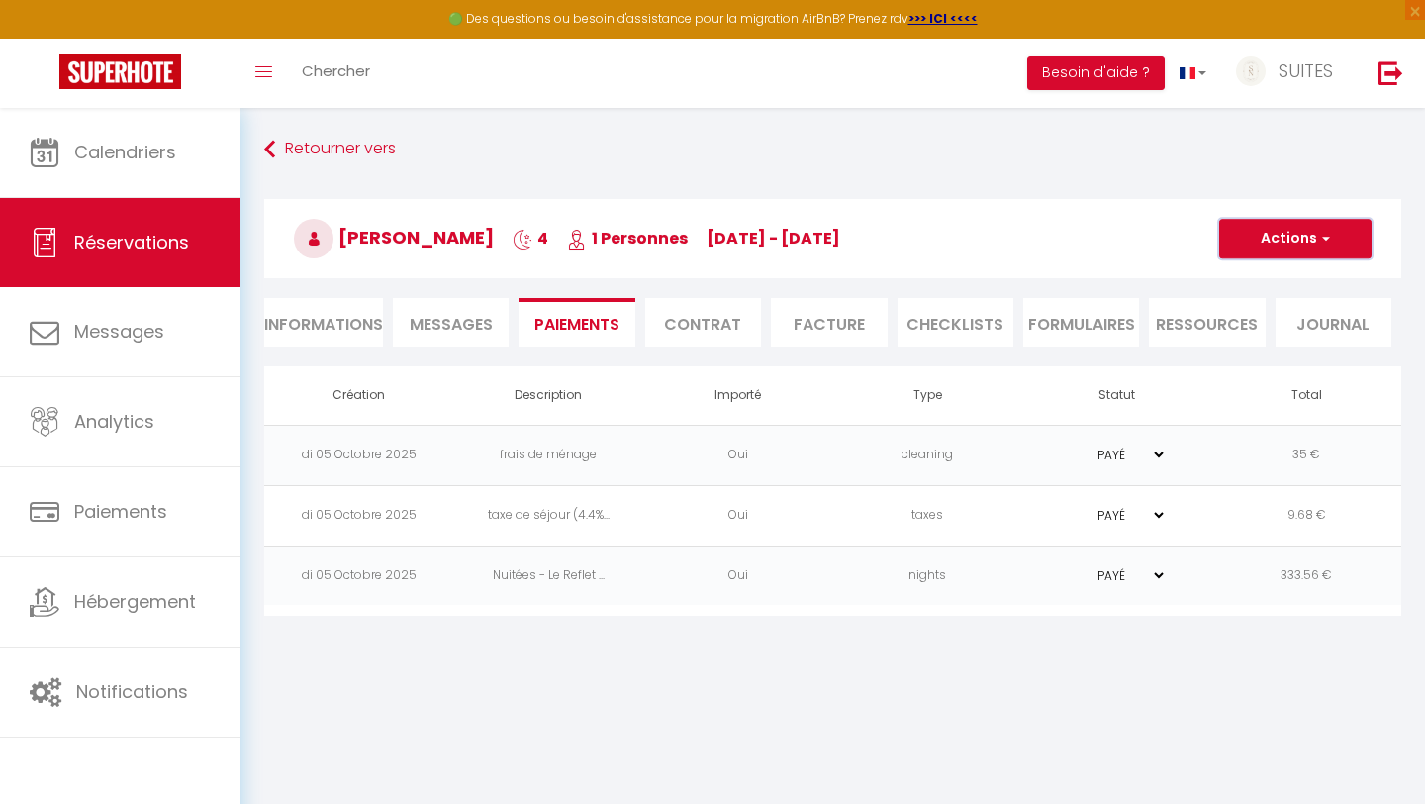
click at [1313, 229] on button "Actions" at bounding box center [1296, 239] width 152 height 40
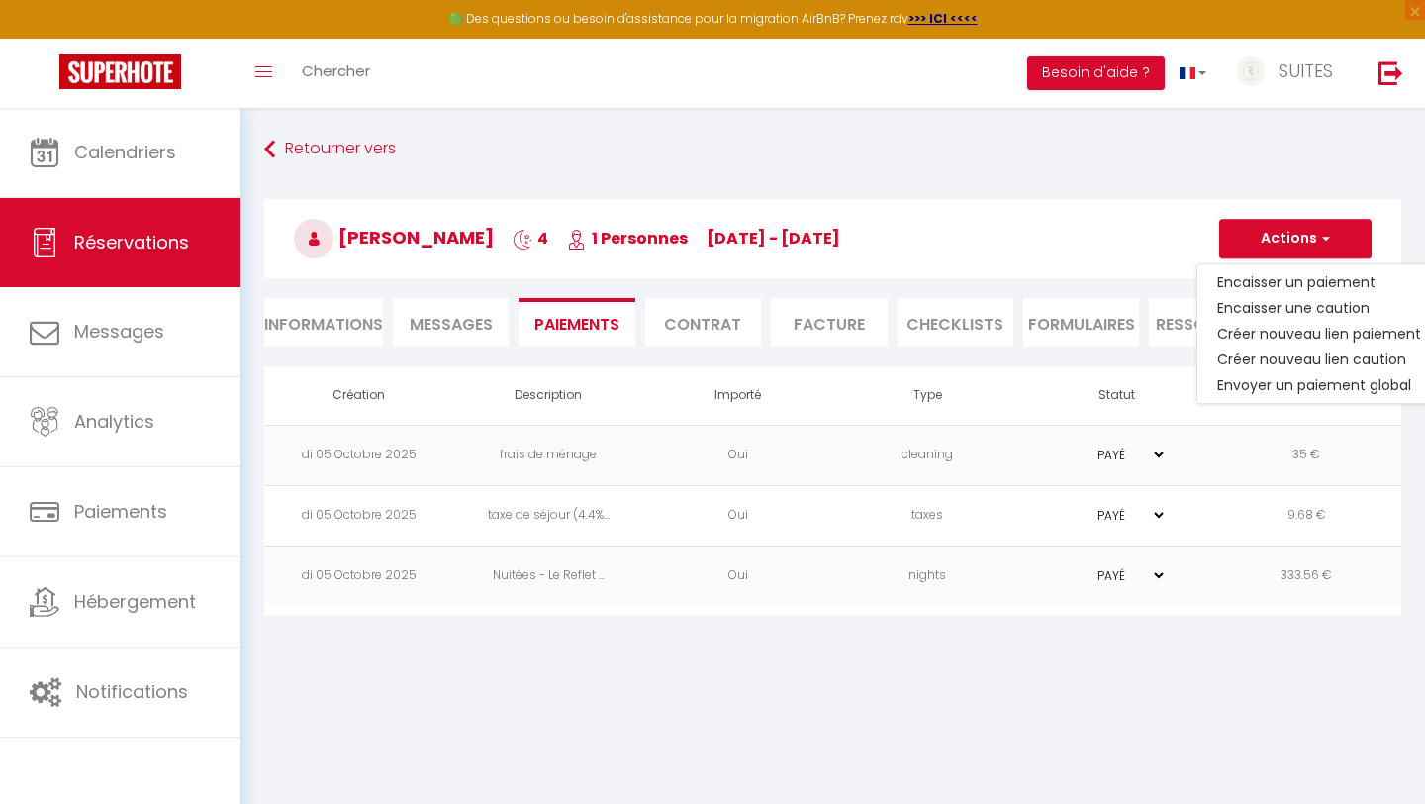
click at [465, 324] on span "Messages" at bounding box center [451, 324] width 83 height 23
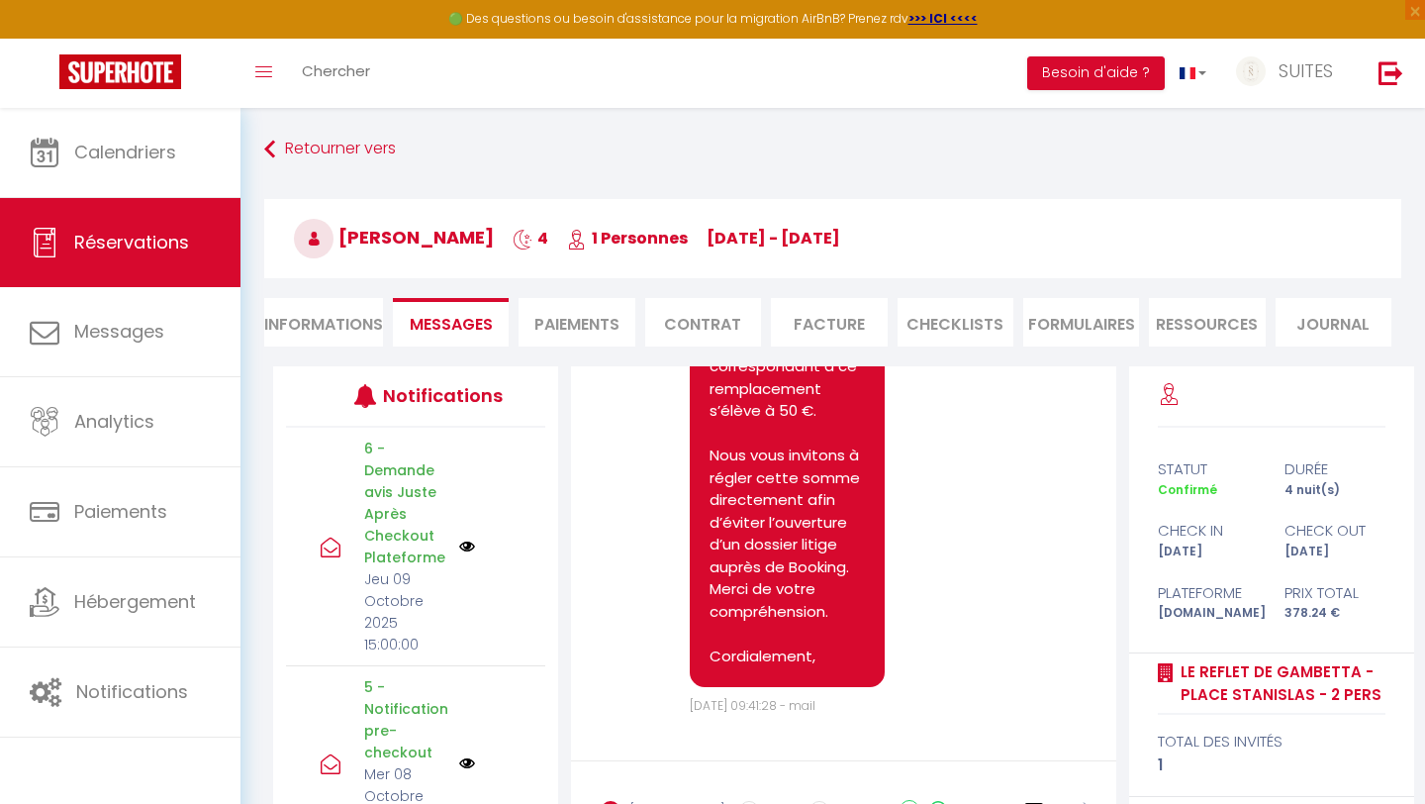
scroll to position [213, 0]
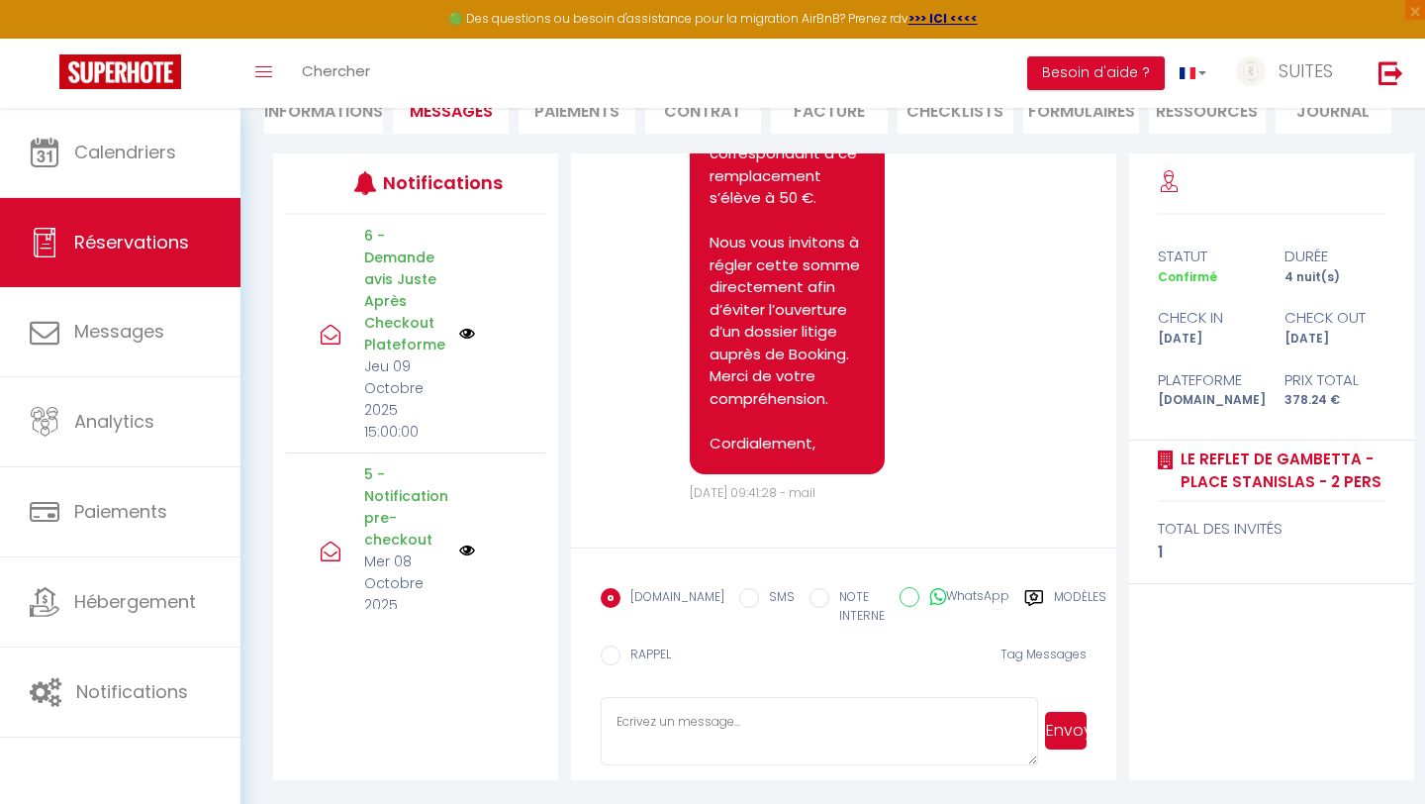
click at [652, 723] on textarea at bounding box center [819, 731] width 437 height 69
type textarea "Et vol de chargeur chinois"
click at [1073, 729] on button "Envoyer" at bounding box center [1066, 731] width 42 height 38
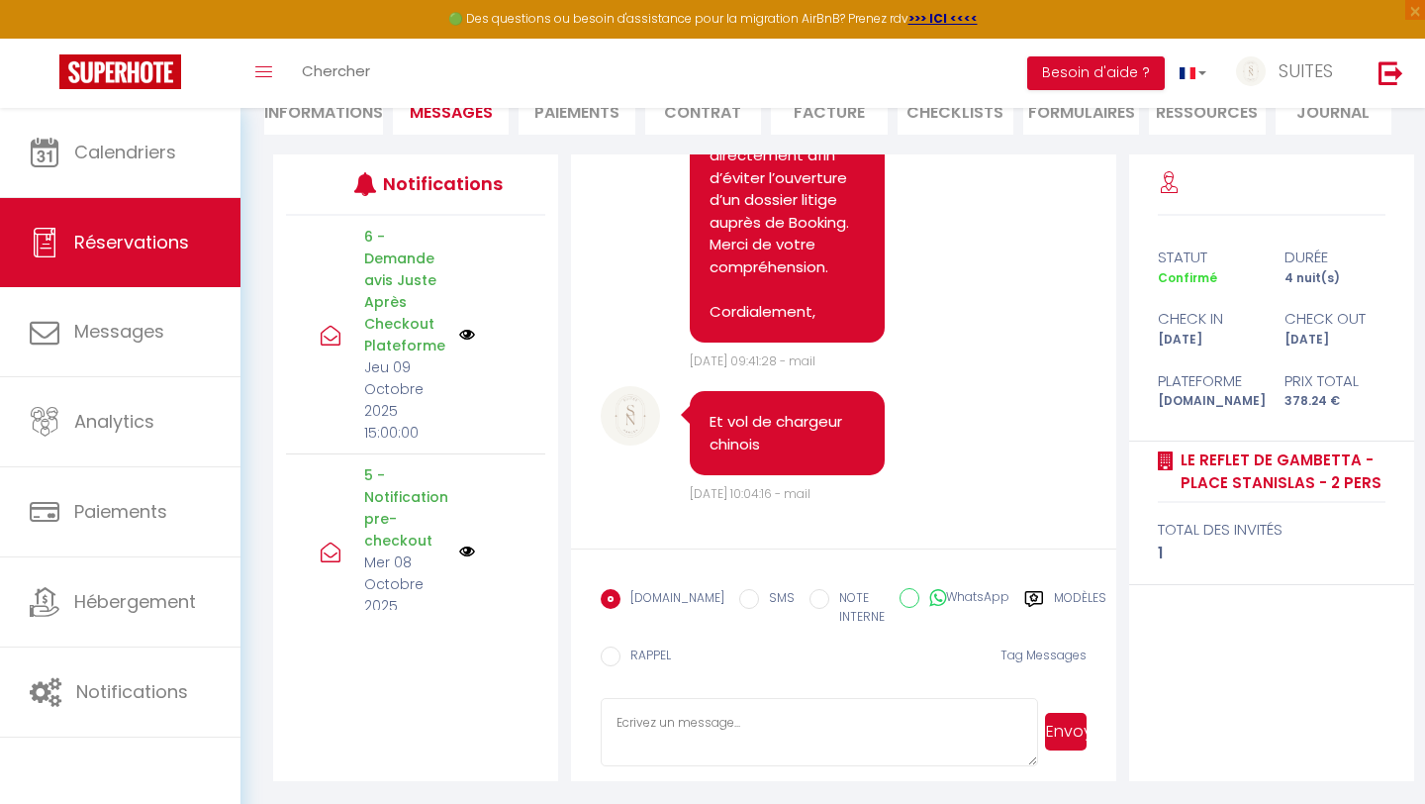
scroll to position [12601, 0]
click at [570, 127] on li "Paiements" at bounding box center [577, 110] width 116 height 49
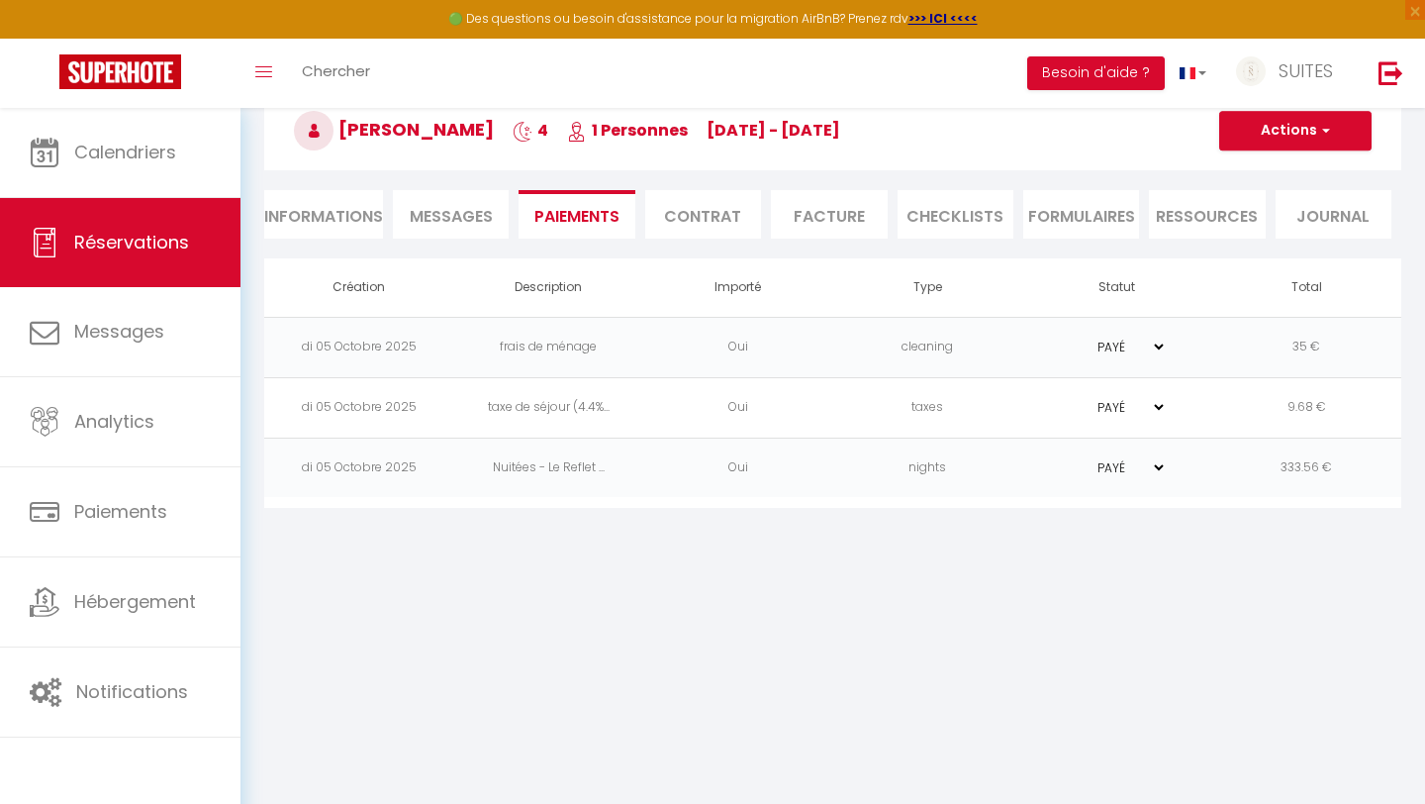
scroll to position [108, 0]
click at [1312, 136] on button "Actions" at bounding box center [1296, 131] width 152 height 40
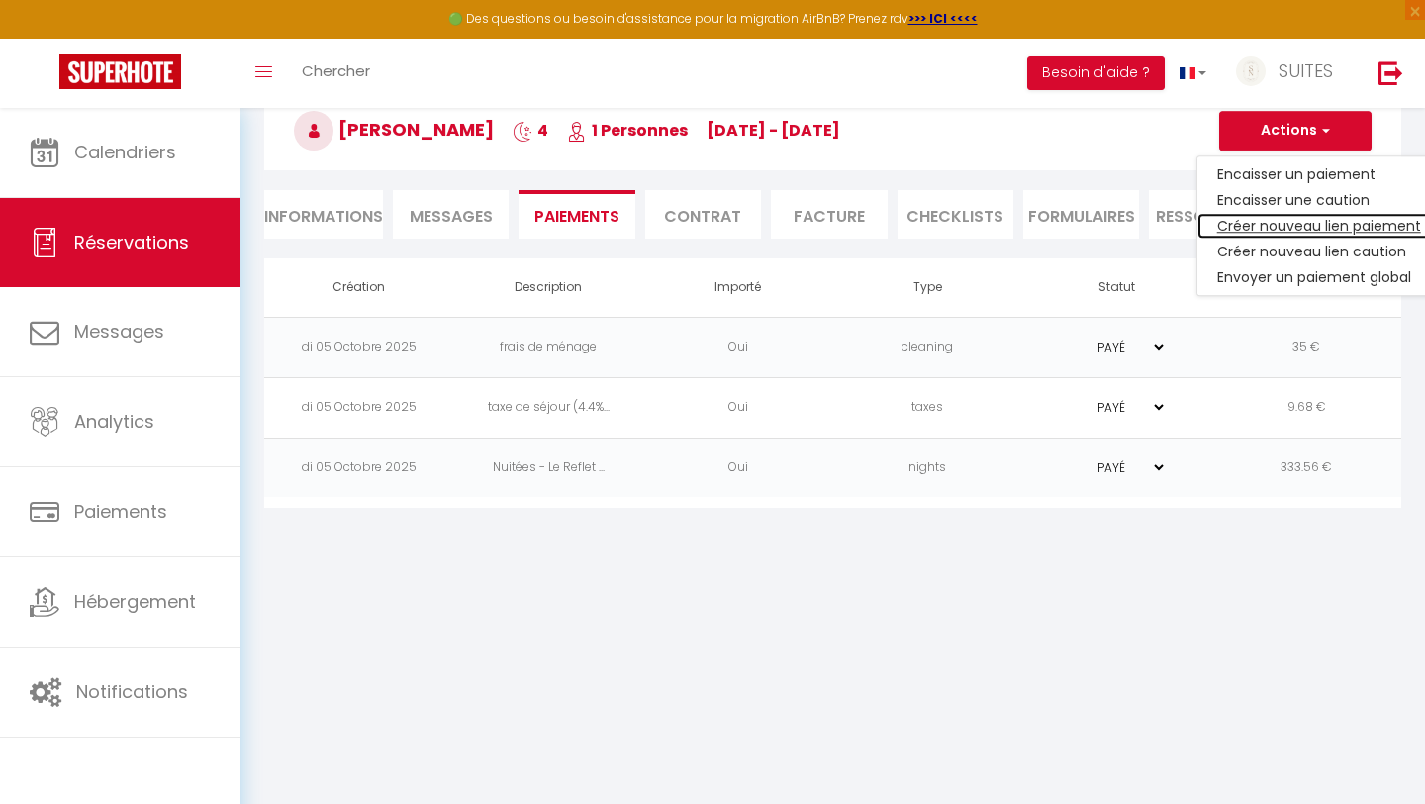
click at [1321, 230] on link "Créer nouveau lien paiement" at bounding box center [1320, 226] width 244 height 26
select select "nights"
type input "[EMAIL_ADDRESS][DOMAIN_NAME]"
select select "5284"
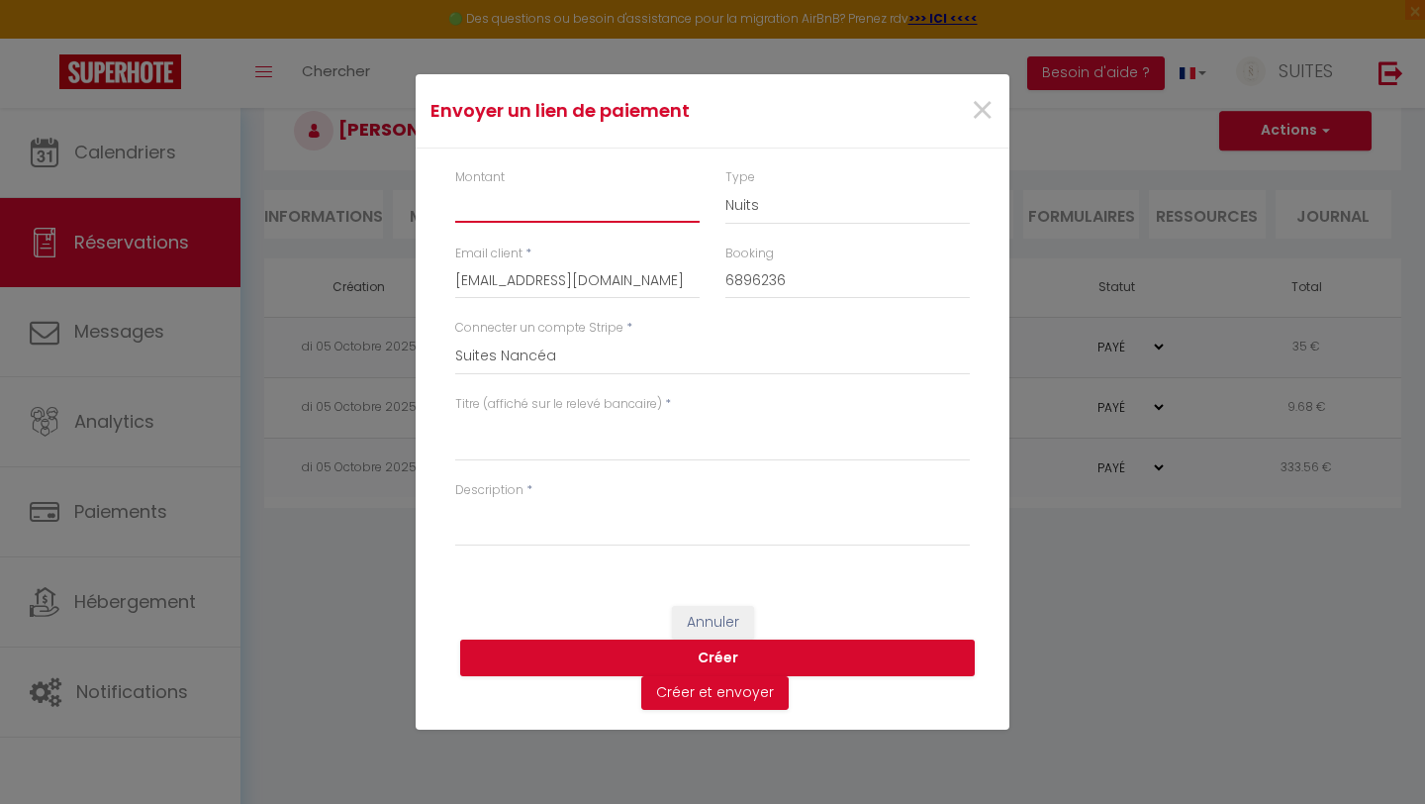
click at [478, 204] on input "Montant" at bounding box center [577, 205] width 245 height 36
type input "60"
click at [757, 204] on select "Nuits Frais de ménage Taxe de séjour Autre" at bounding box center [848, 206] width 245 height 38
select select "other"
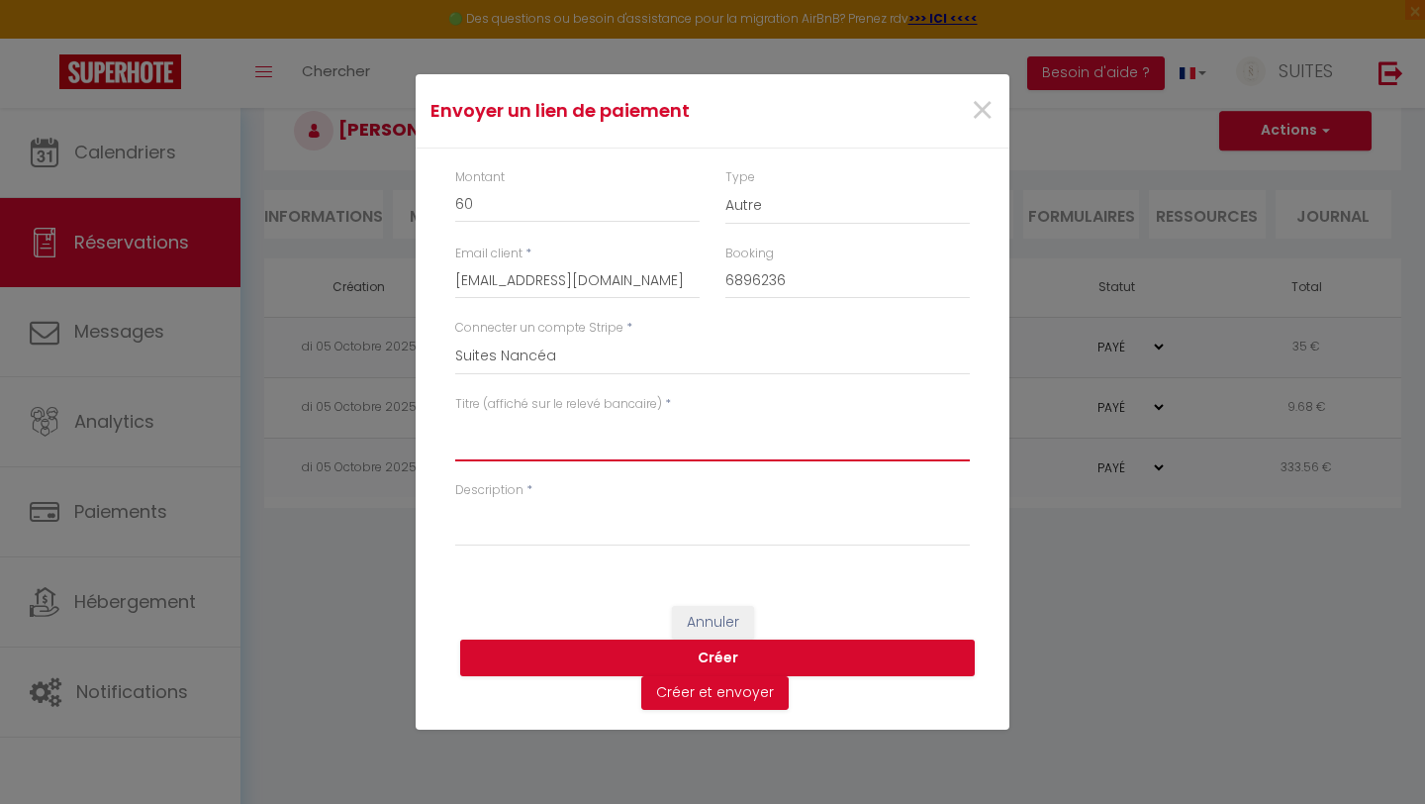
click at [494, 450] on textarea "Titre (affiché sur le relevé bancaire)" at bounding box center [712, 438] width 515 height 48
type textarea "Remboursement éléments manquant"
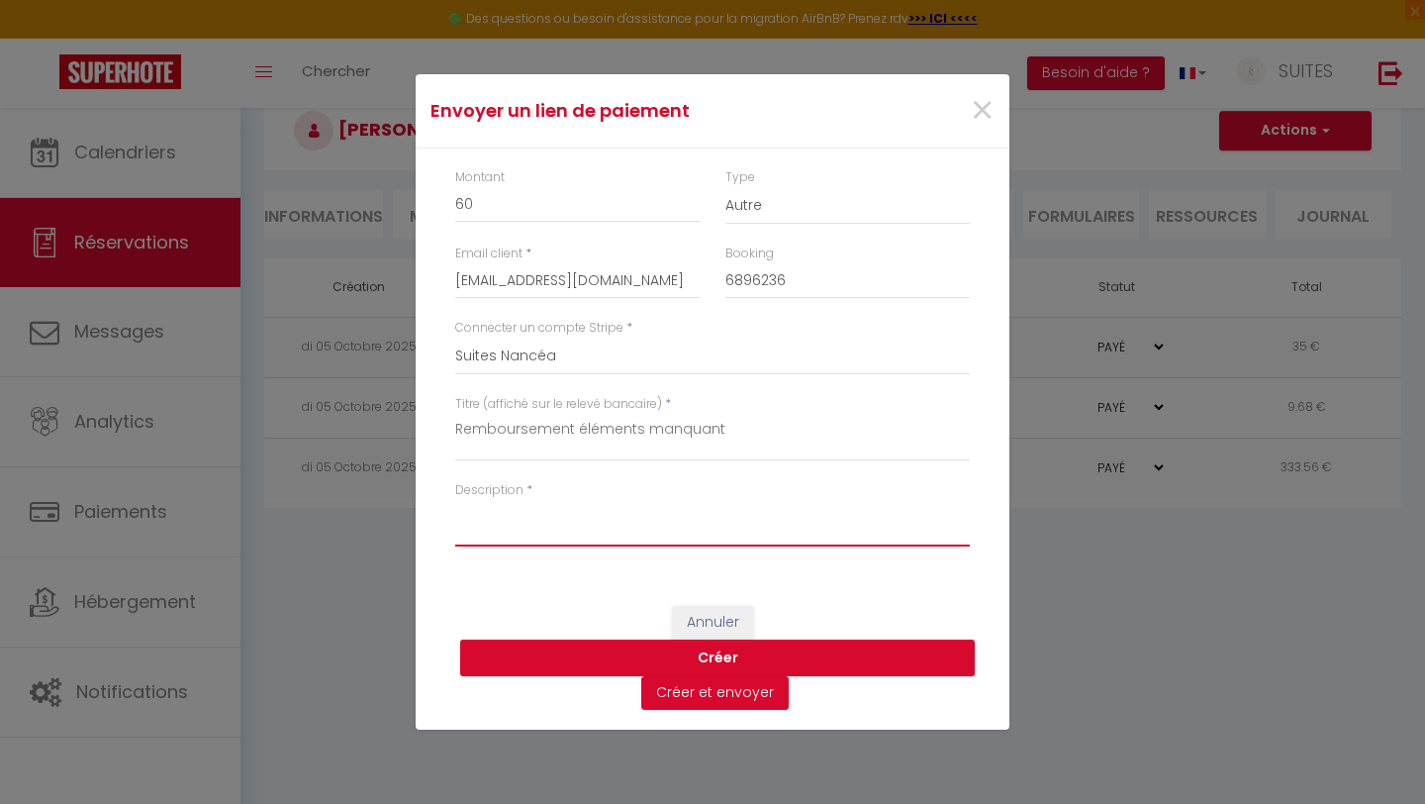
click at [479, 528] on textarea "Description" at bounding box center [712, 523] width 515 height 48
click at [457, 510] on textarea "Serviettes" at bounding box center [712, 523] width 515 height 48
click at [539, 517] on textarea "4 Serviettes" at bounding box center [712, 523] width 515 height 48
type textarea "4 Serviettes, Tapis de Bain et prise adaptateurs prise chinoise"
click at [744, 663] on button "Créer" at bounding box center [717, 658] width 515 height 38
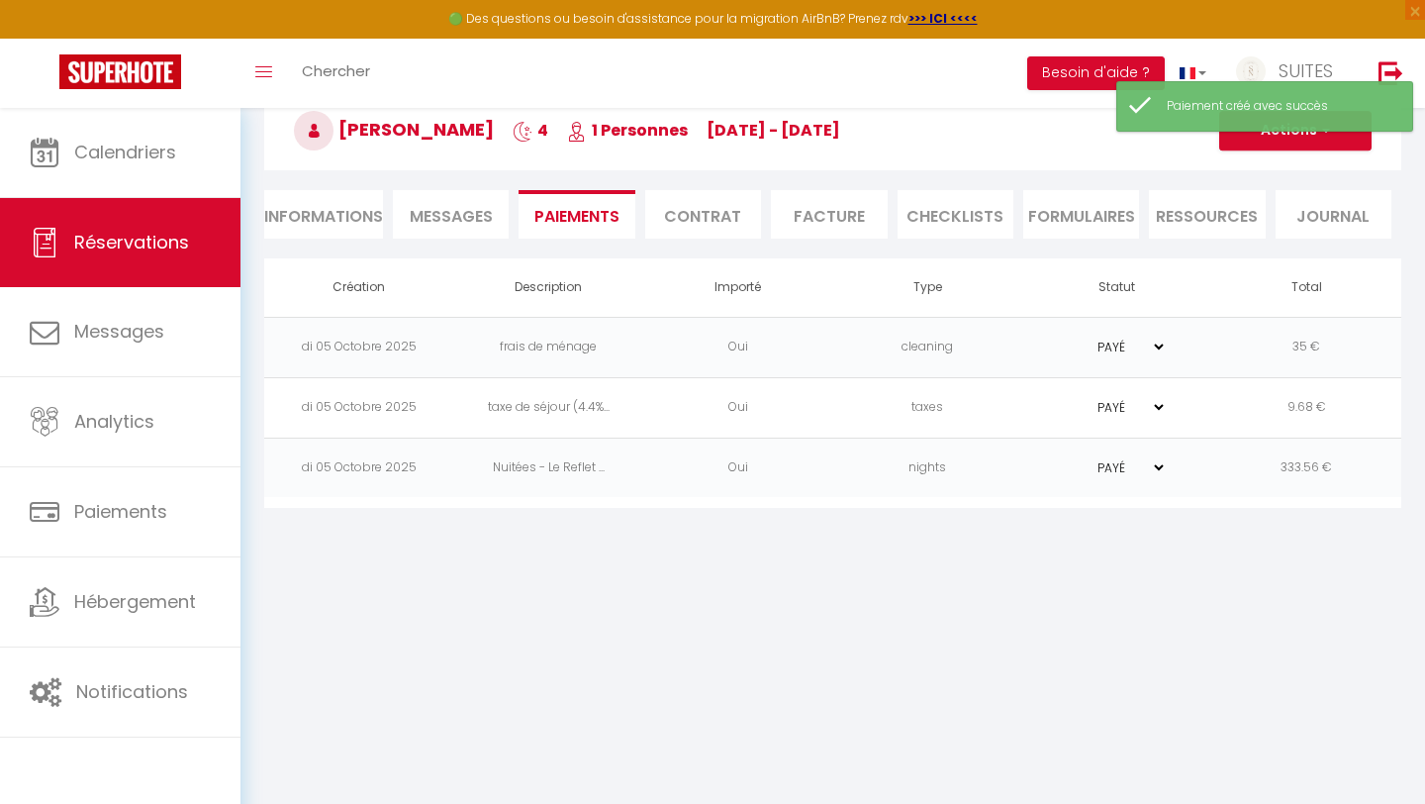
click at [461, 218] on span "Messages" at bounding box center [451, 216] width 83 height 23
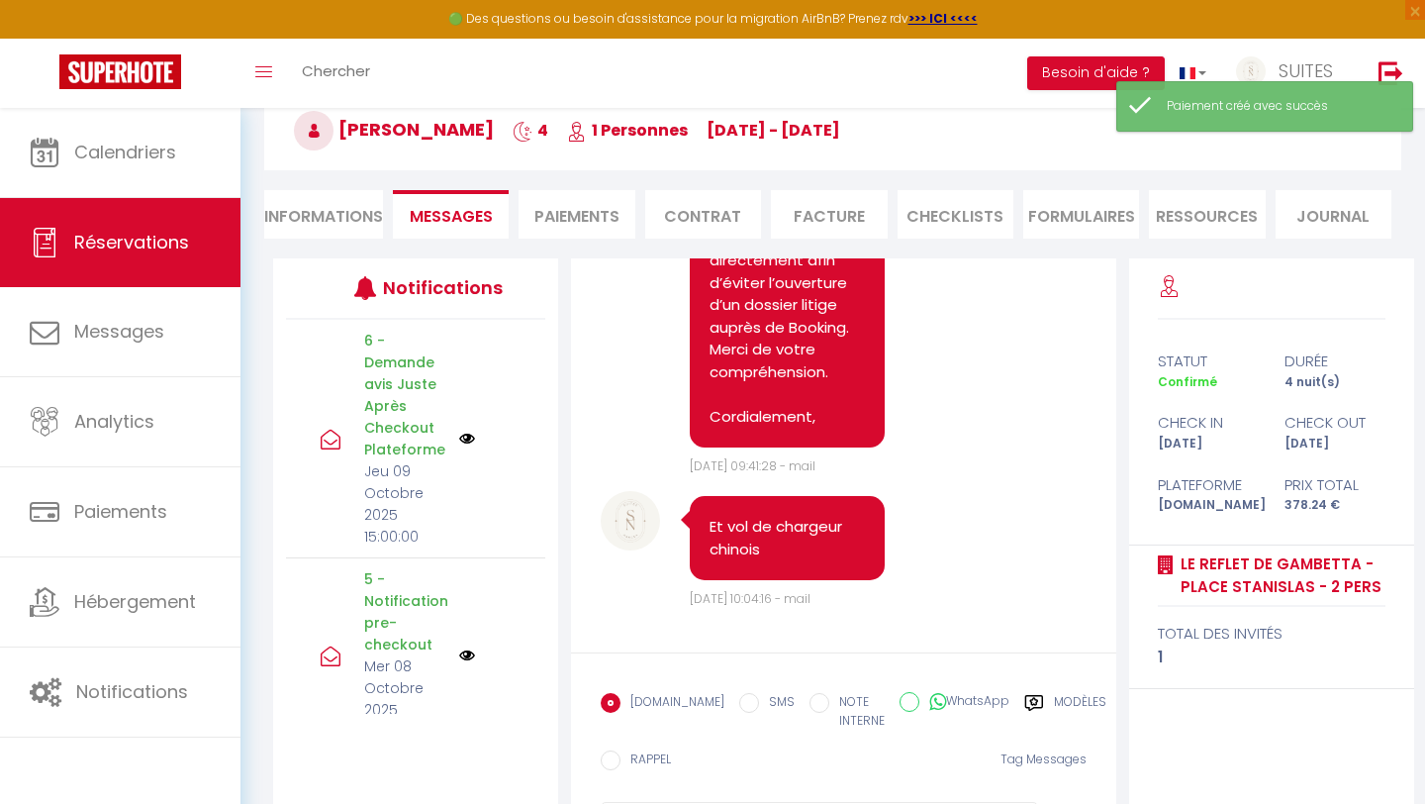
scroll to position [213, 0]
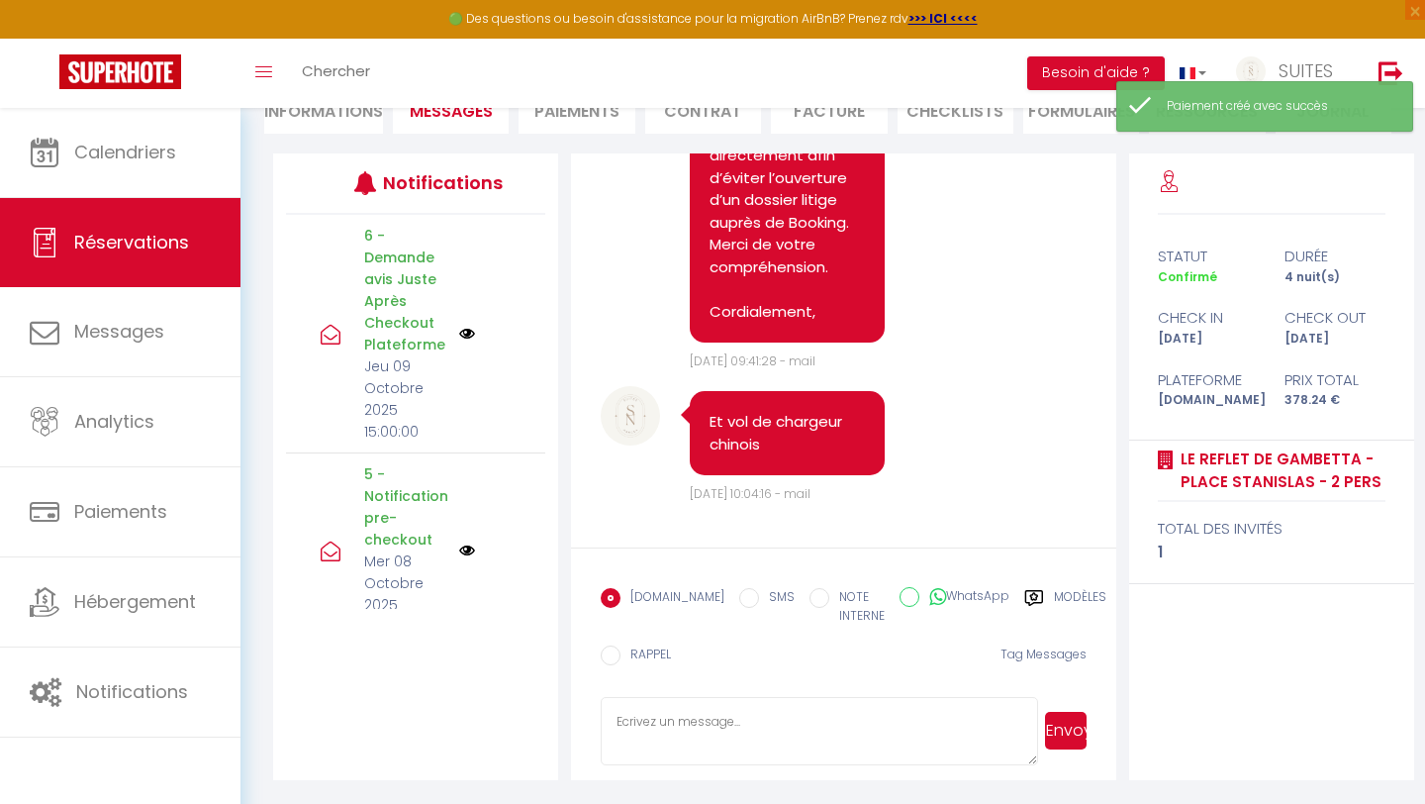
click at [652, 733] on textarea at bounding box center [819, 731] width 437 height 69
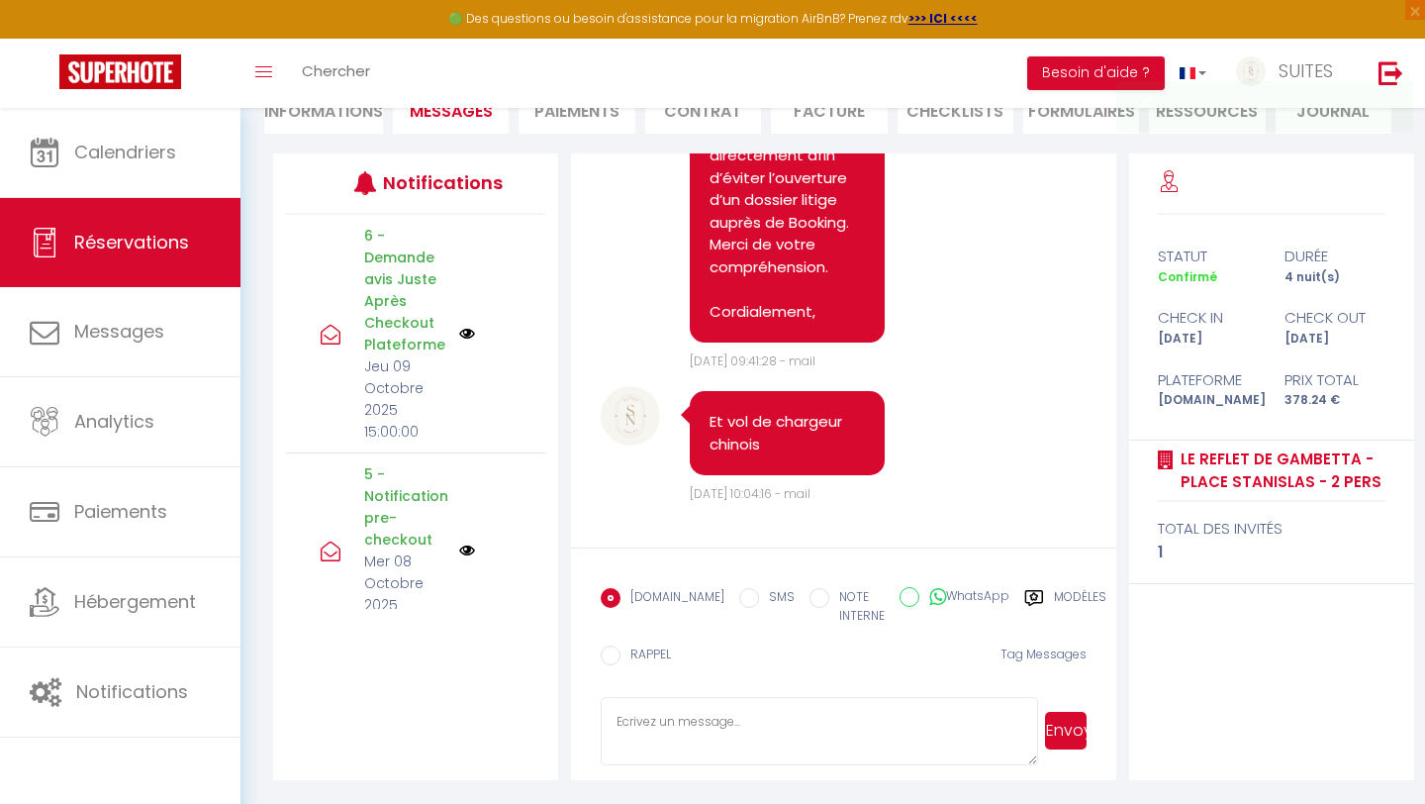
paste textarea "Bonjour, Suite au départ de la cliente [Nom de la voyageuse], nous avons consta…"
type textarea "Bonjour, Suite au départ de la cliente [Nom de la voyageuse], nous avons consta…"
drag, startPoint x: 721, startPoint y: 753, endPoint x: 525, endPoint y: 651, distance: 220.9
click at [525, 651] on div "Notifications 6 - Demande avis Juste Après Checkout Plateforme Jeu 09 Octobre 2…" at bounding box center [843, 466] width 1141 height 627
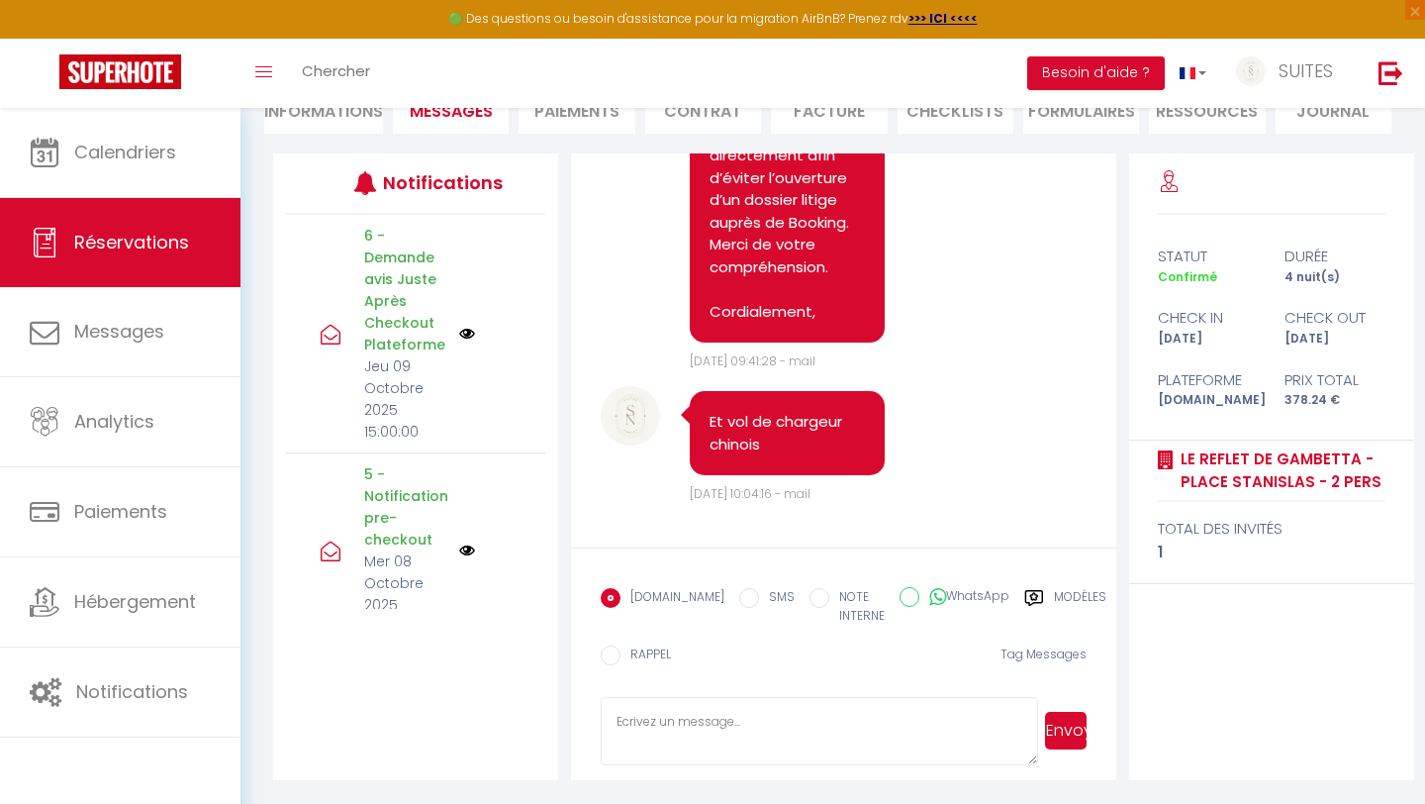
click at [570, 125] on li "Paiements" at bounding box center [577, 109] width 116 height 49
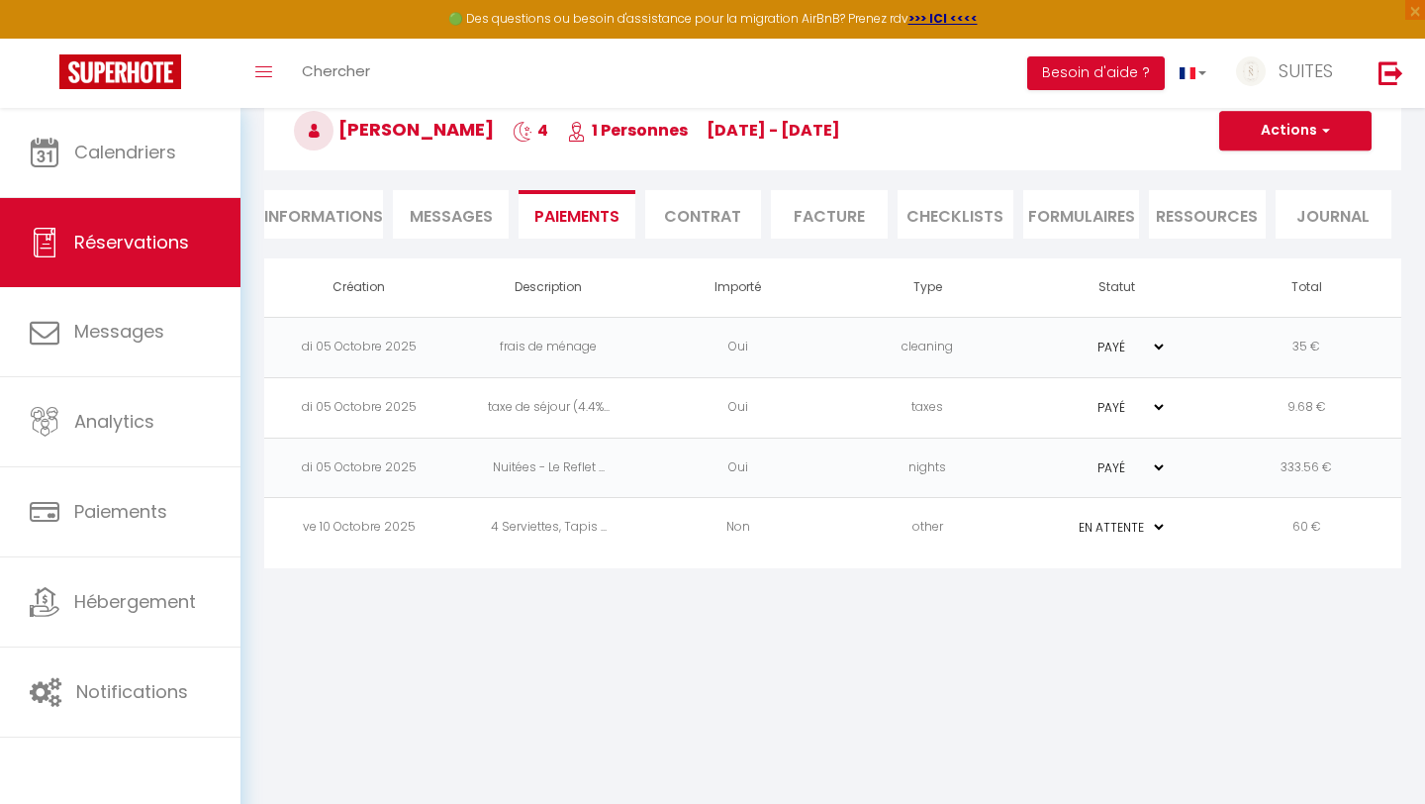
scroll to position [108, 0]
click at [355, 532] on td "ve 10 Octobre 2025" at bounding box center [359, 528] width 190 height 60
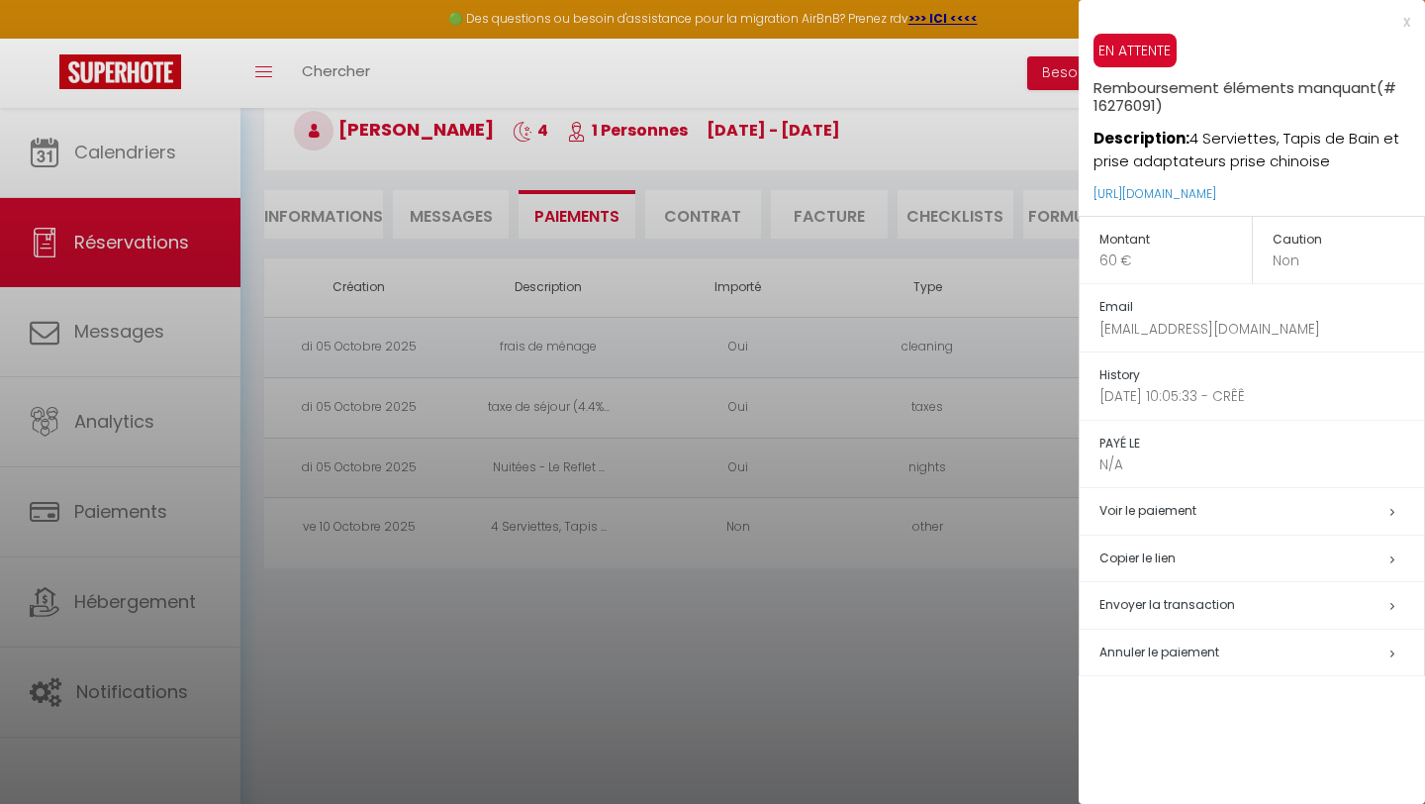
click at [1159, 603] on span "Envoyer la transaction" at bounding box center [1168, 604] width 136 height 17
select select "fr"
type input "[EMAIL_ADDRESS][DOMAIN_NAME]"
type input "Demande de paiement"
type textarea "Bonjour, Nous vous invitons à cliquer sur le lien ci-dessous pour effectuer le …"
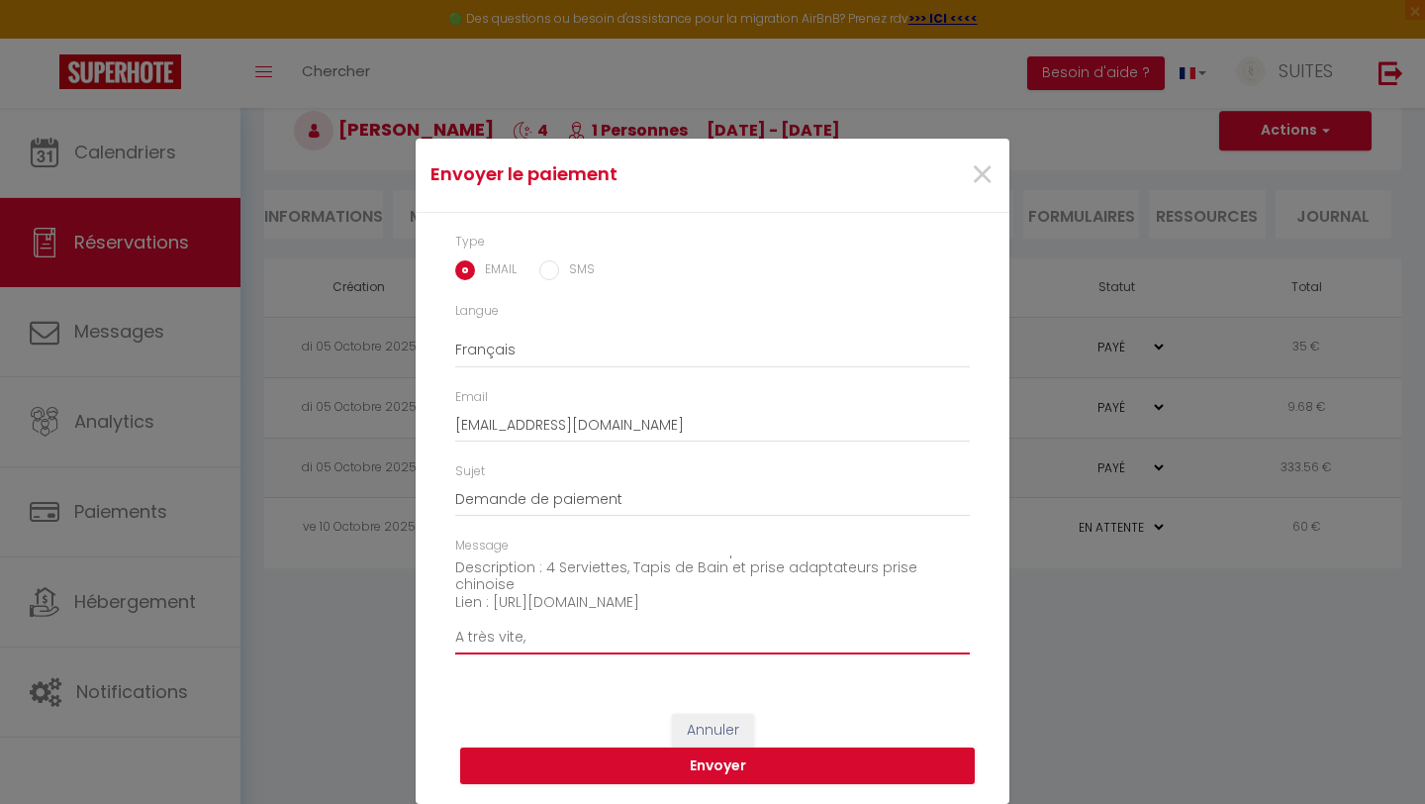
scroll to position [113, 0]
drag, startPoint x: 455, startPoint y: 604, endPoint x: 822, endPoint y: 581, distance: 367.0
click at [822, 581] on textarea "Bonjour, Nous vous invitons à cliquer sur le lien ci-dessous pour effectuer le …" at bounding box center [712, 605] width 515 height 100
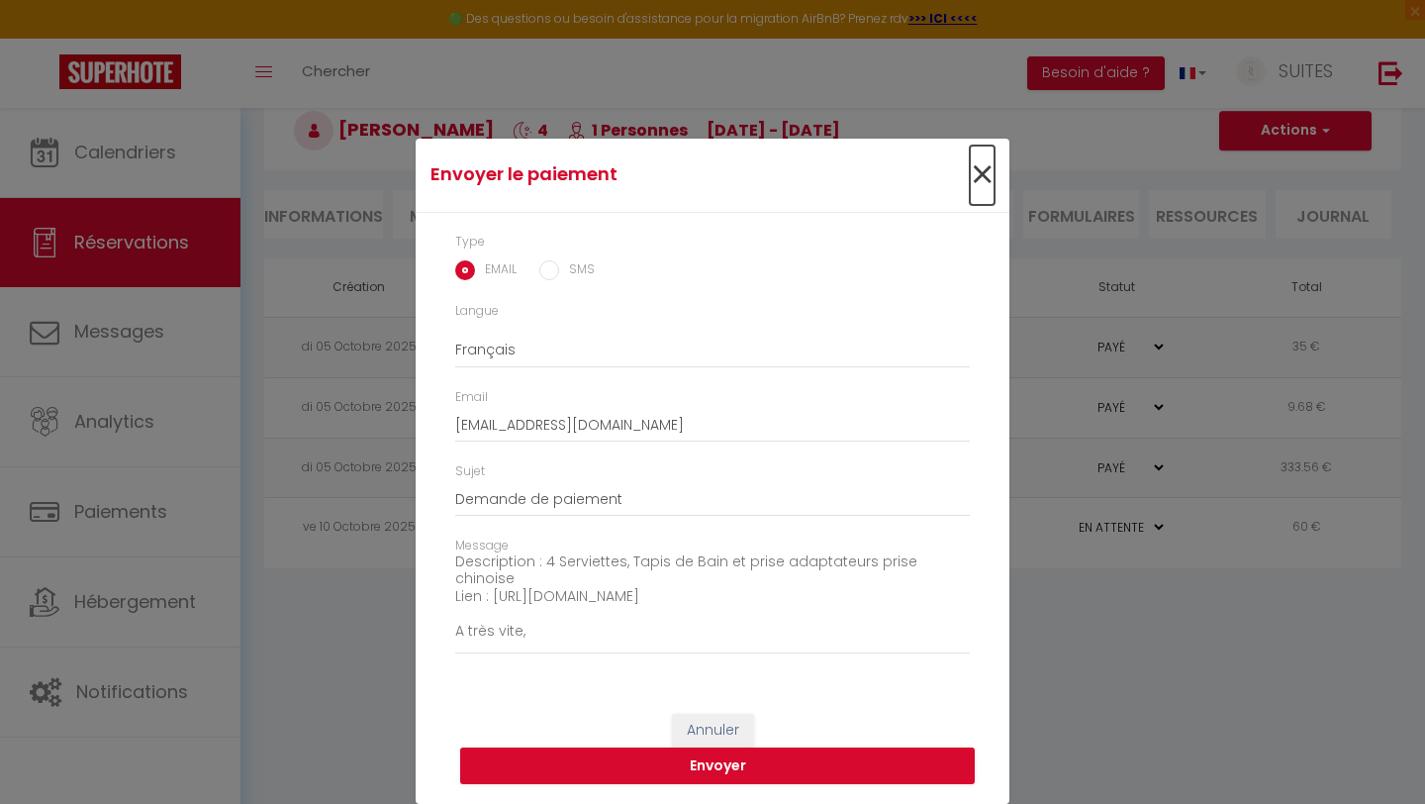
click at [979, 172] on span "×" at bounding box center [982, 175] width 25 height 59
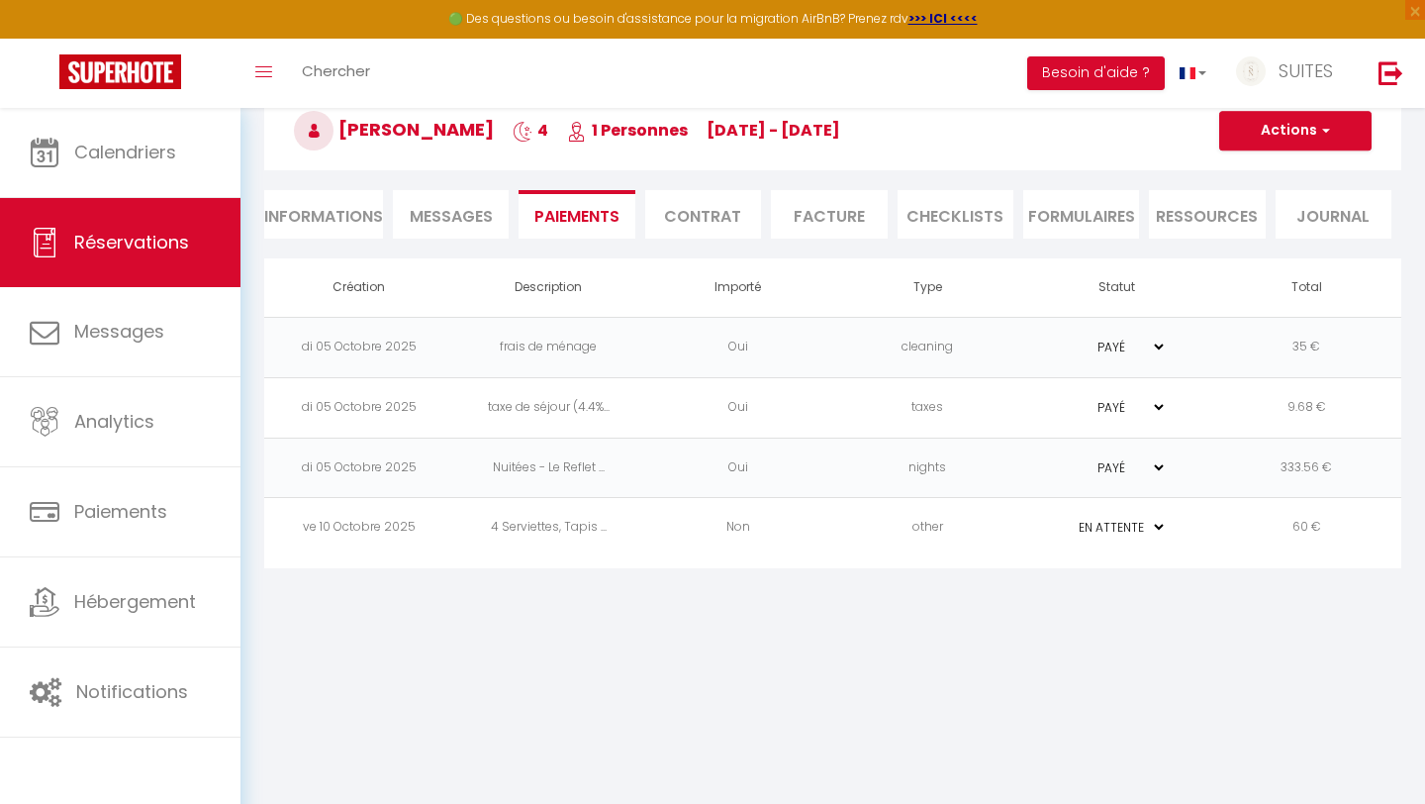
click at [449, 211] on span "Messages" at bounding box center [451, 216] width 83 height 23
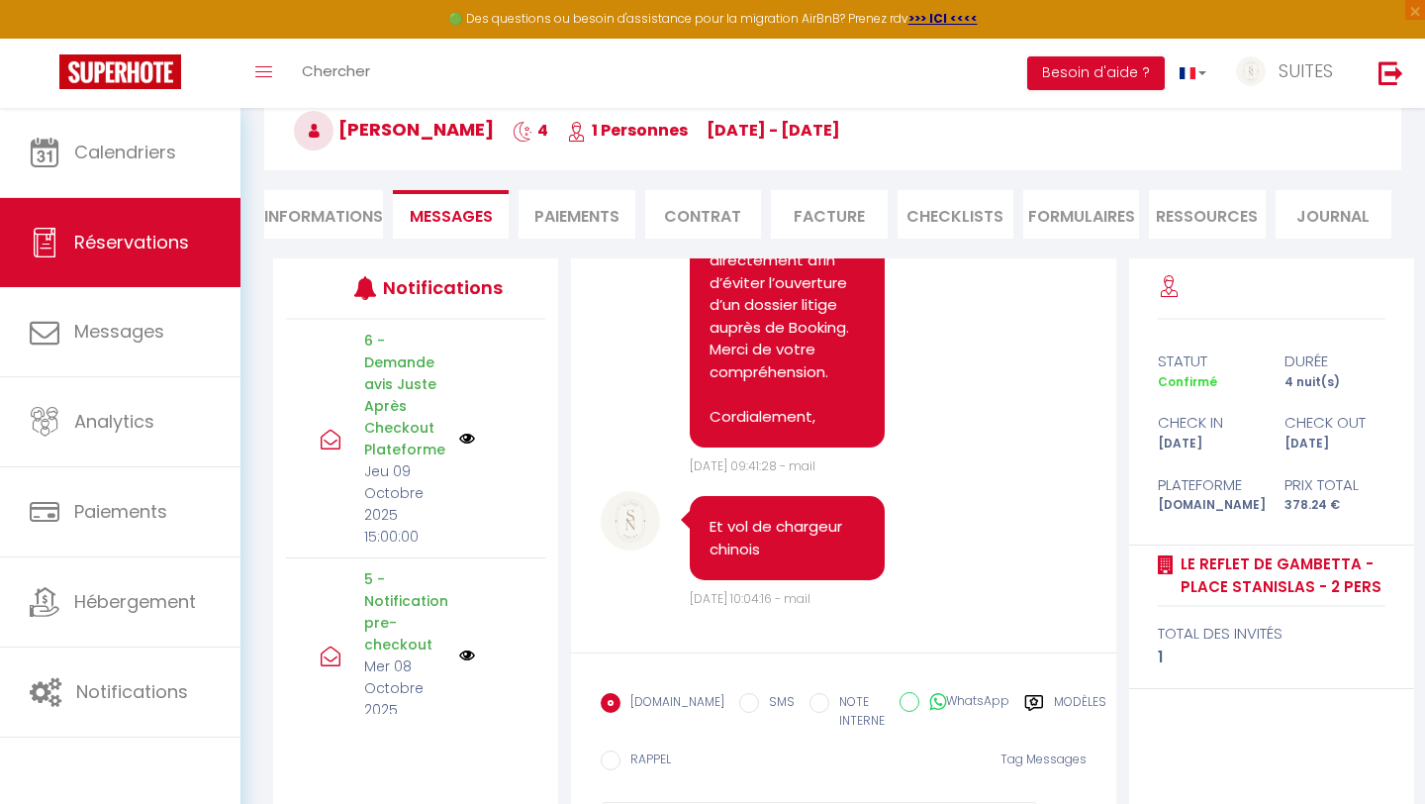
scroll to position [213, 0]
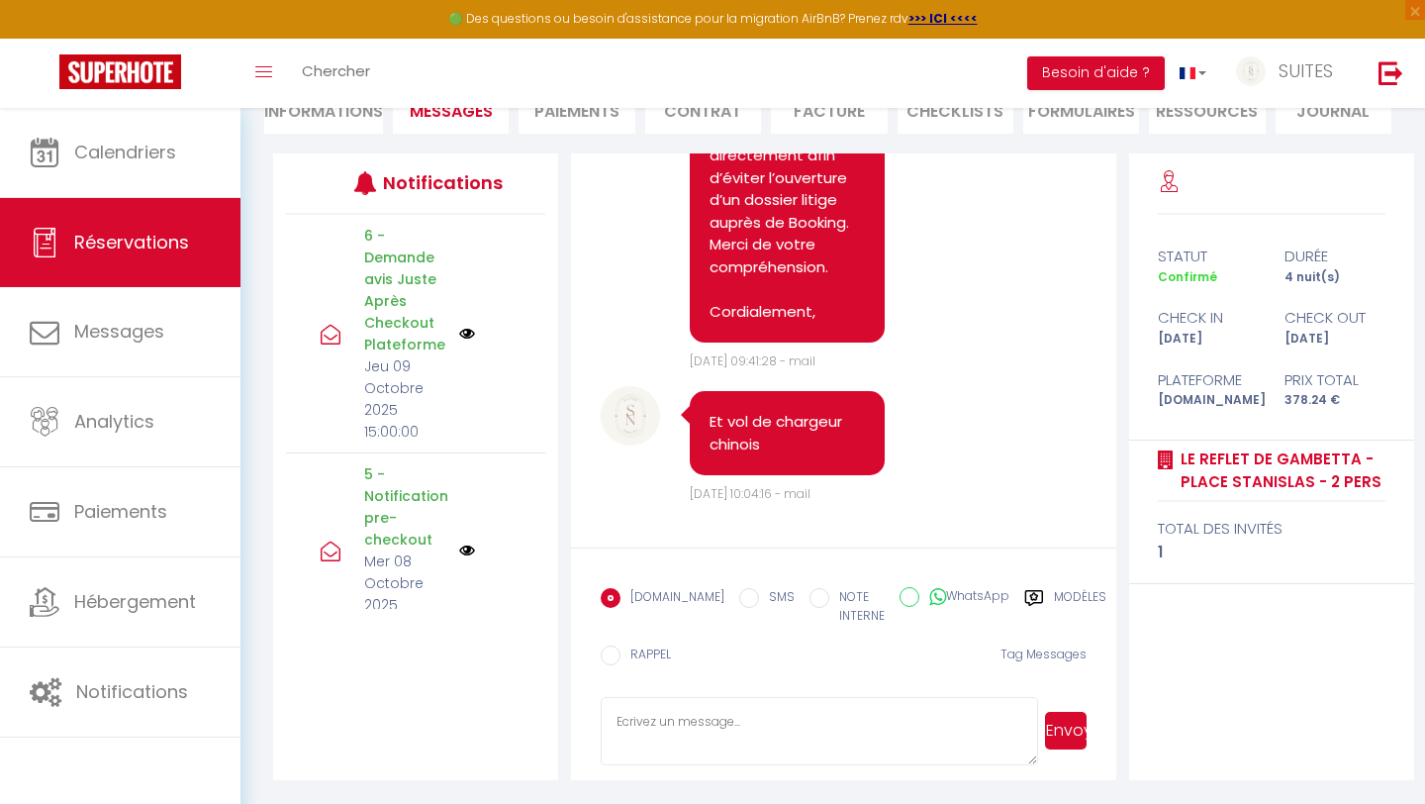
click at [661, 722] on textarea at bounding box center [819, 731] width 437 height 69
paste textarea "Nous vous invitons à cliquer sur le lien ci-dessous pour effectuer le réglement…"
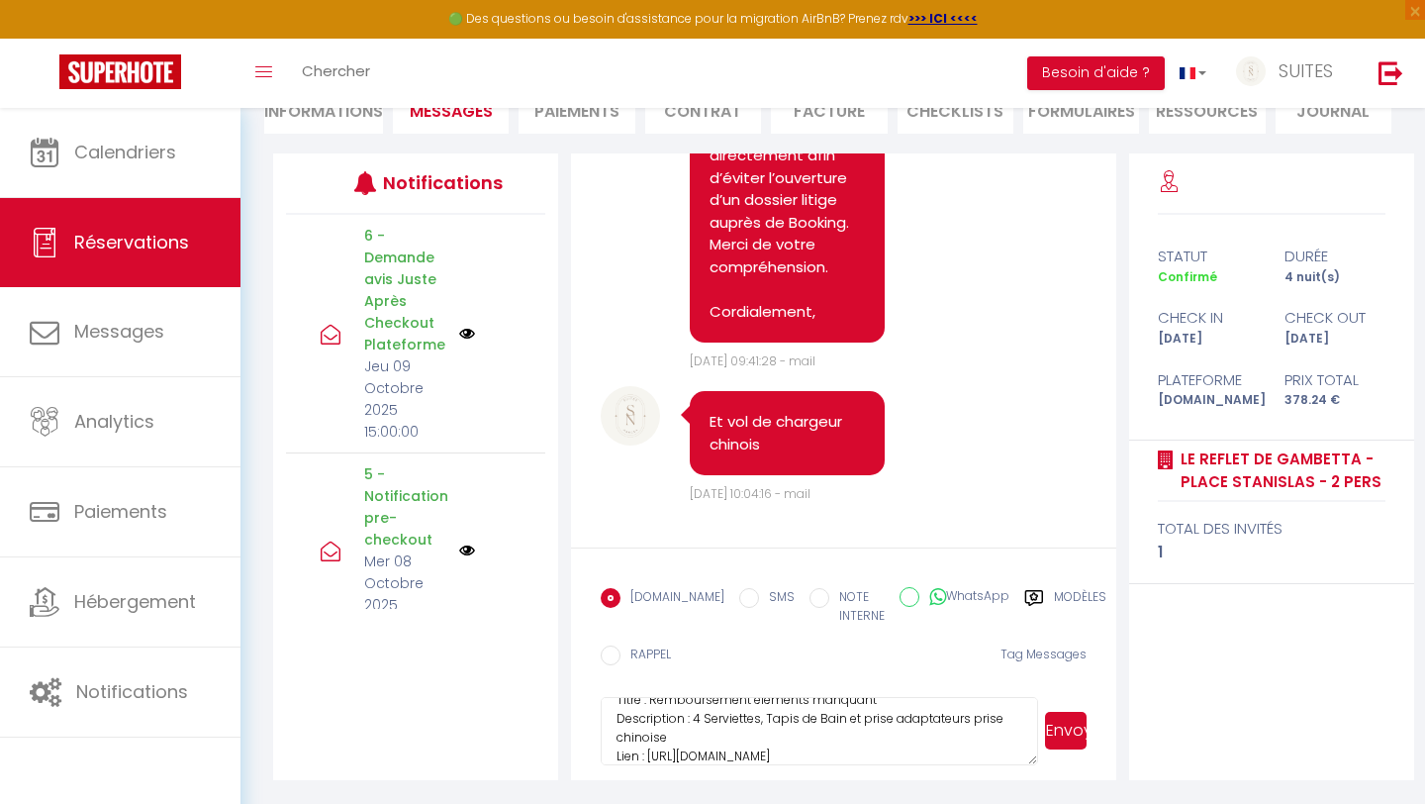
type textarea "Nous vous invitons à cliquer sur le lien ci-dessous pour effectuer le réglement…"
click at [1054, 726] on button "Envoyer" at bounding box center [1066, 731] width 42 height 38
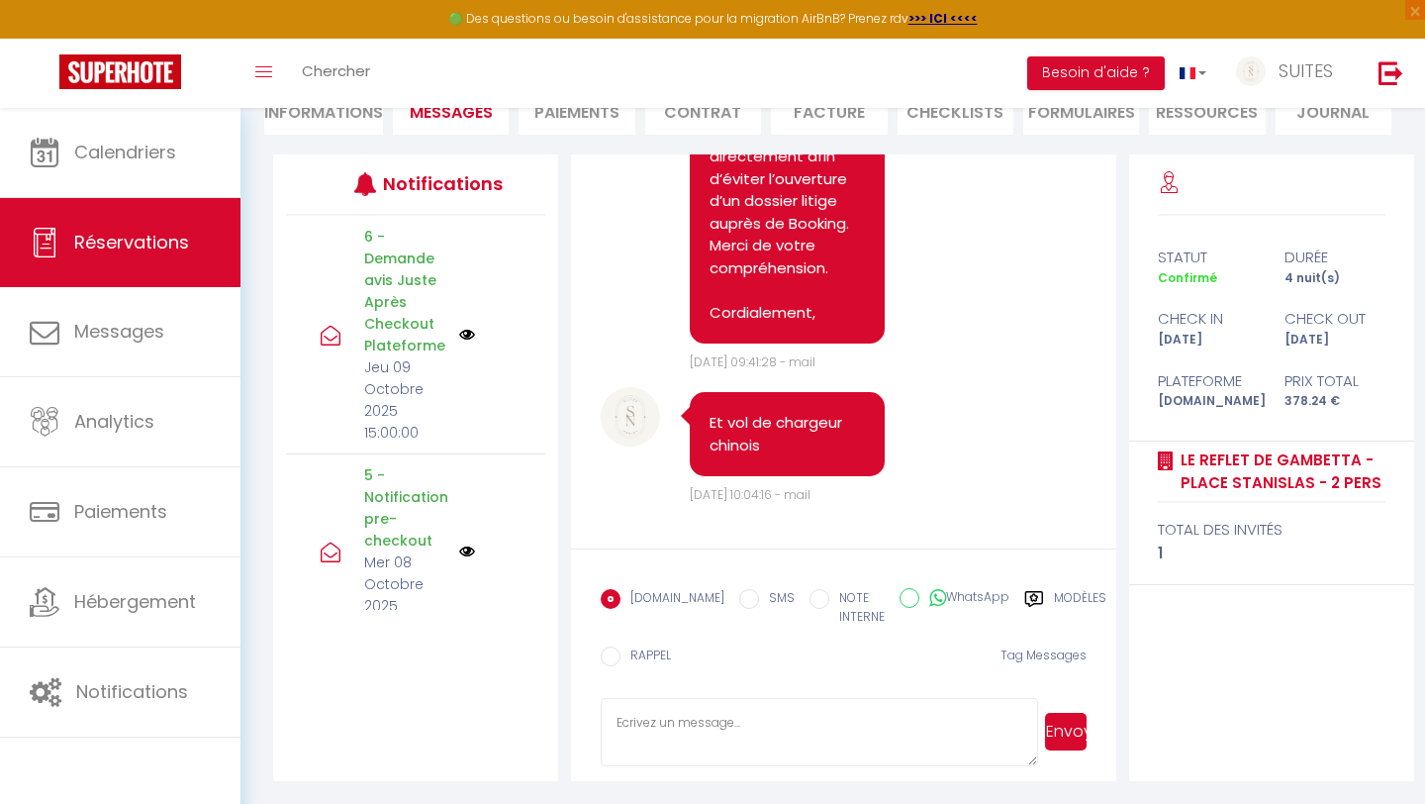
scroll to position [12847, 0]
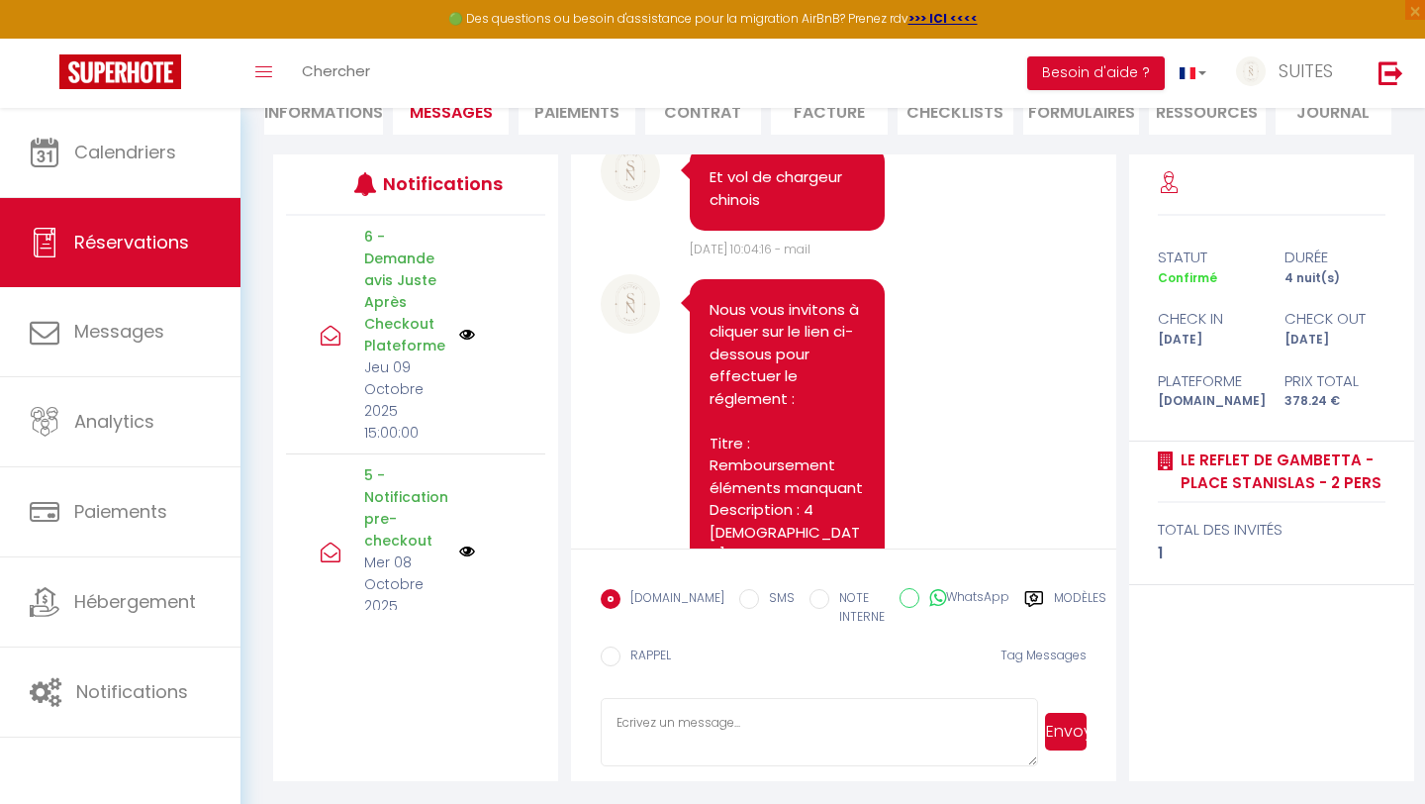
copy pre
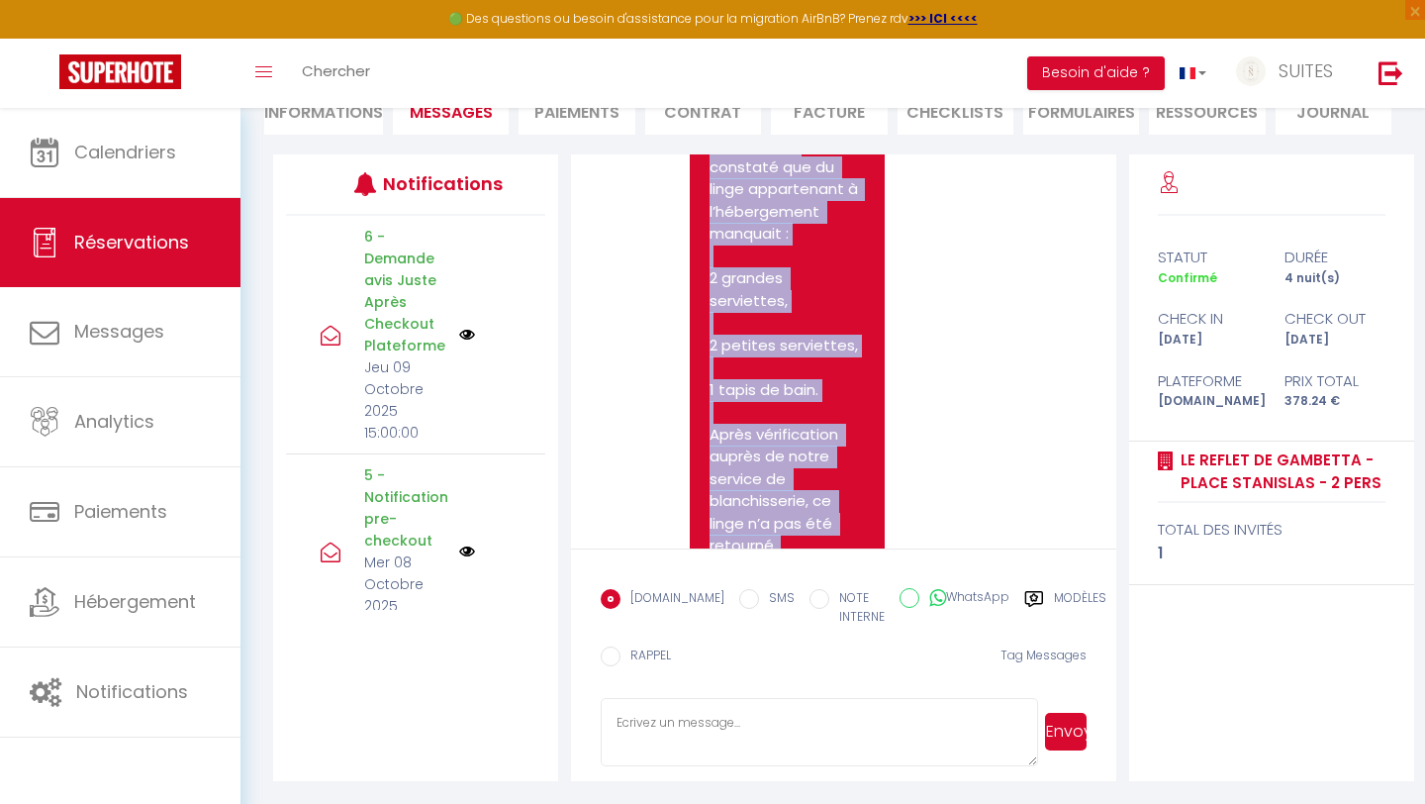
scroll to position [12033, 0]
drag, startPoint x: 835, startPoint y: 328, endPoint x: 710, endPoint y: 337, distance: 126.0
click at [710, 337] on div "Bonjour, Lors de votre départ, nous avons constaté que du linge appartenant à l…" at bounding box center [787, 481] width 194 height 864
copy pre "Bonjour, Lors de votre départ, nous avons constaté que du linge appartenant à l…"
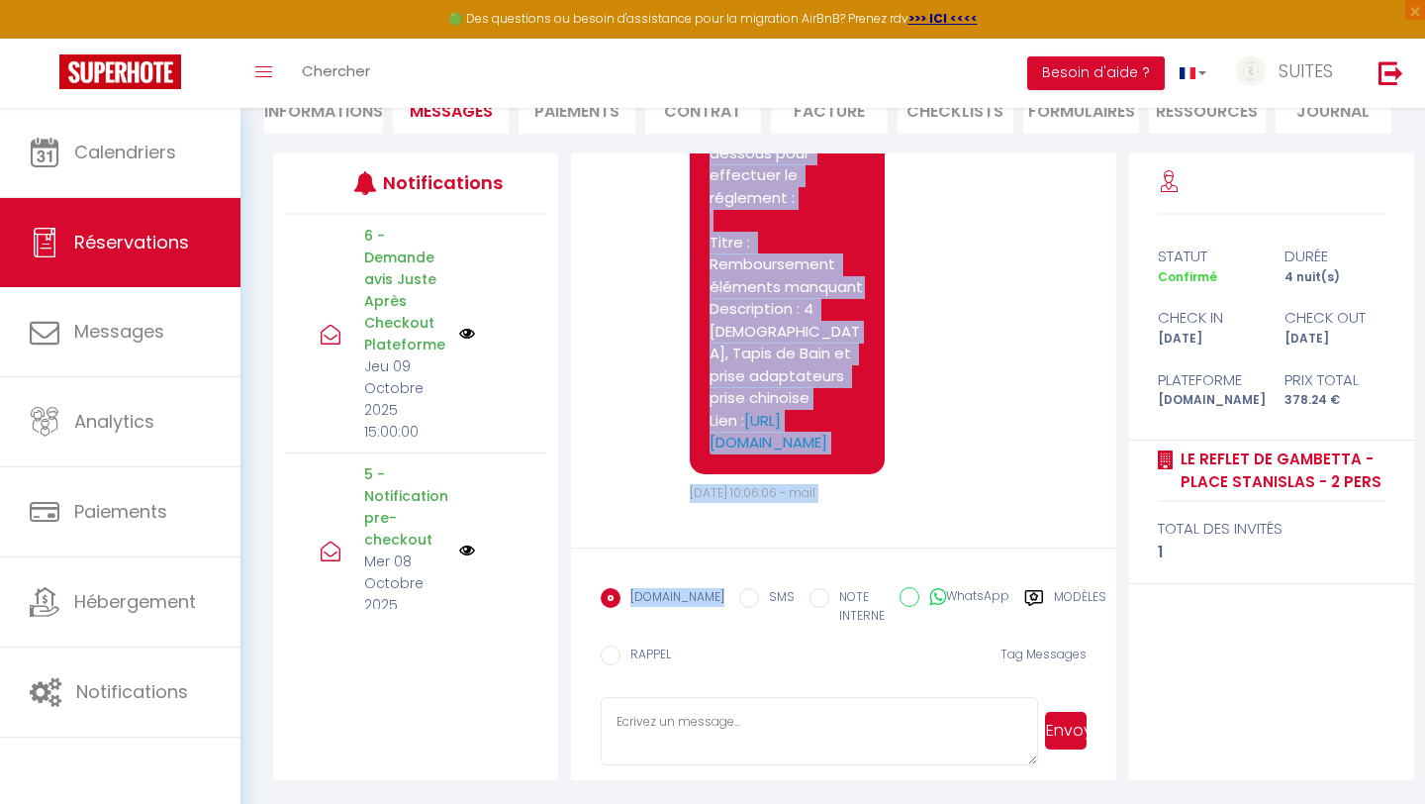
scroll to position [13336, 0]
drag, startPoint x: 712, startPoint y: 229, endPoint x: 764, endPoint y: 457, distance: 234.6
click at [764, 457] on div "Nous vous invitons à cliquer sur le lien ci-dessous pour effectuer le réglement…" at bounding box center [787, 276] width 194 height 396
copy pre "Nous vous invitons à cliquer sur le lien ci-dessous pour effectuer le réglement…"
